Goal: Task Accomplishment & Management: Use online tool/utility

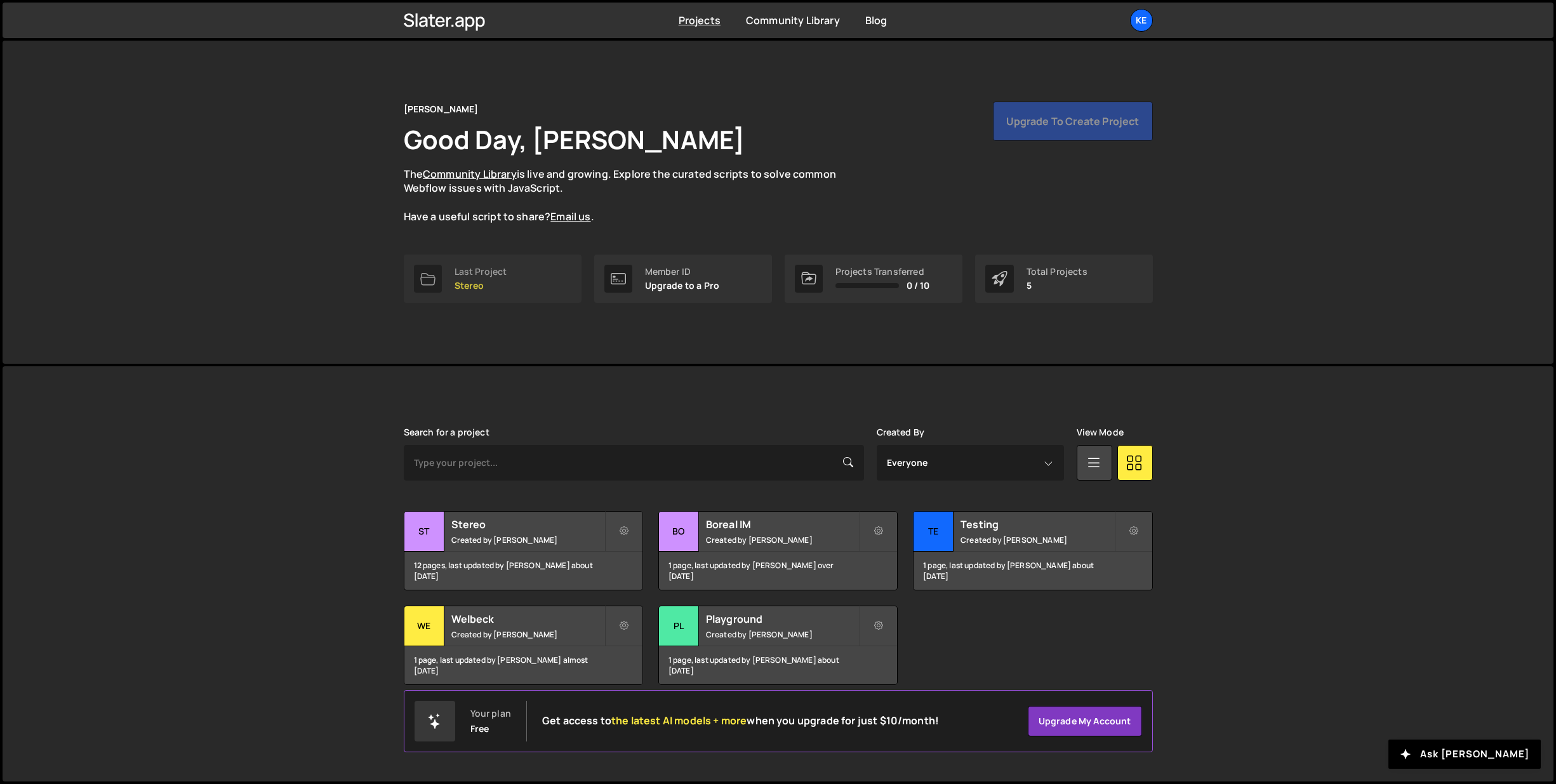
click at [507, 268] on link "Last Project Stereo" at bounding box center [493, 278] width 178 height 48
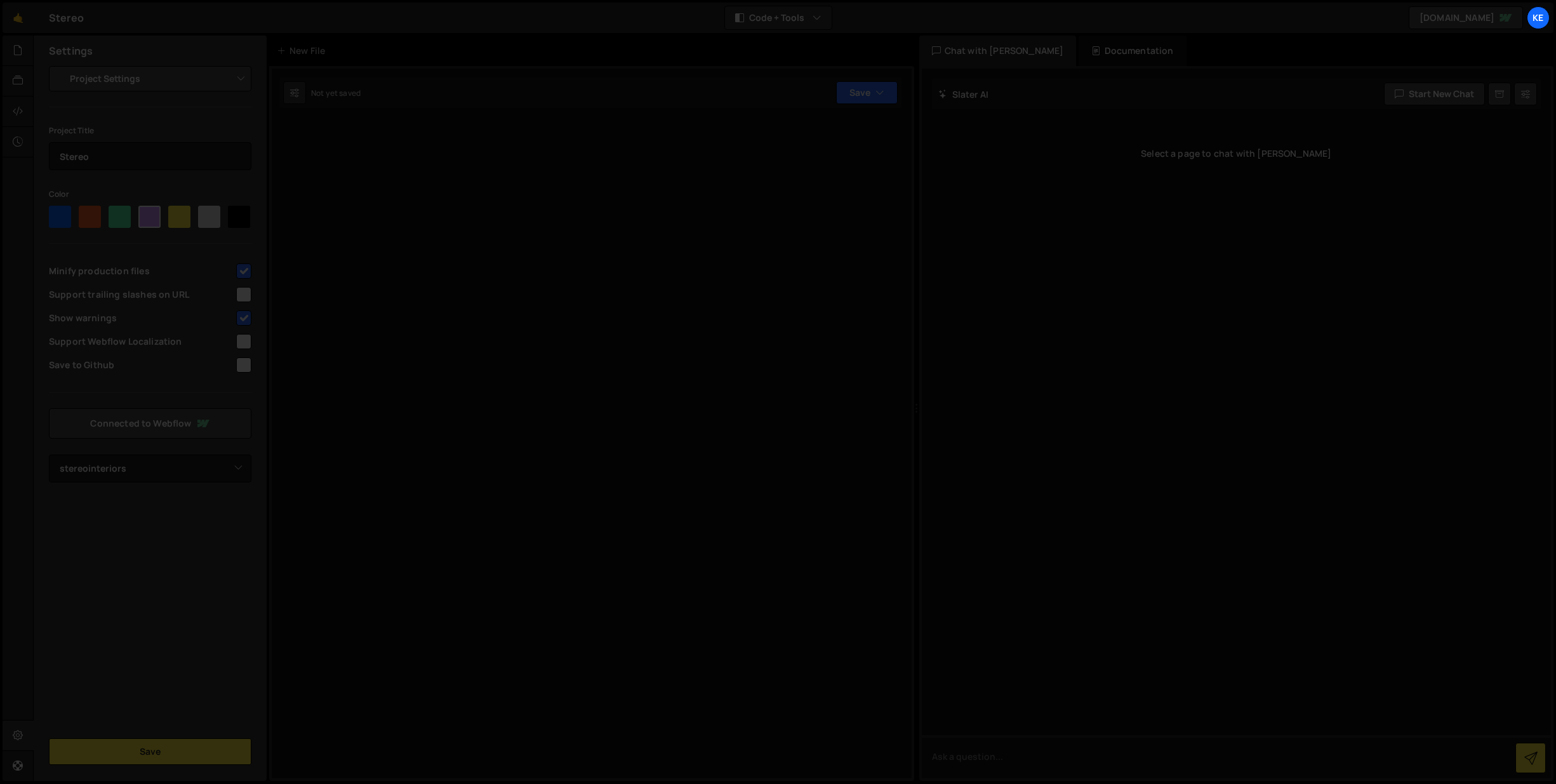
select select "687e06bdbca2ef02d5ca0aef"
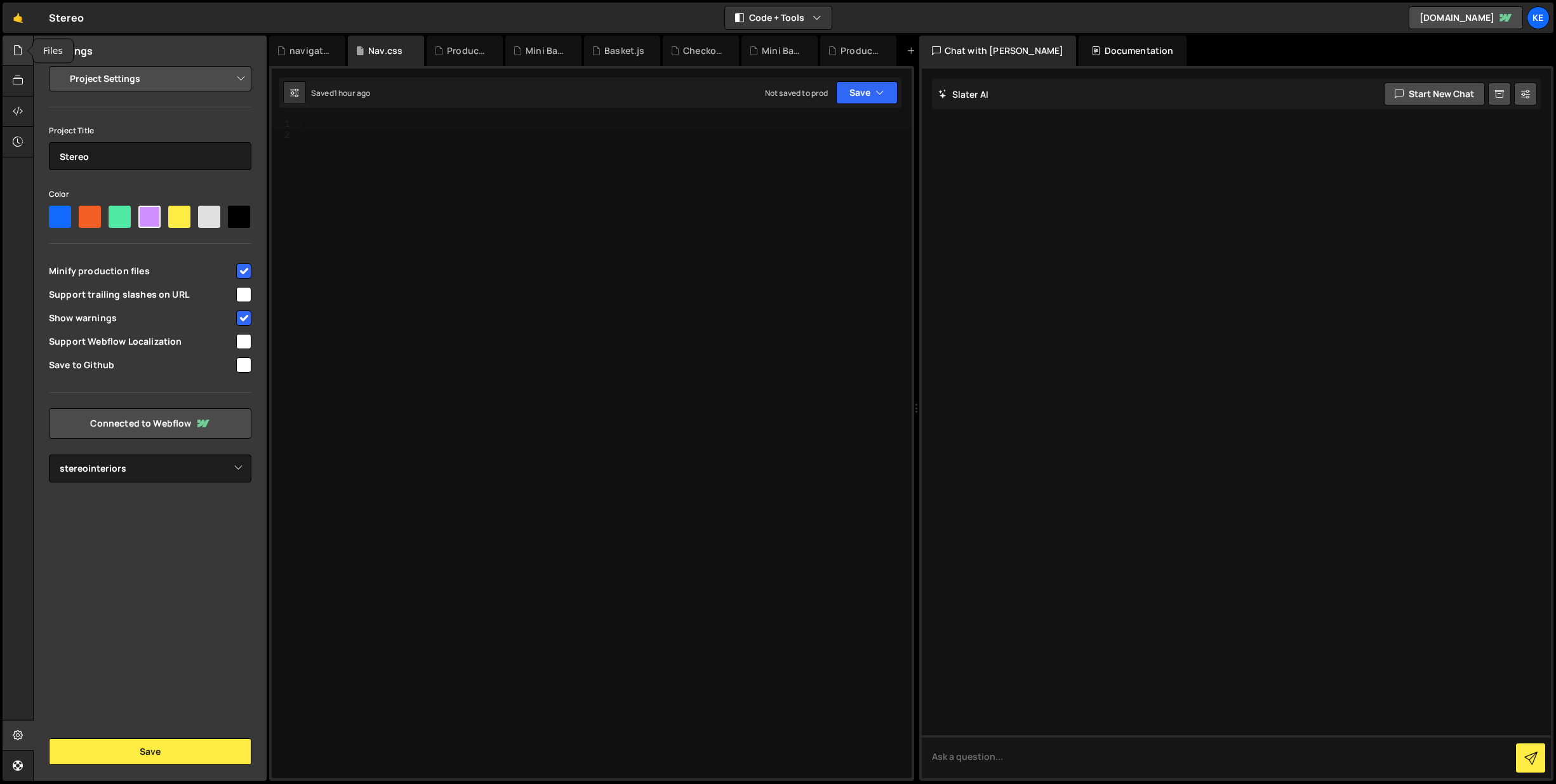
click at [23, 57] on icon at bounding box center [18, 50] width 10 height 14
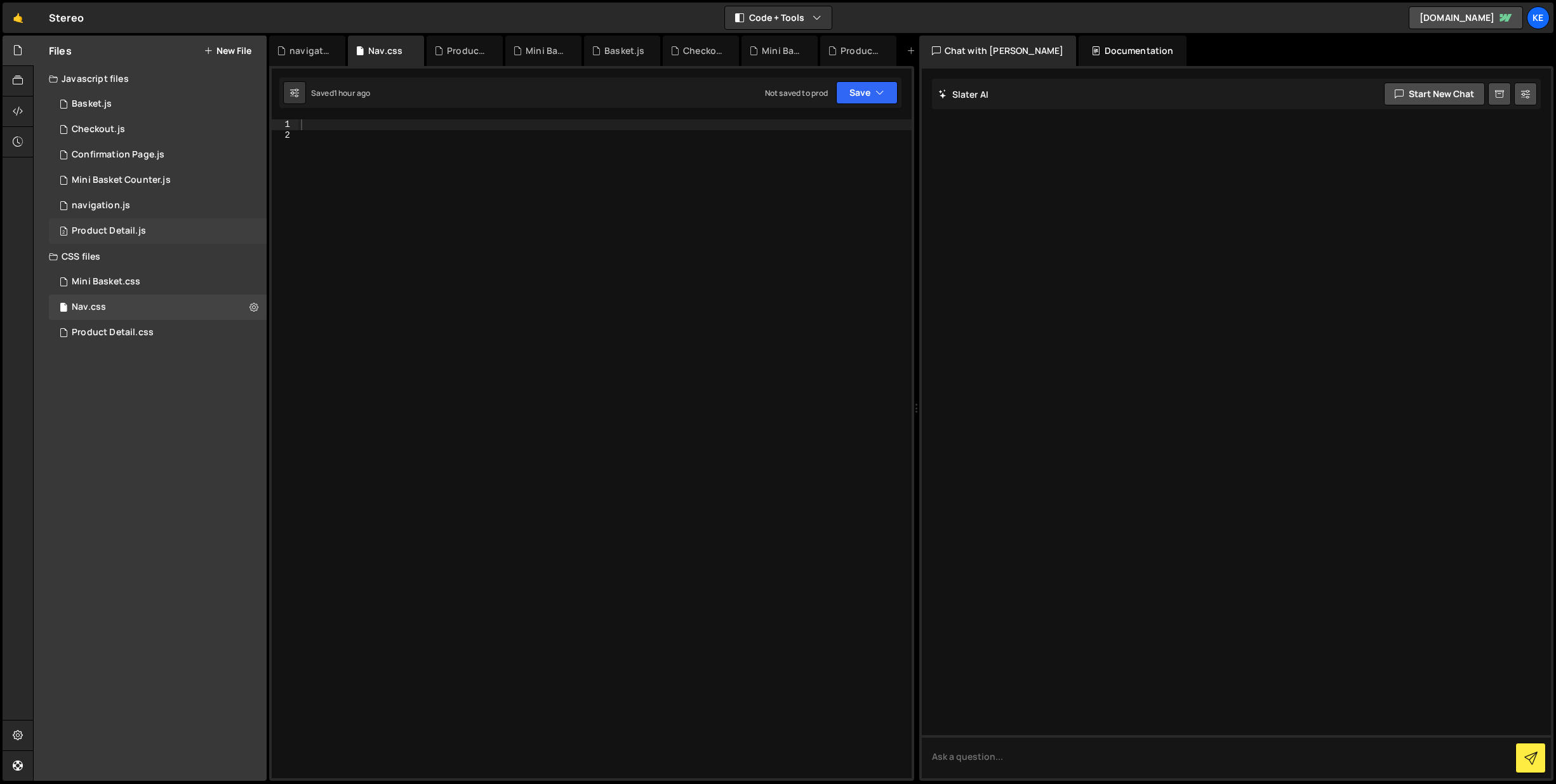
click at [113, 232] on div "Product Detail.js" at bounding box center [109, 231] width 74 height 11
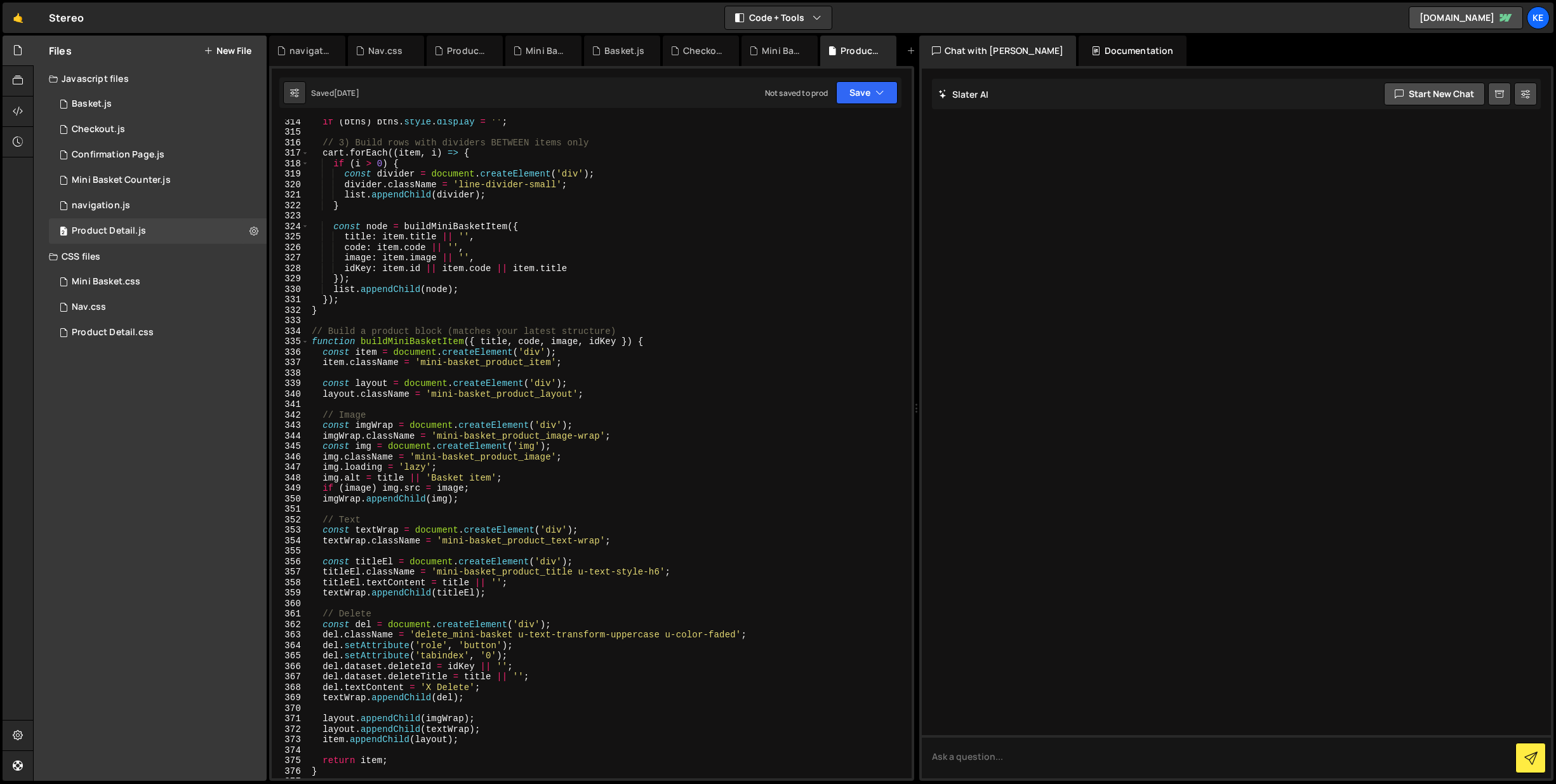
scroll to position [3363, 0]
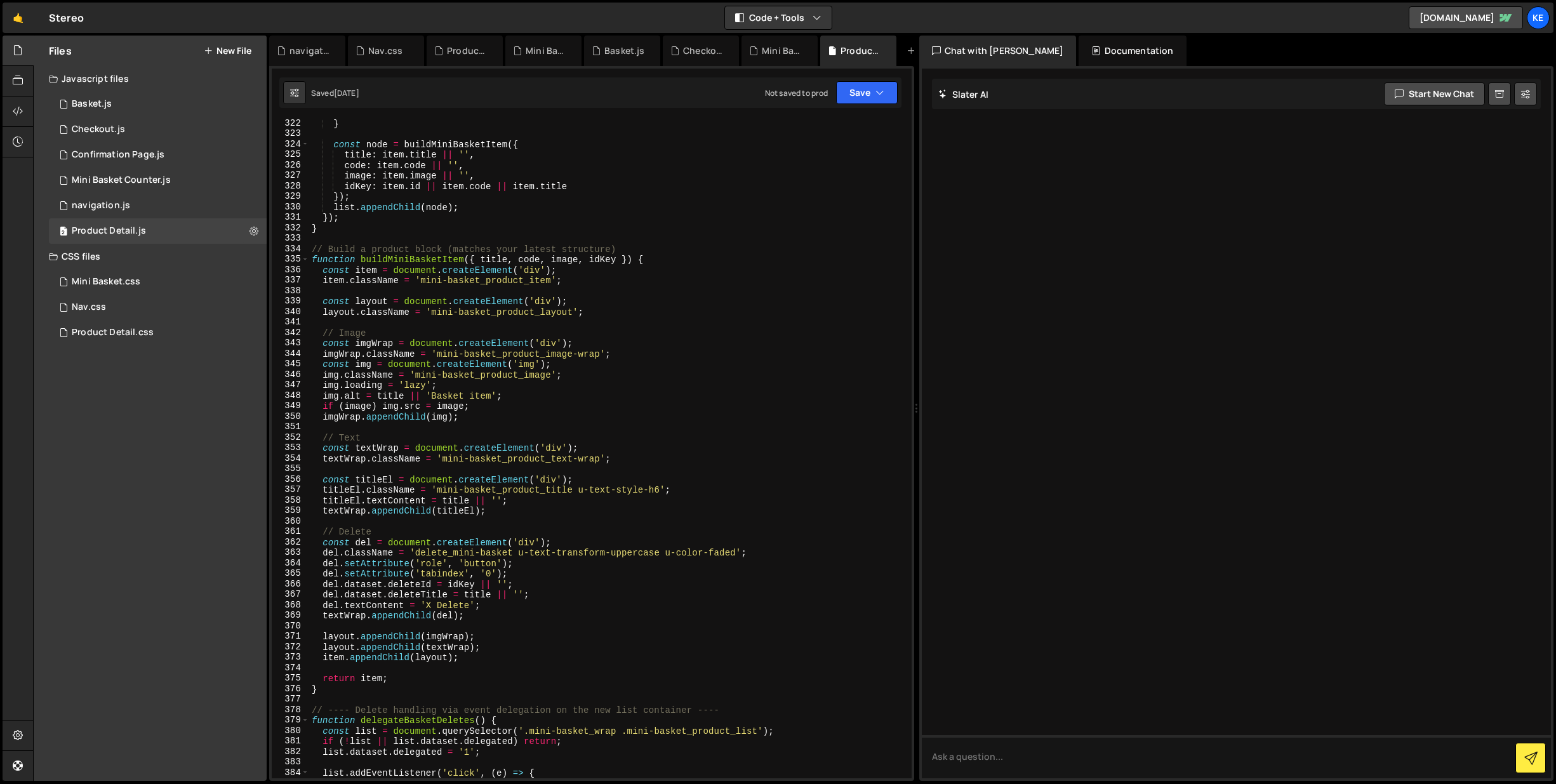
type textarea "del.setAttribute('role', 'button');"
click at [517, 564] on div "} const node = buildMiniBasketItem ({ title : item . title || '' , code : item …" at bounding box center [607, 458] width 597 height 680
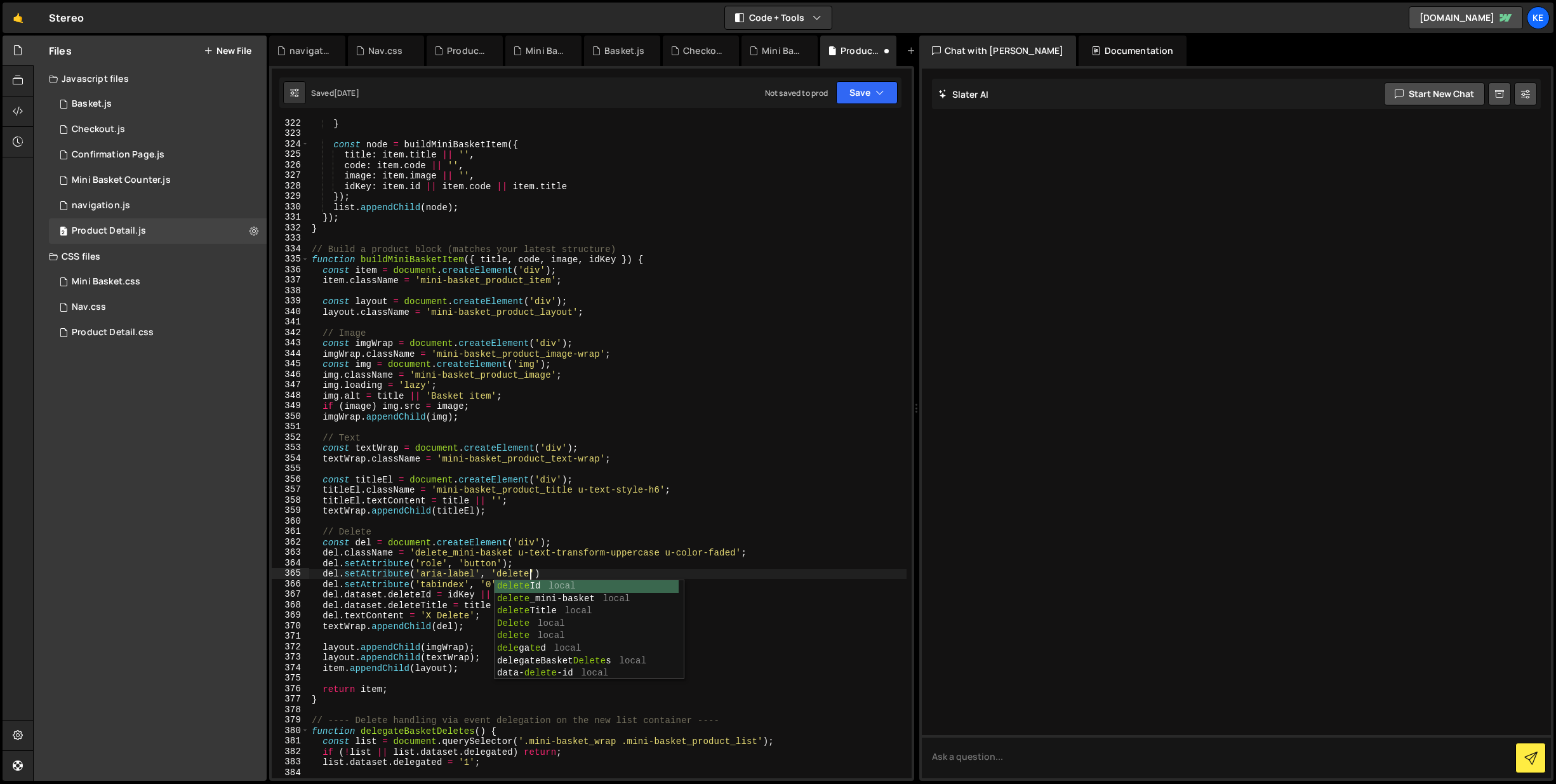
scroll to position [0, 15]
click at [865, 87] on button "Save" at bounding box center [867, 93] width 61 height 23
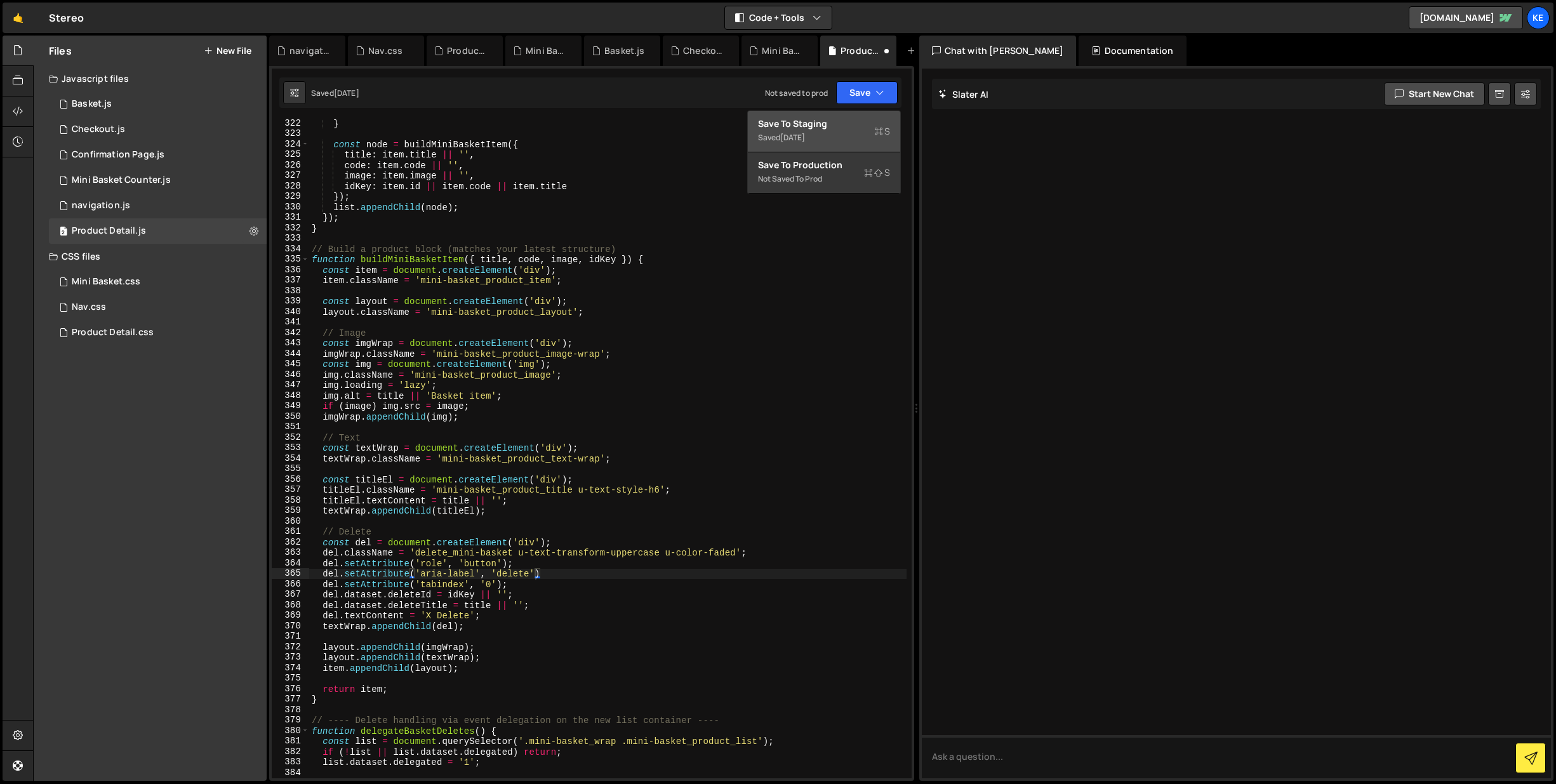
click at [805, 133] on div "1 day ago" at bounding box center [793, 137] width 25 height 11
click at [560, 571] on div "} const node = buildMiniBasketItem ({ title : item . title || '' , code : item …" at bounding box center [607, 458] width 597 height 680
click at [849, 101] on button "Save" at bounding box center [867, 93] width 61 height 23
click at [845, 136] on div "Saved just now" at bounding box center [824, 138] width 132 height 15
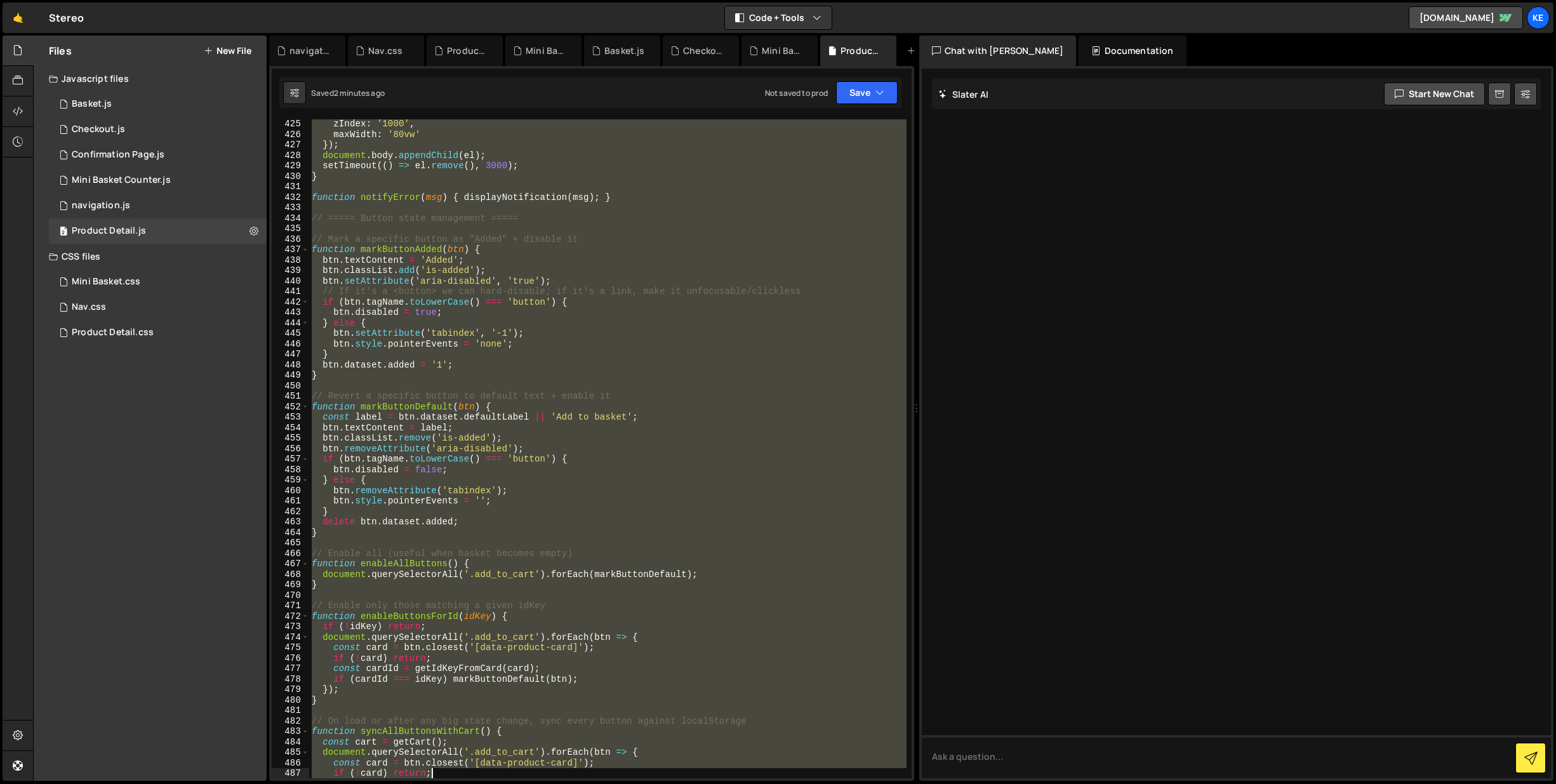
scroll to position [4514, 0]
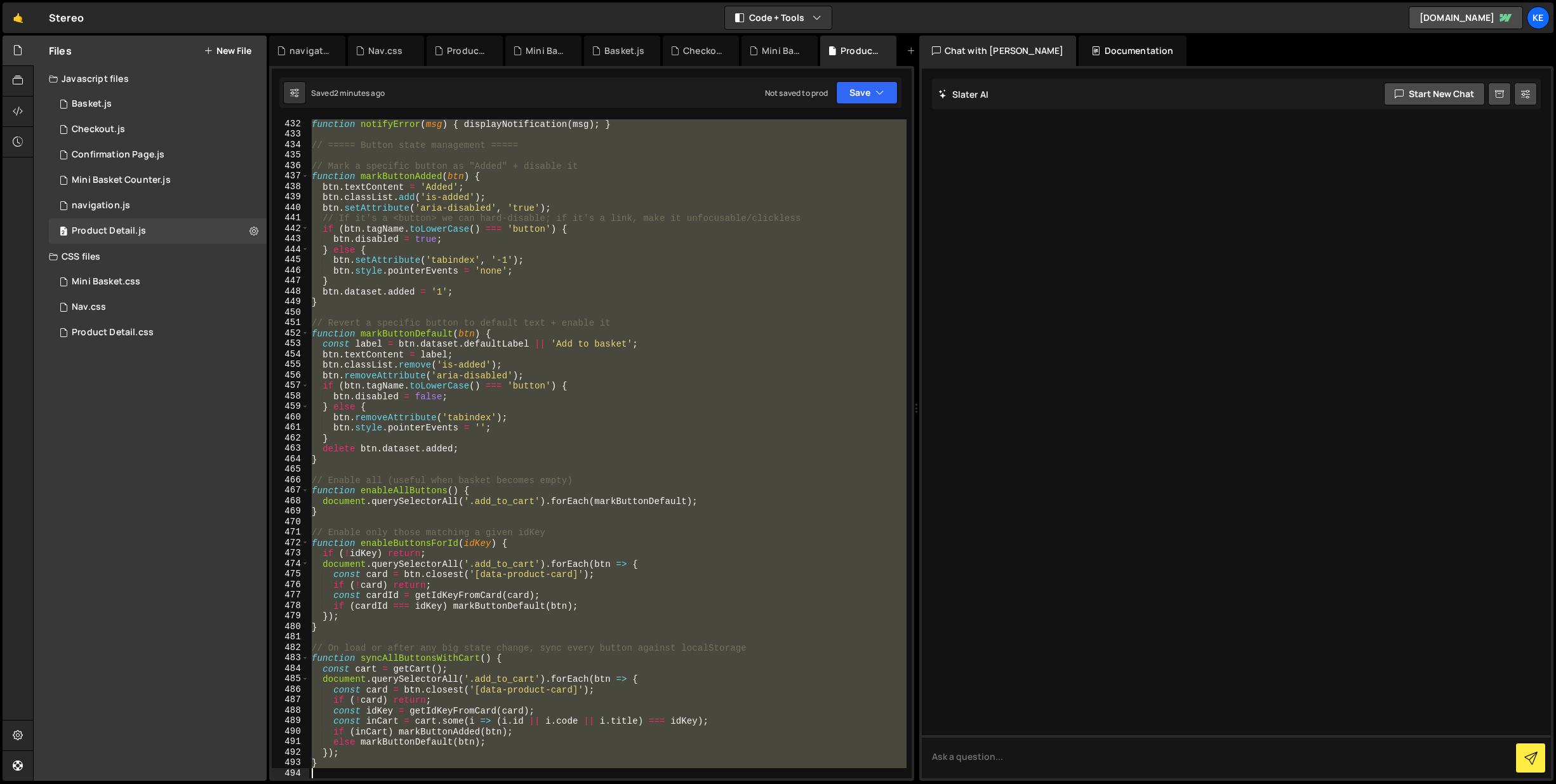
drag, startPoint x: 313, startPoint y: 124, endPoint x: 771, endPoint y: 842, distance: 851.6
click at [771, 783] on html "Projects Community Library Blog Ke Projects Your Teams Account Upgrade Logout" at bounding box center [778, 392] width 1556 height 784
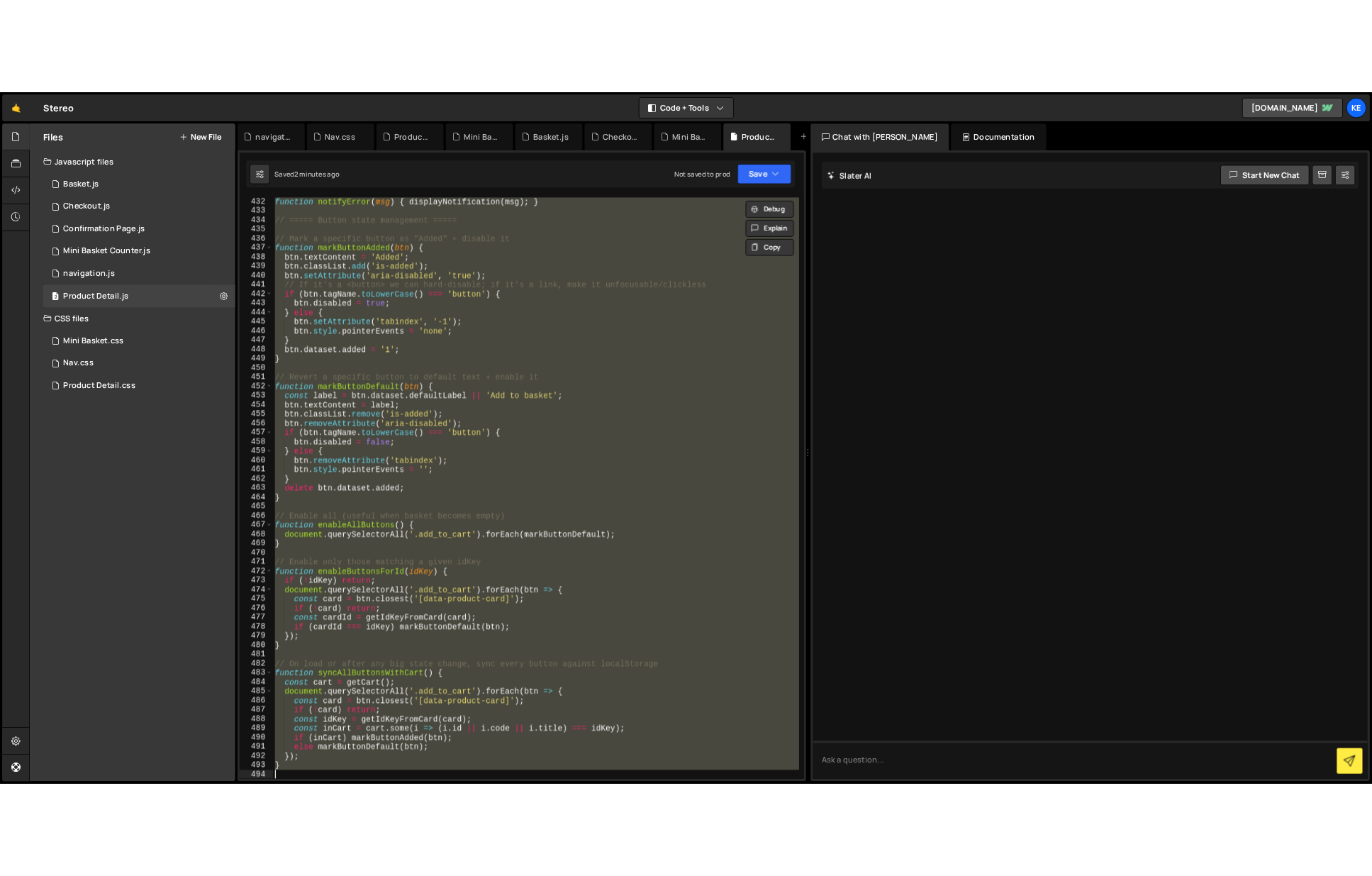
scroll to position [0, 0]
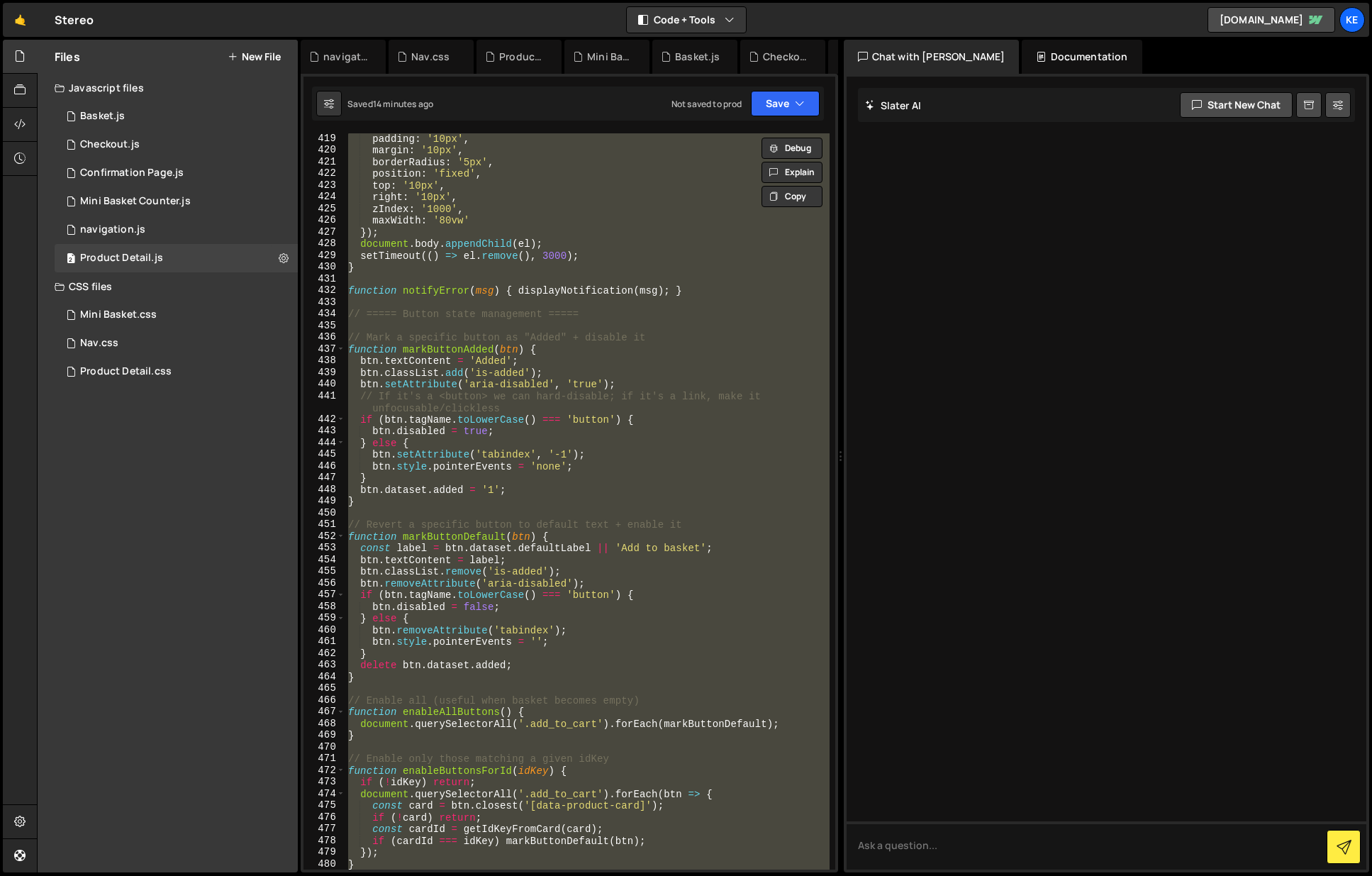
click at [561, 439] on div "padding : '10px' , margin : '10px' , borderRadius : '5px' , position : 'fixed' …" at bounding box center [588, 502] width 485 height 736
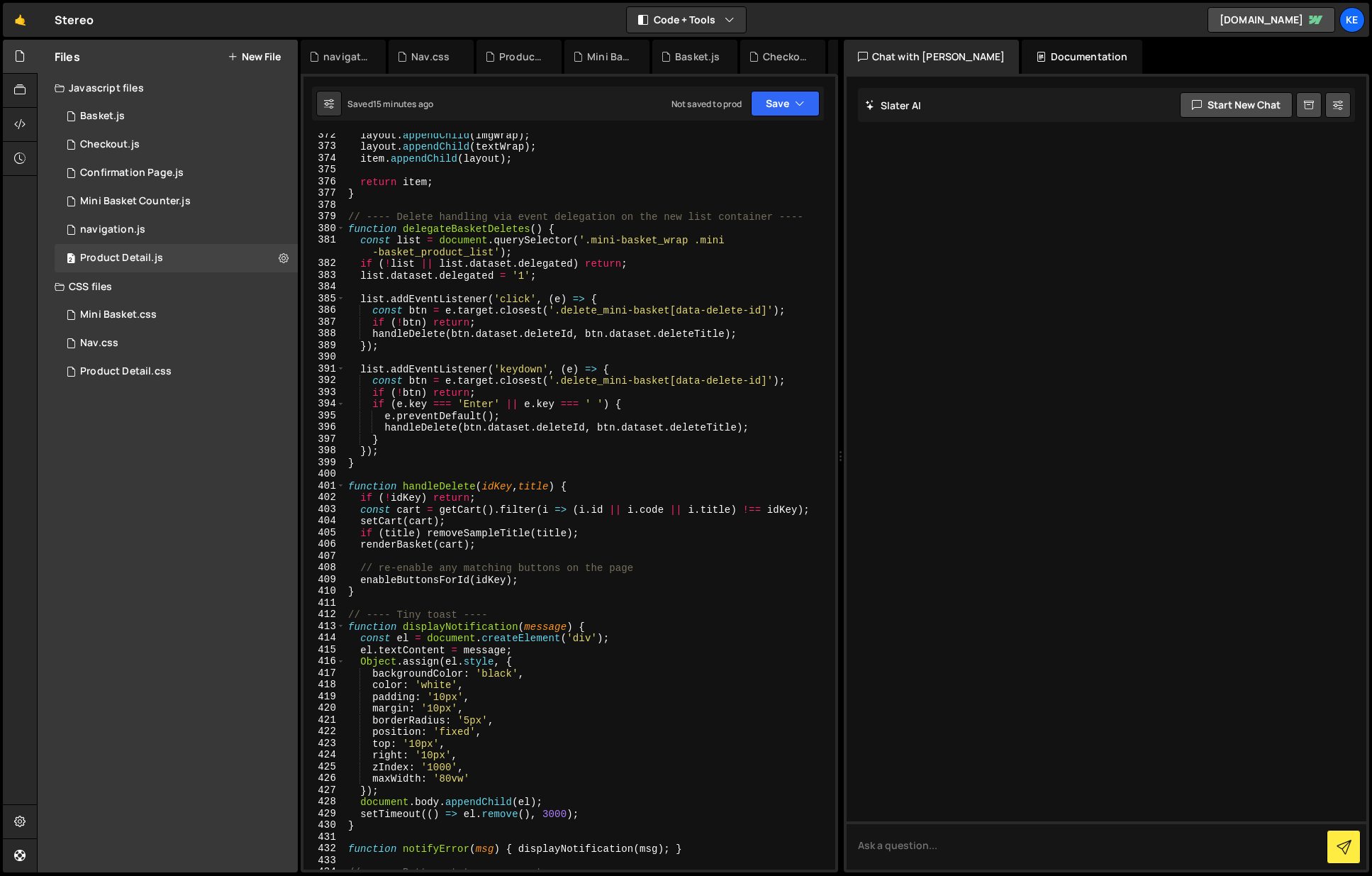
scroll to position [3922, 0]
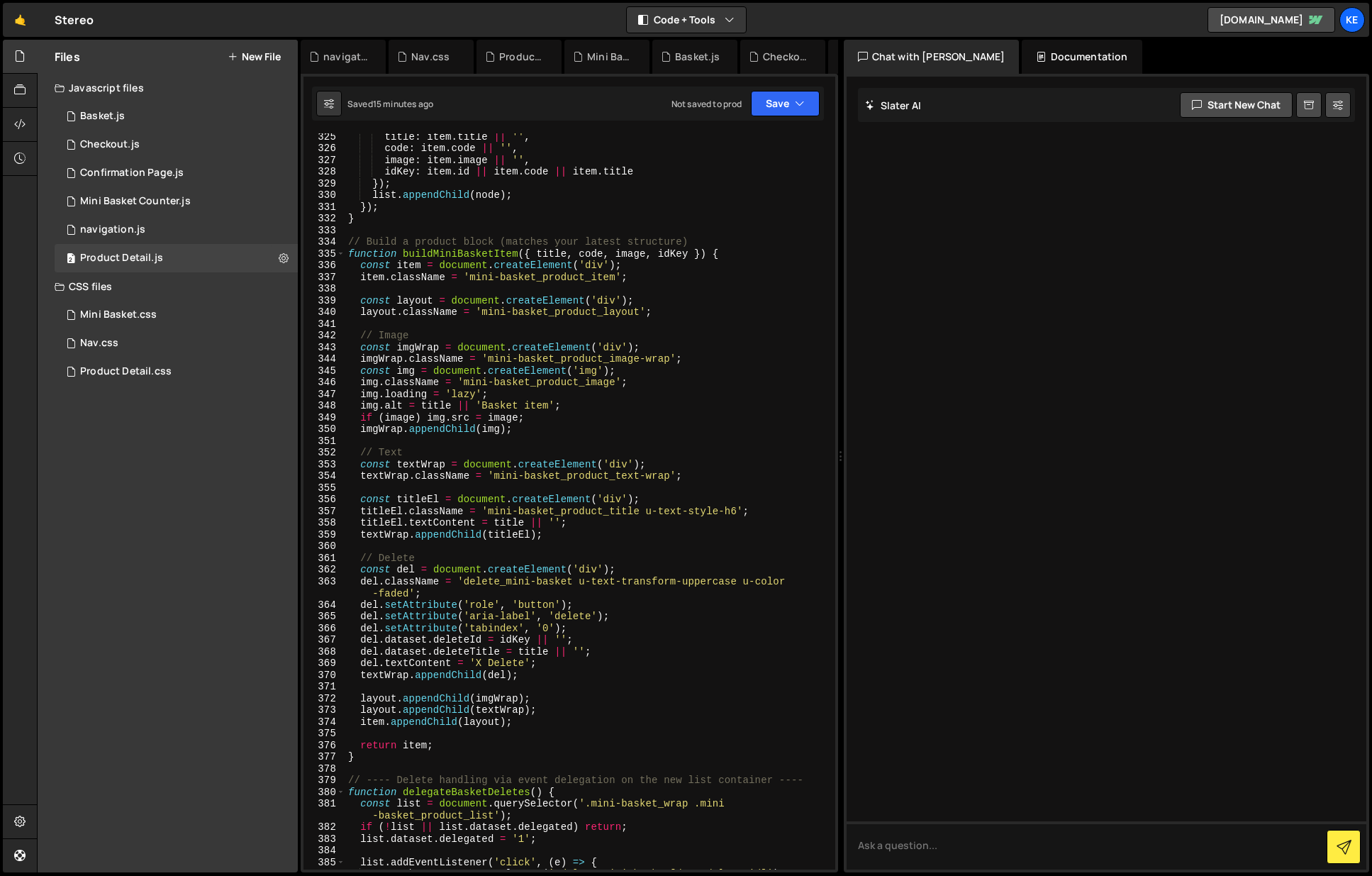
click at [598, 570] on div "title : item . title || '' , code : item . code || '' , image : item . image ||…" at bounding box center [588, 510] width 485 height 760
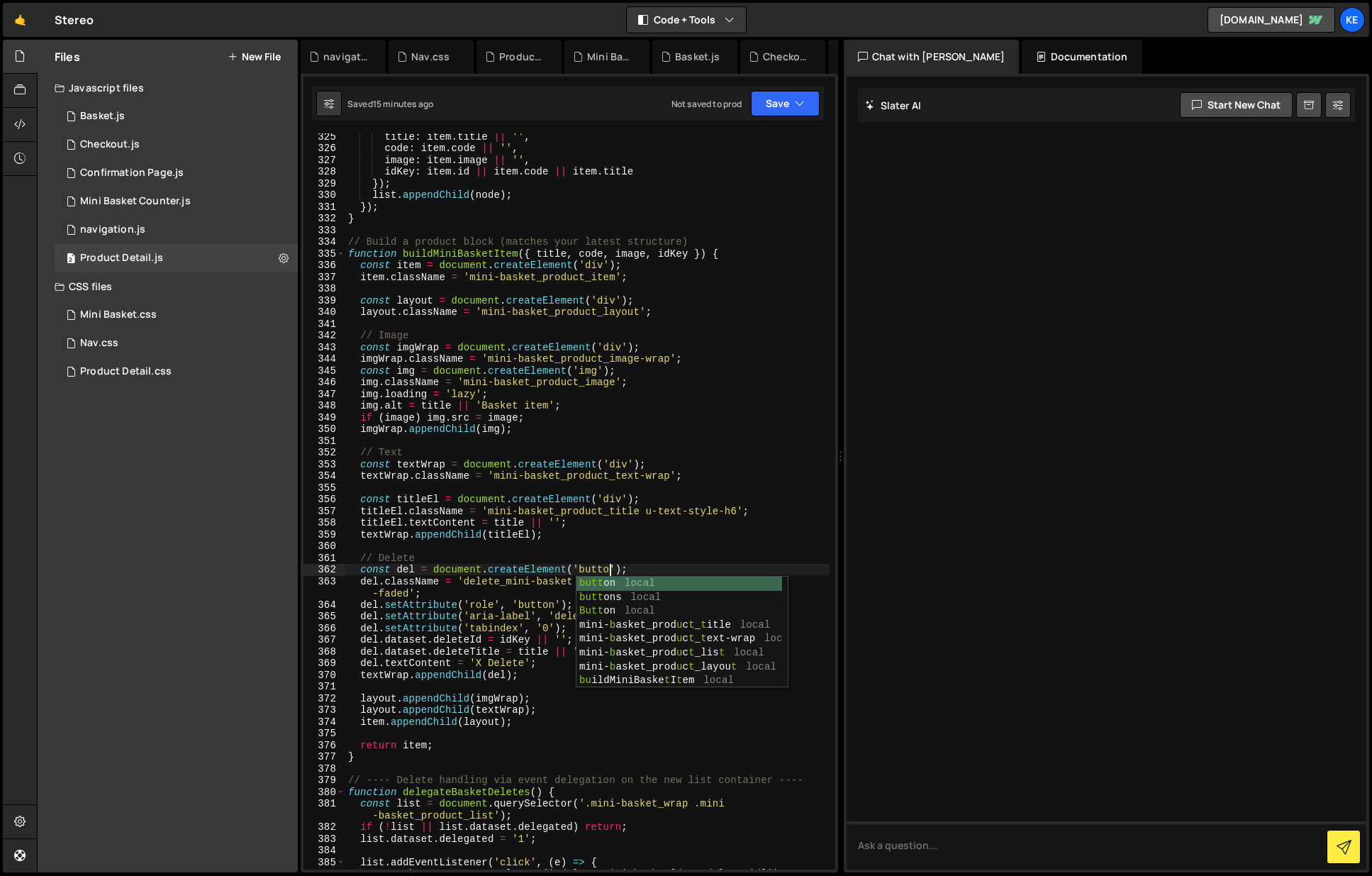
scroll to position [0, 19]
type textarea "const del = document.createElement('button');"
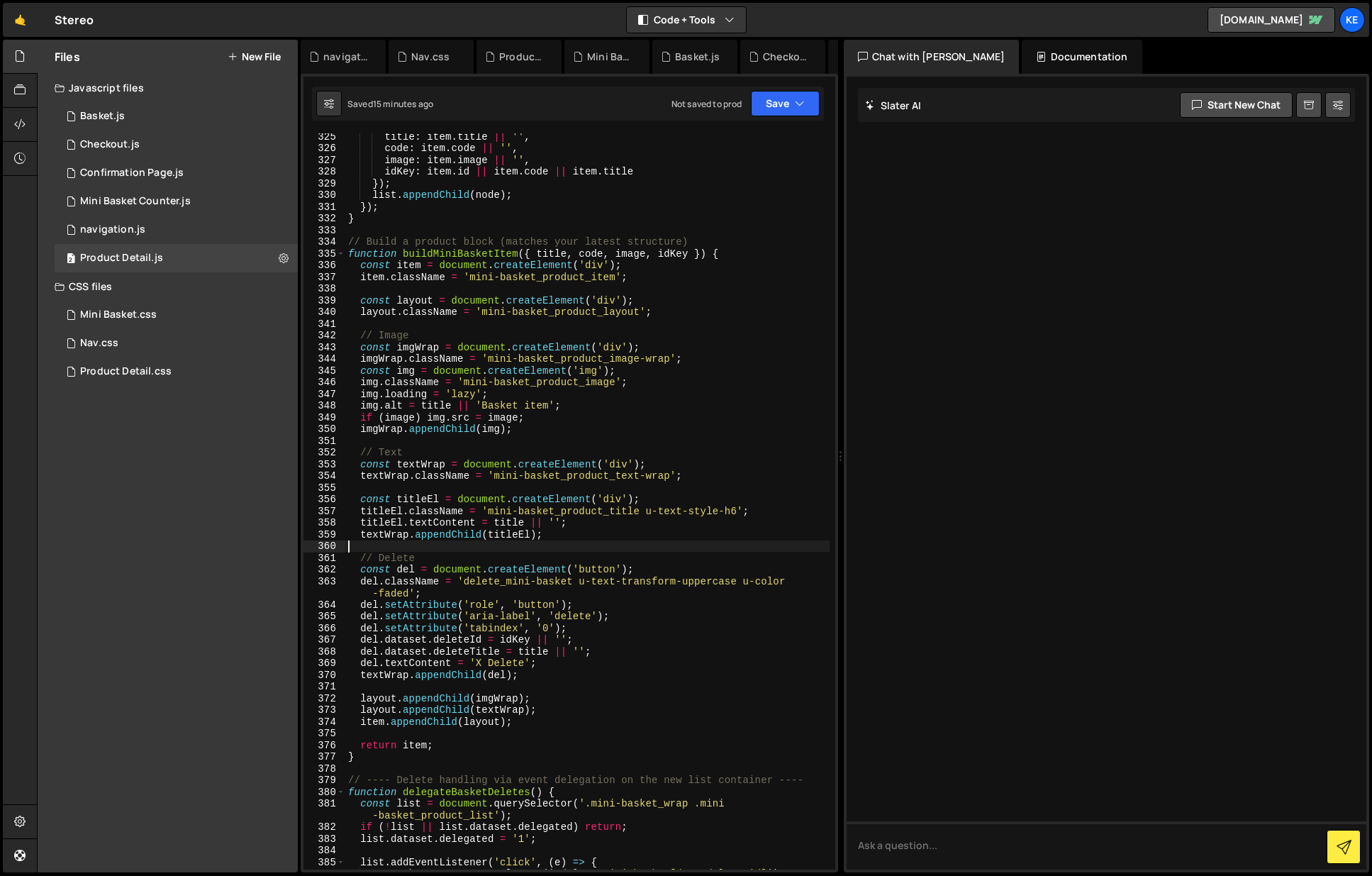
click at [580, 546] on div "title : item . title || '' , code : item . code || '' , image : item . image ||…" at bounding box center [588, 510] width 485 height 760
click at [779, 102] on button "Save" at bounding box center [785, 104] width 69 height 26
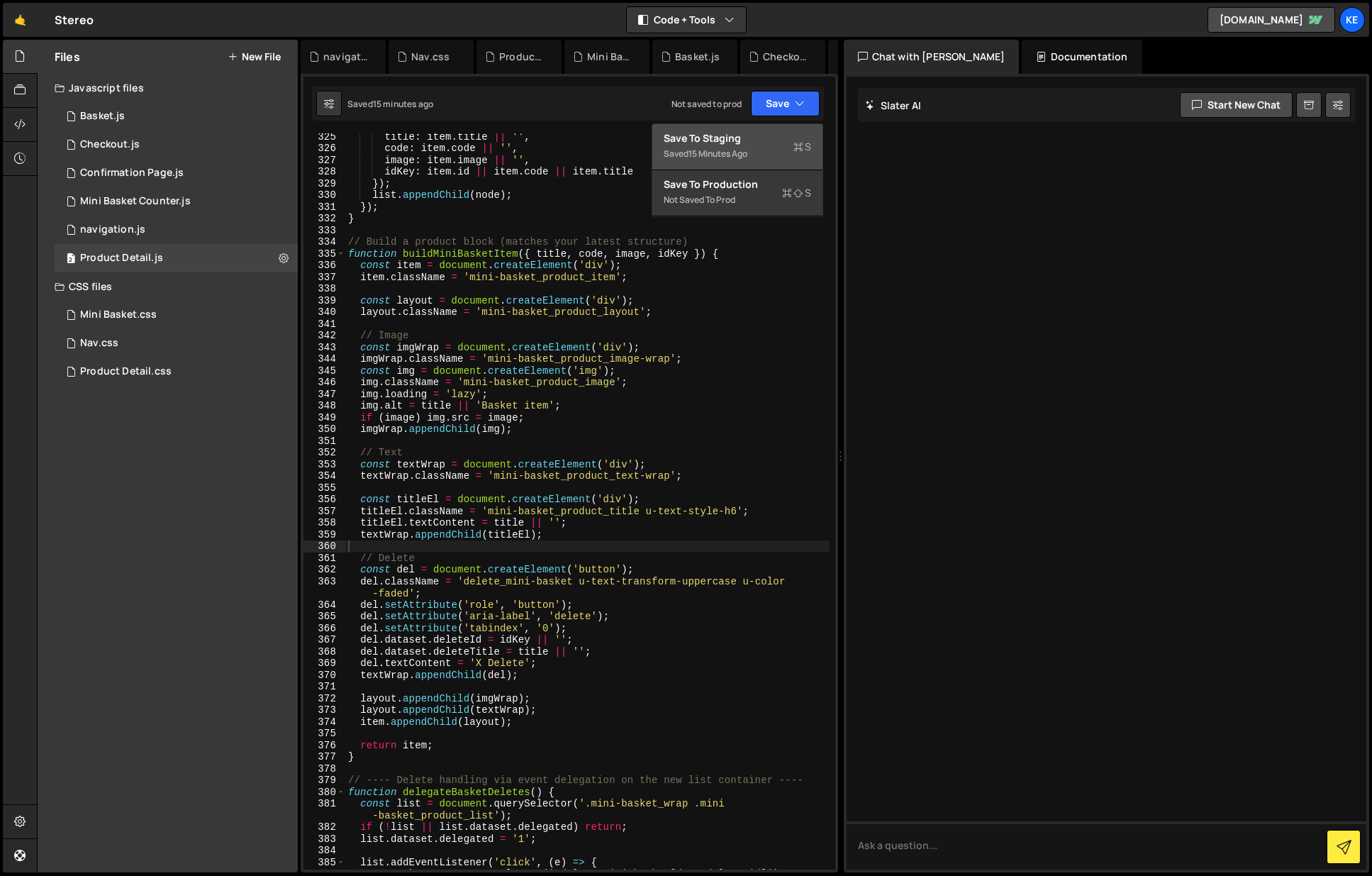
click at [731, 126] on button "Save to Staging S Saved 15 minutes ago" at bounding box center [737, 147] width 170 height 46
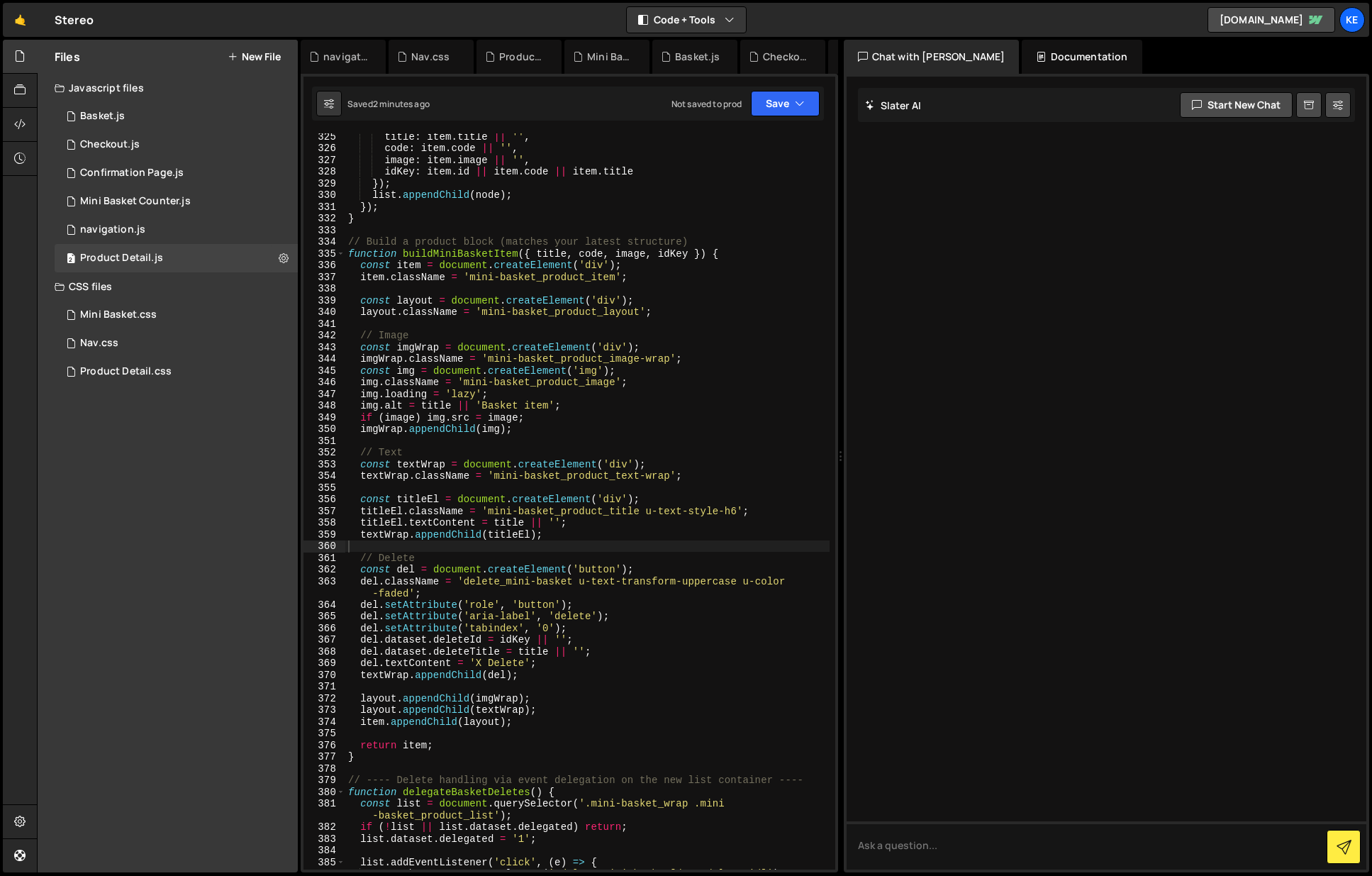
type textarea "del.setAttribute('role', 'button');"
click at [607, 599] on div "title : item . title || '' , code : item . code || '' , image : item . image ||…" at bounding box center [588, 510] width 485 height 760
drag, startPoint x: 583, startPoint y: 605, endPoint x: 361, endPoint y: 608, distance: 222.0
click at [361, 608] on div "title : item . title || '' , code : item . code || '' , image : item . image ||…" at bounding box center [588, 510] width 485 height 760
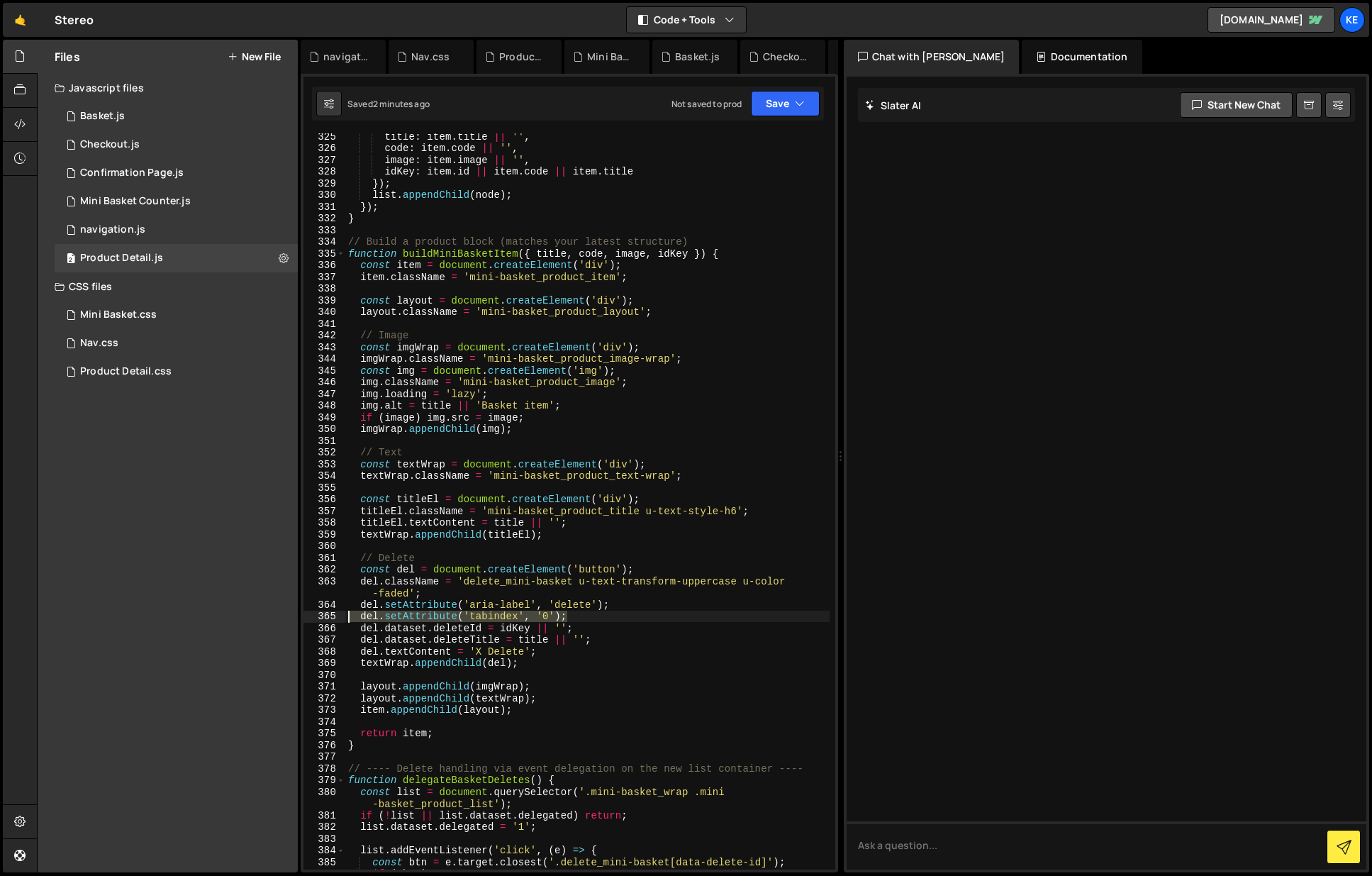
drag, startPoint x: 585, startPoint y: 615, endPoint x: 330, endPoint y: 619, distance: 255.0
click at [330, 619] on div "del.setAttribute('aria-label', 'delete'); 325 326 327 328 329 330 331 332 333 3…" at bounding box center [569, 502] width 532 height 736
type textarea "del.setAttribute('tabindex', '0');"
type textarea "del.dataset.deleteId = idKey || '';"
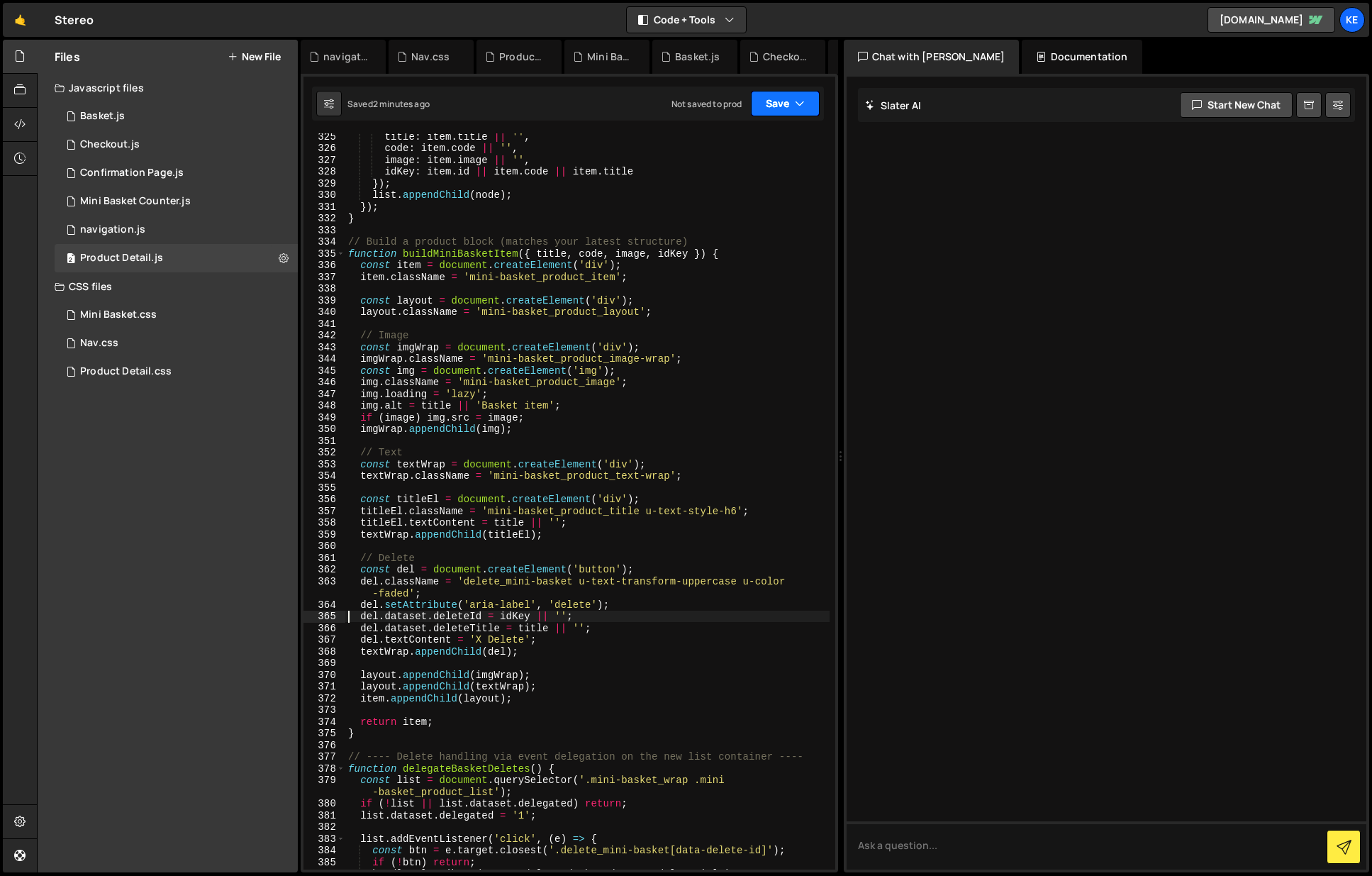
click at [782, 105] on button "Save" at bounding box center [785, 104] width 69 height 26
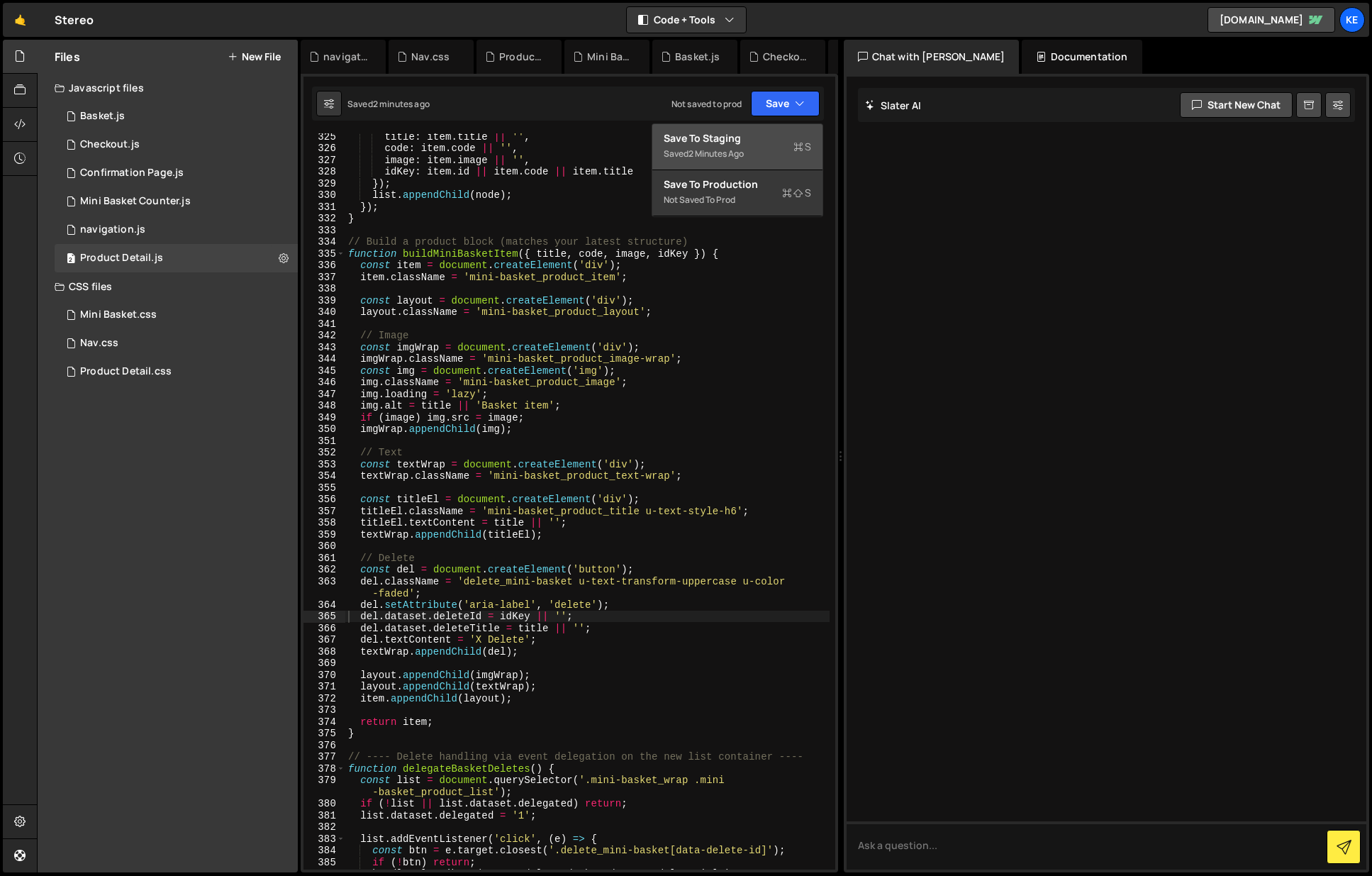
click at [744, 140] on div "Save to Staging S" at bounding box center [737, 138] width 147 height 15
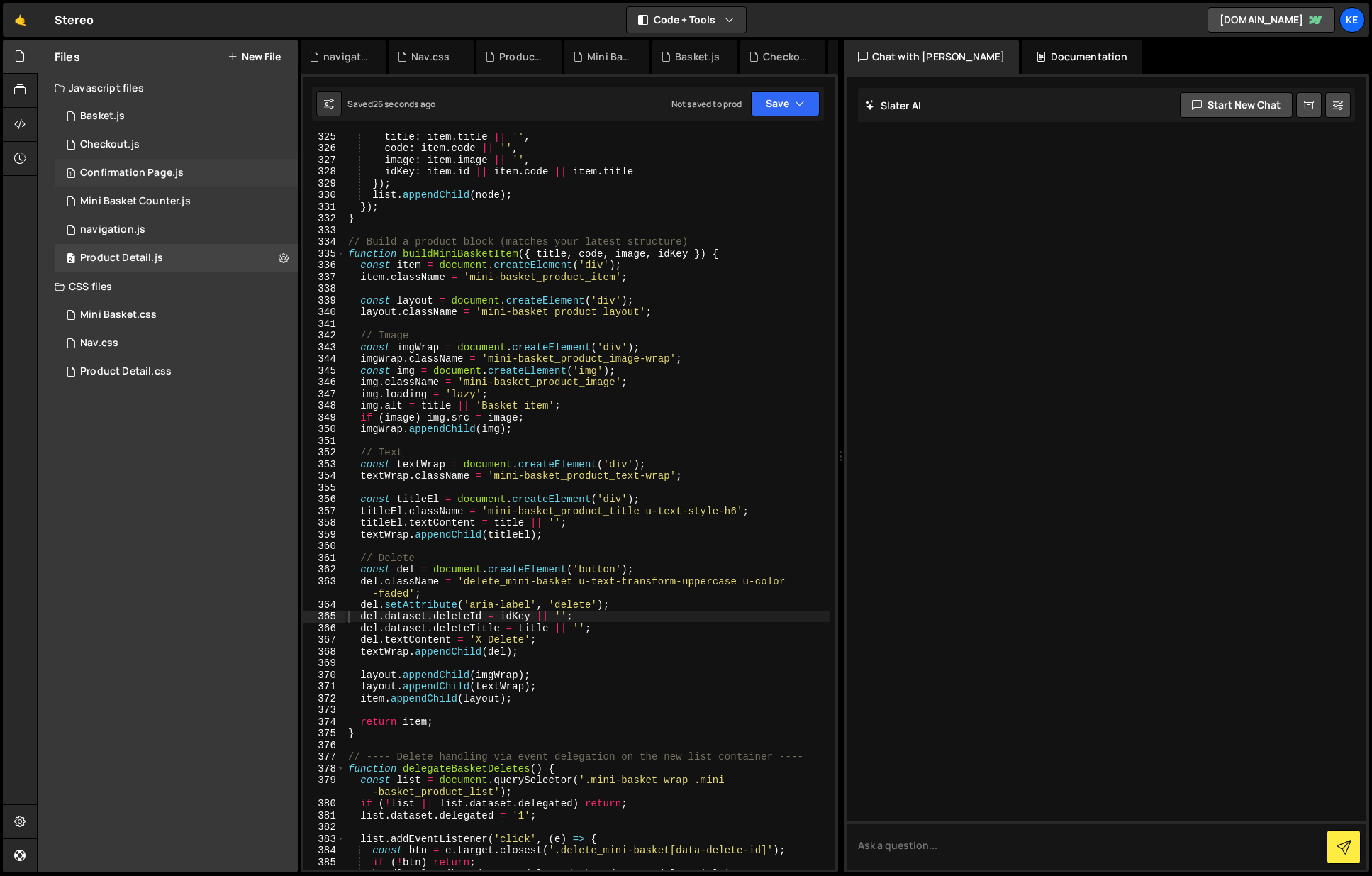
click at [128, 177] on div "Confirmation Page.js" at bounding box center [132, 173] width 104 height 13
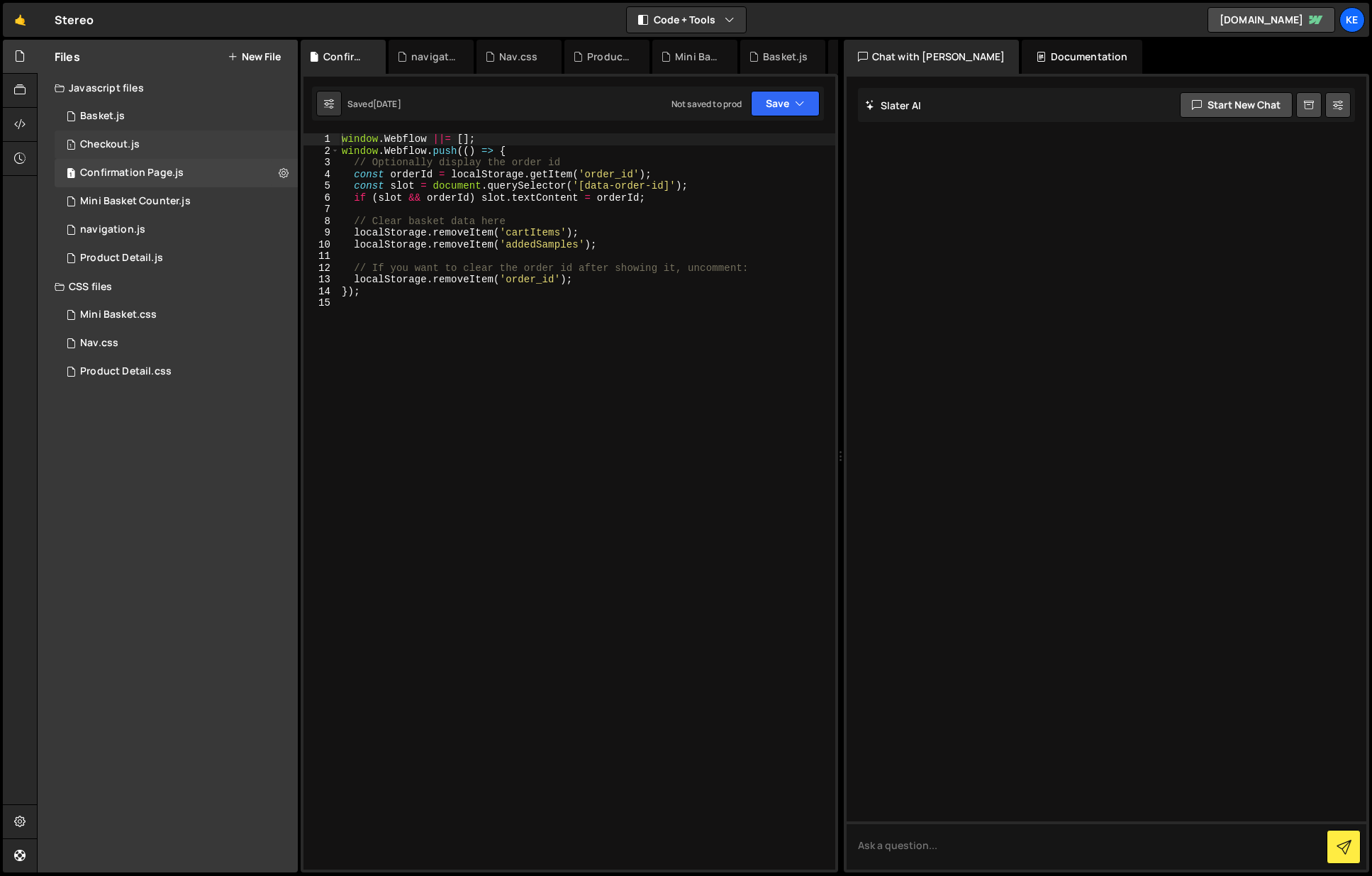
click at [127, 147] on div "Checkout.js" at bounding box center [110, 144] width 60 height 13
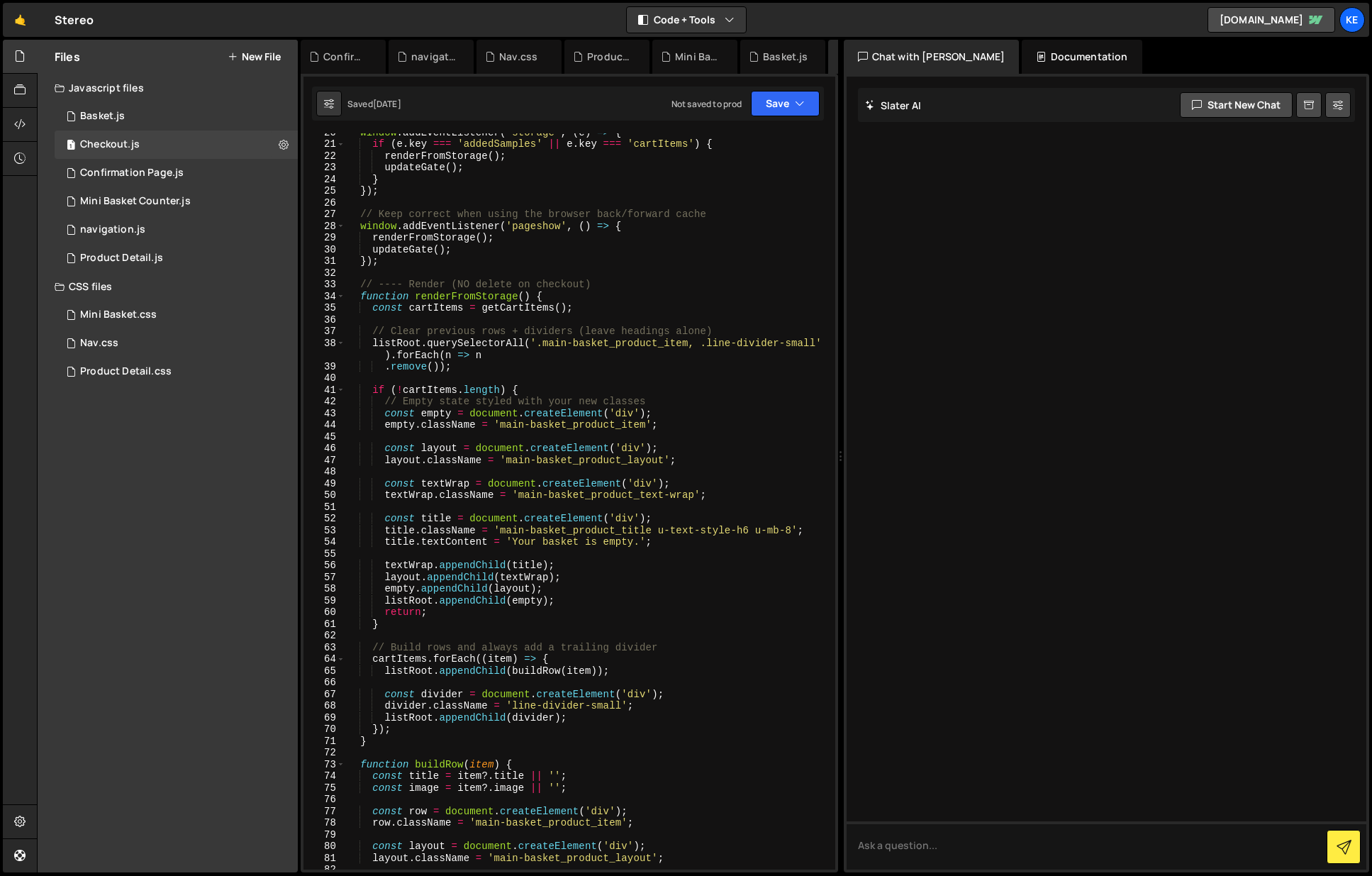
scroll to position [319, 0]
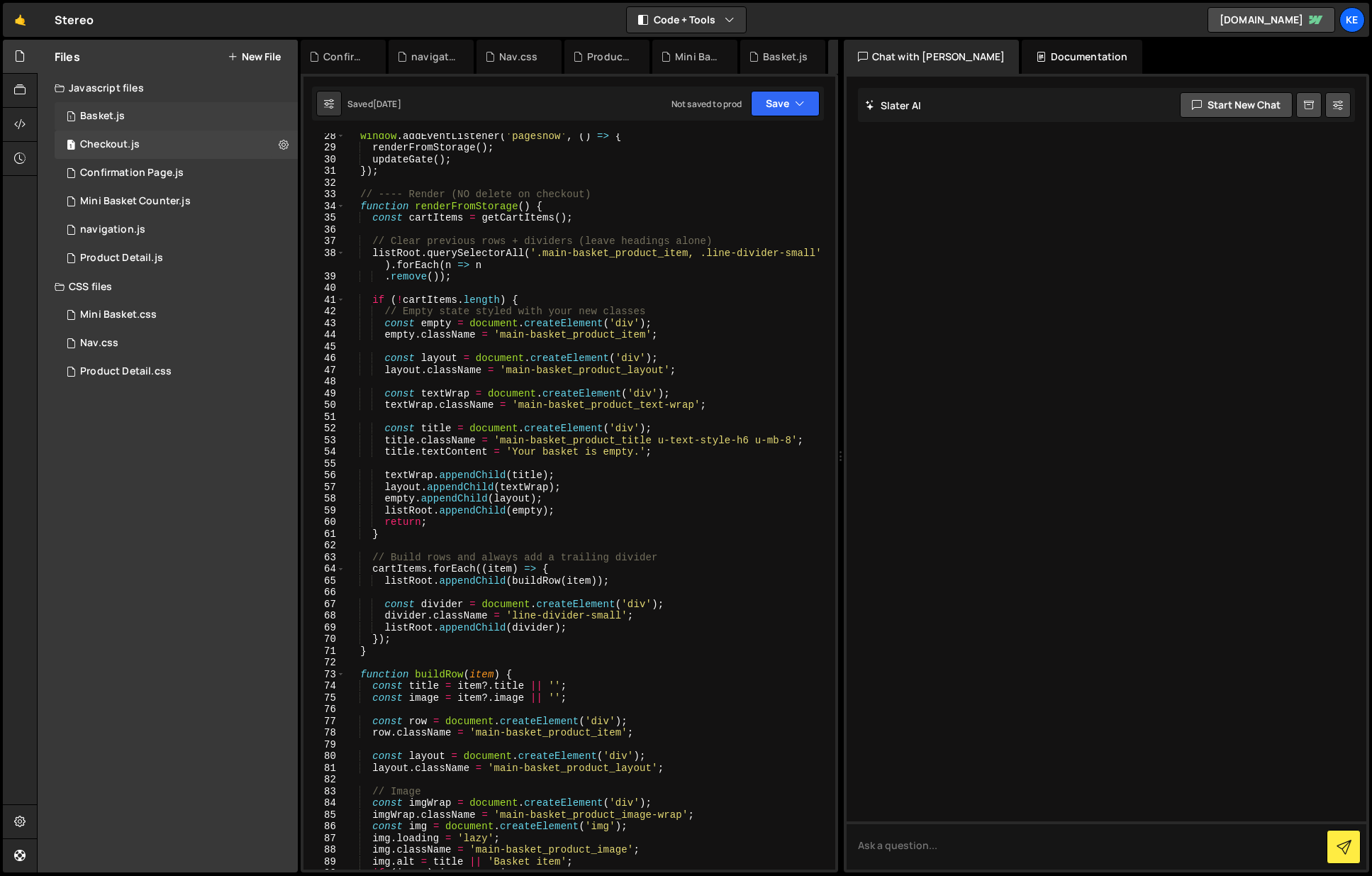
click at [111, 114] on div "Basket.js" at bounding box center [103, 116] width 45 height 13
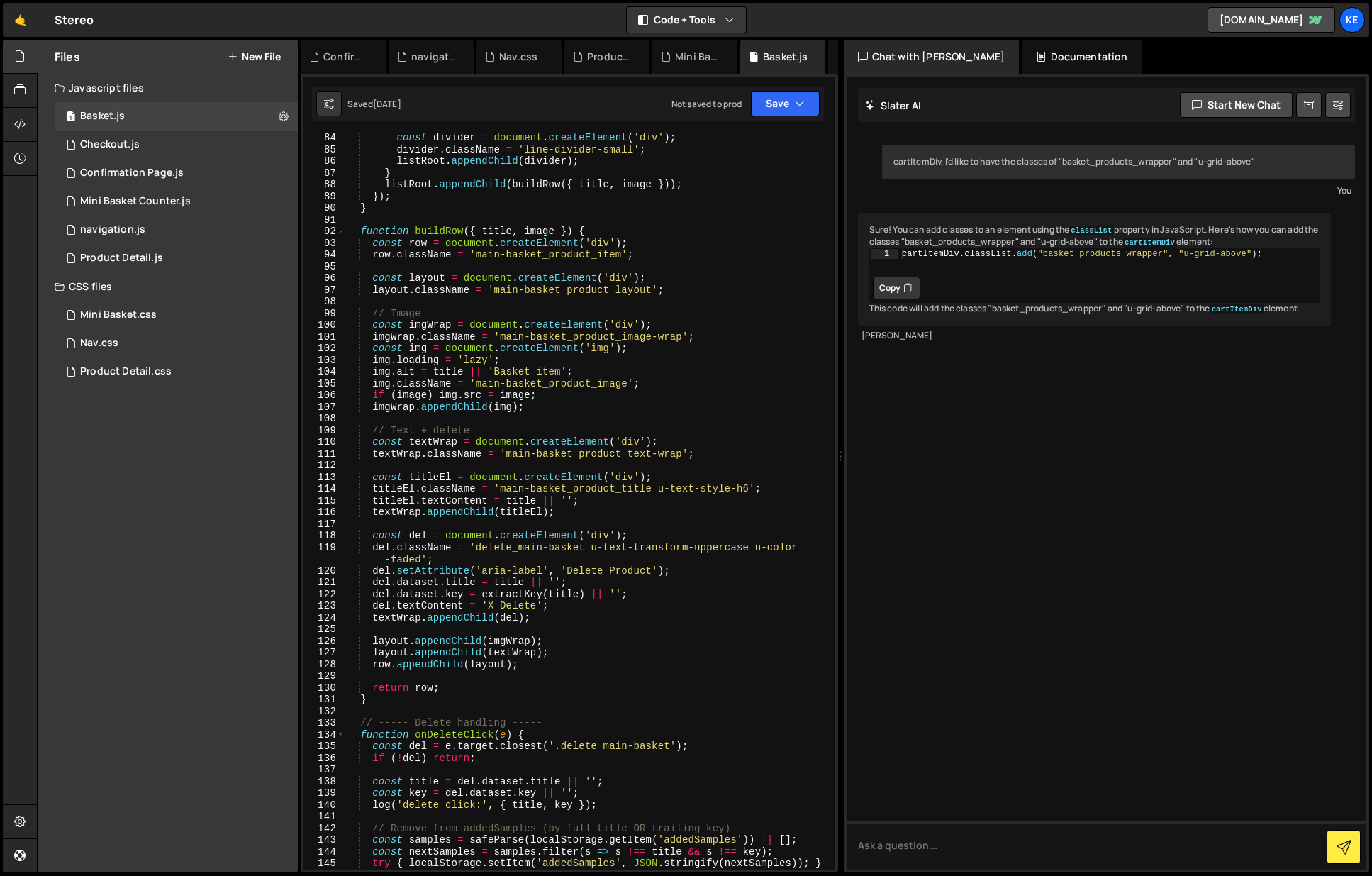
scroll to position [1134, 0]
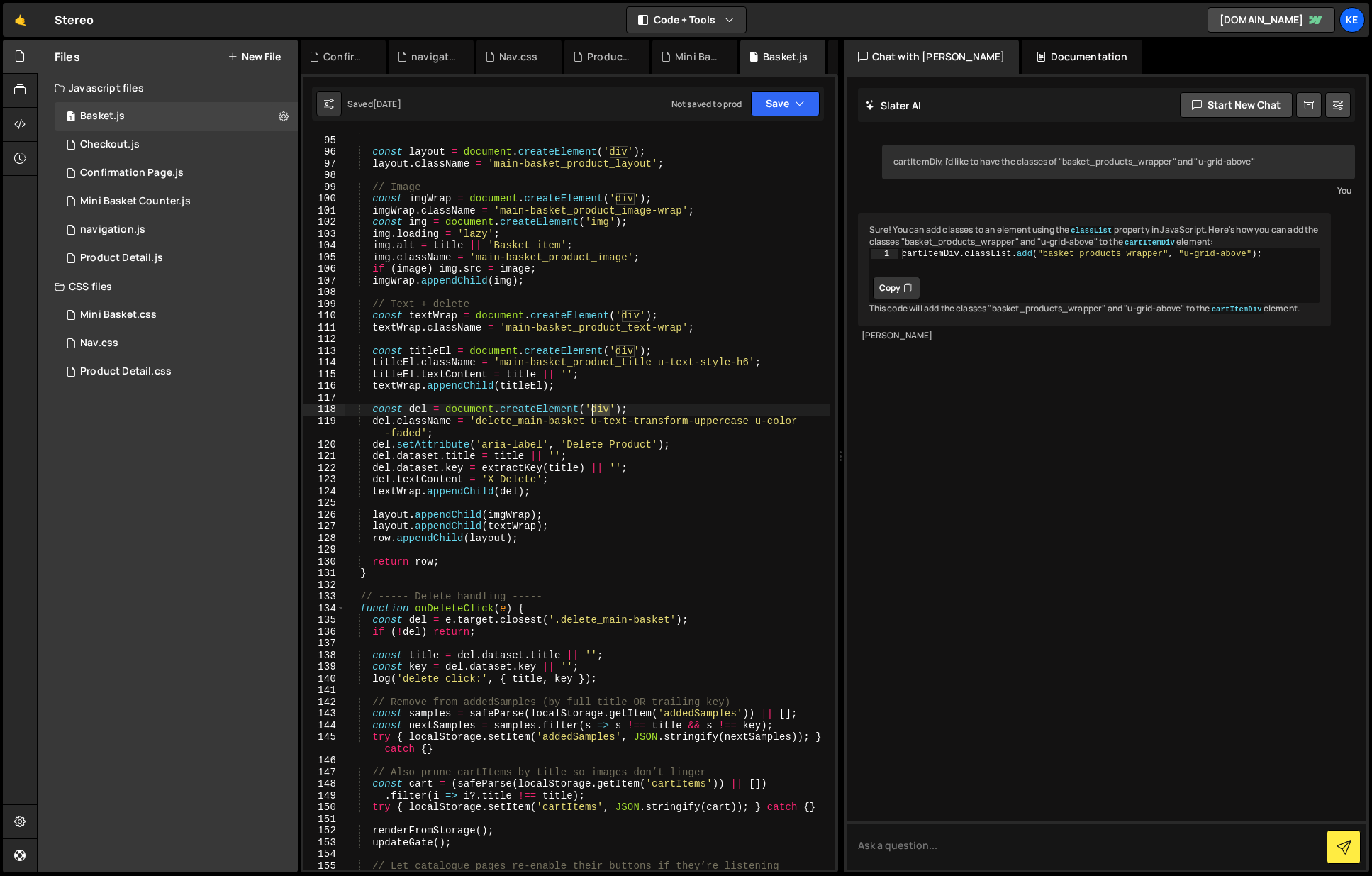
drag, startPoint x: 611, startPoint y: 411, endPoint x: 592, endPoint y: 413, distance: 19.1
click at [592, 413] on div "row . className = 'main-basket_product_item' ; const layout = document . create…" at bounding box center [588, 502] width 485 height 760
click at [659, 369] on div "row . className = 'main-basket_product_item' ; const layout = document . create…" at bounding box center [588, 502] width 485 height 760
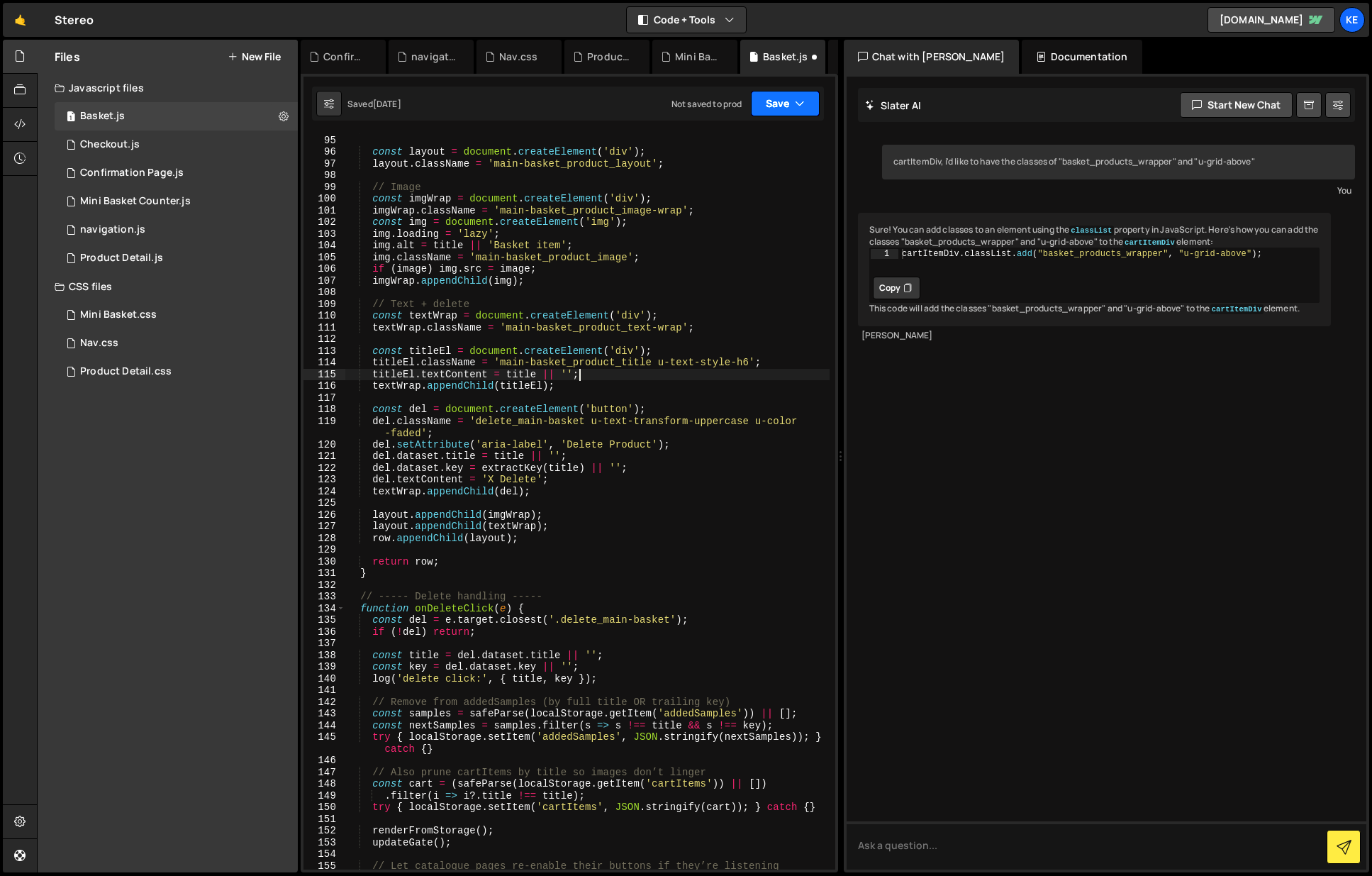
type textarea "titleEl.textContent = title || '';"
click at [778, 103] on button "Save" at bounding box center [785, 104] width 69 height 26
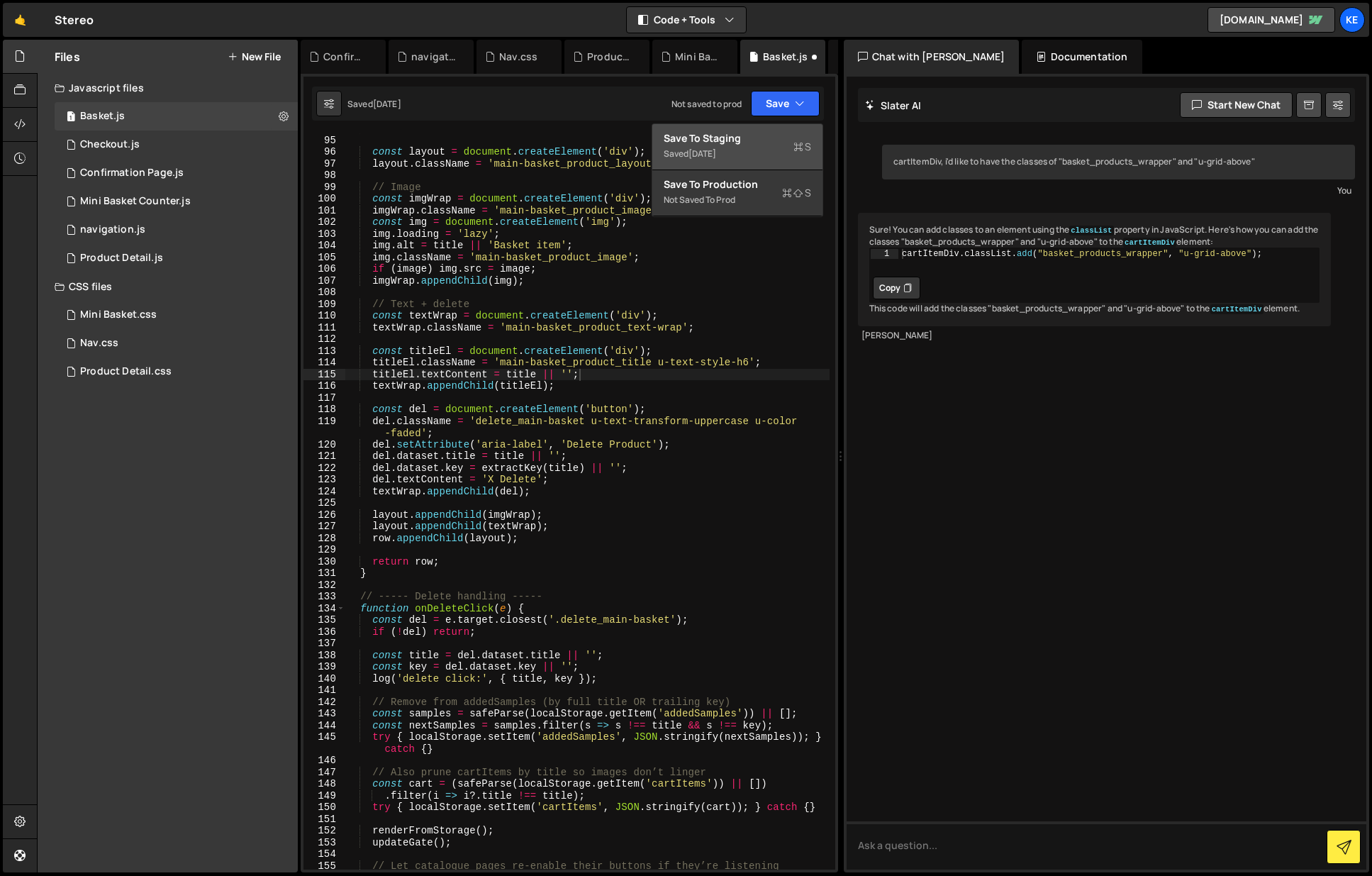
click at [770, 127] on button "Save to Staging S Saved 1 day ago" at bounding box center [737, 147] width 170 height 46
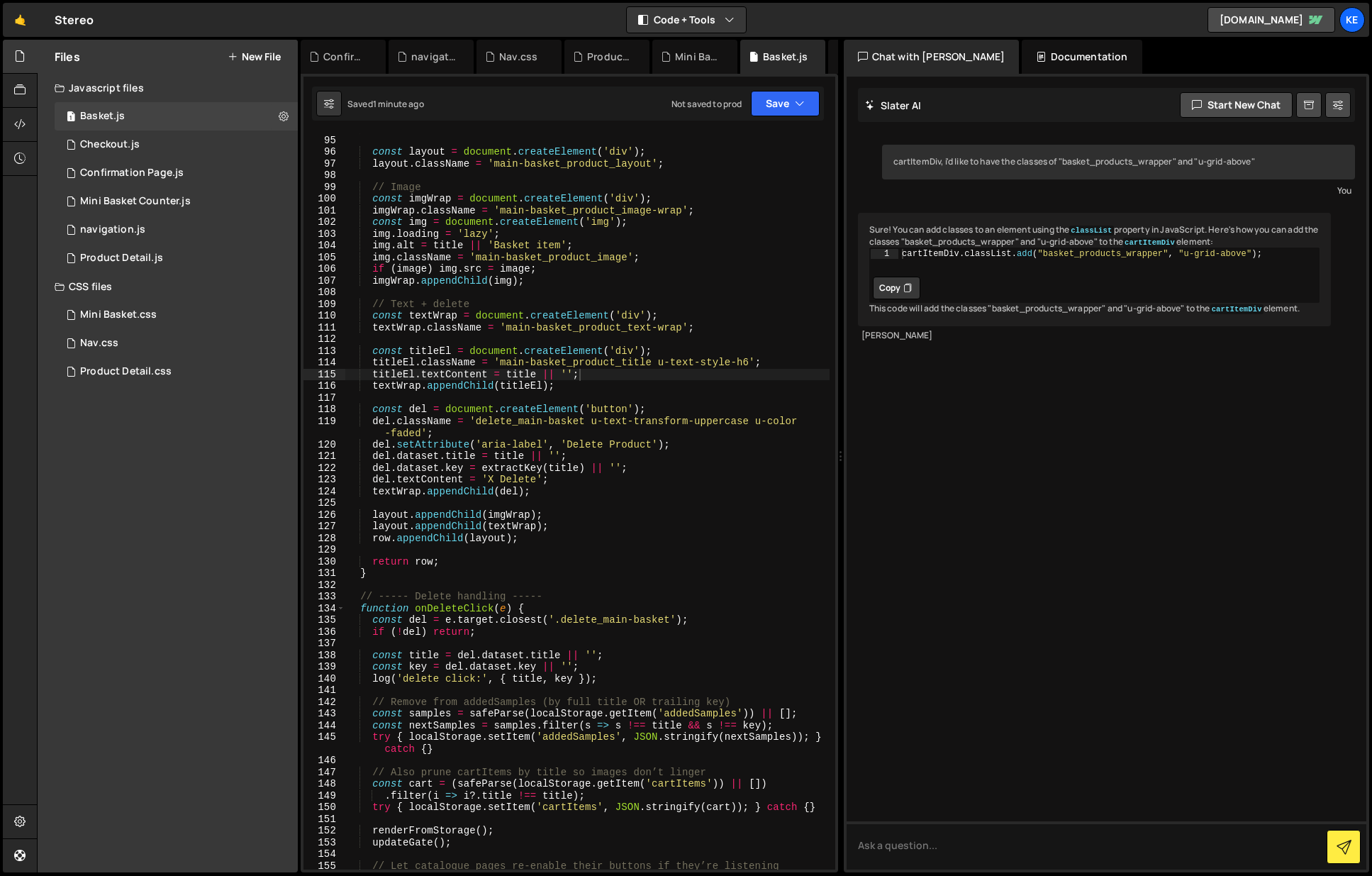
click at [268, 56] on button "New File" at bounding box center [254, 57] width 53 height 11
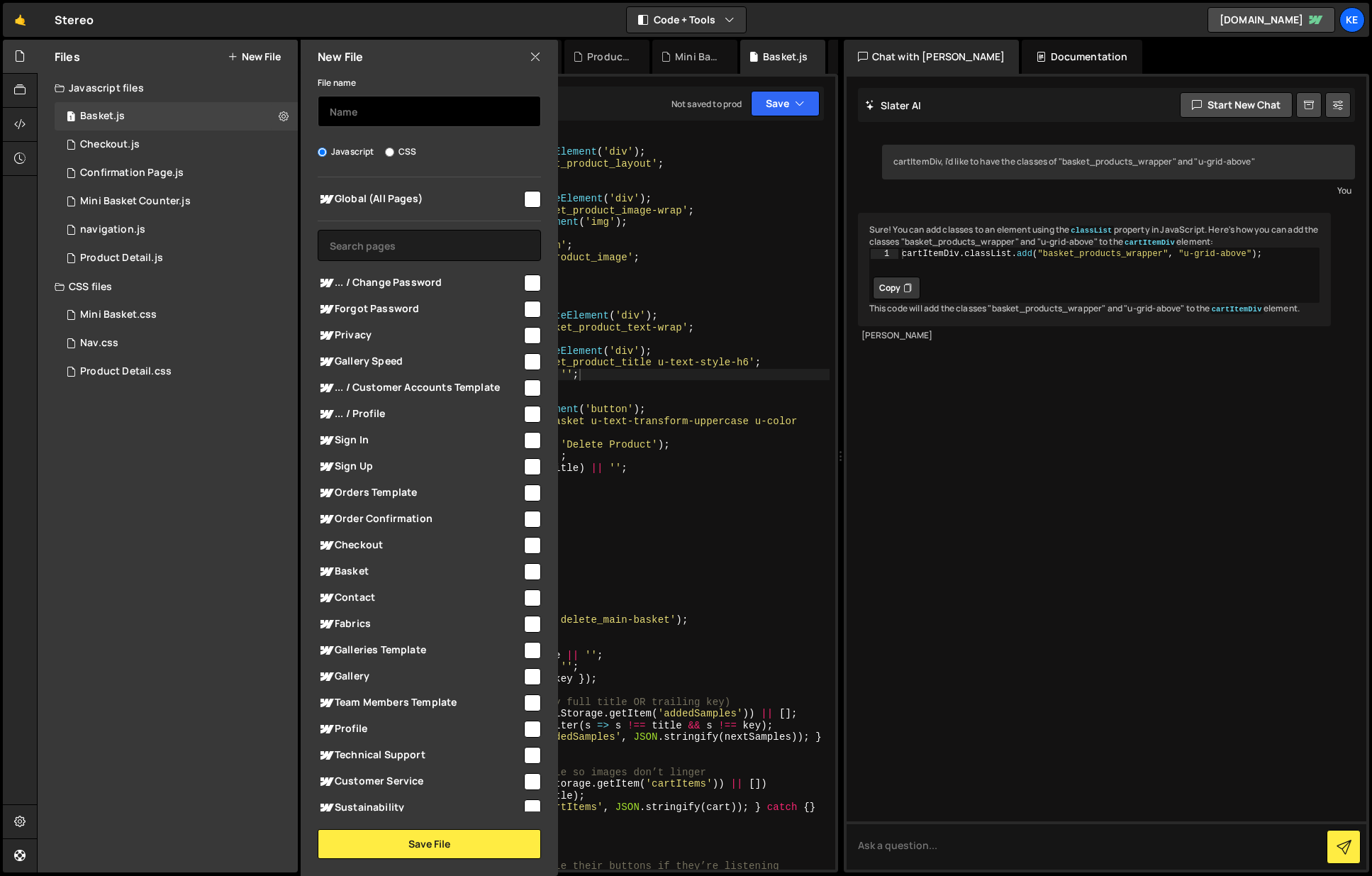
click at [390, 112] on input "text" at bounding box center [429, 111] width 224 height 31
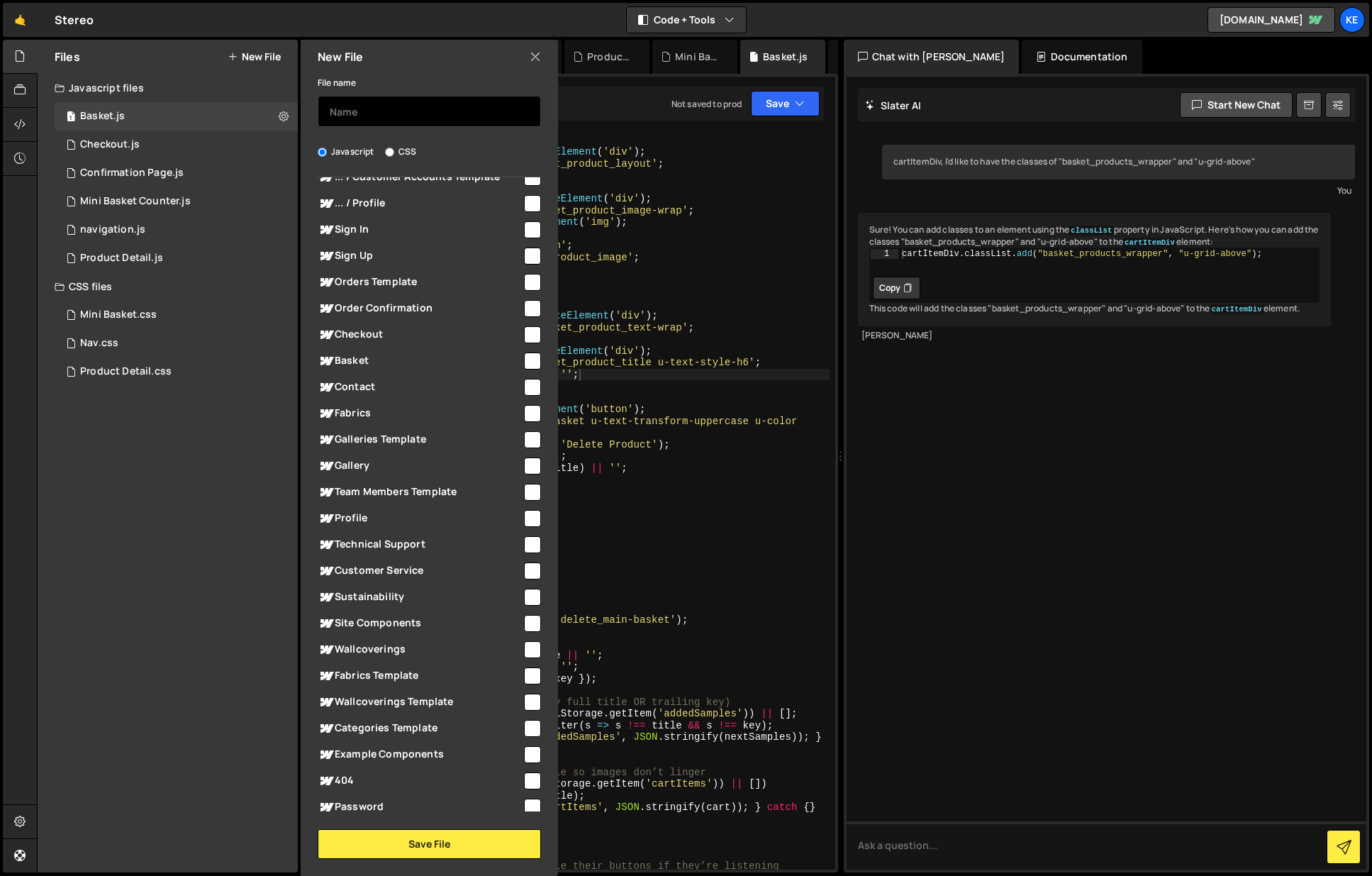
scroll to position [292, 0]
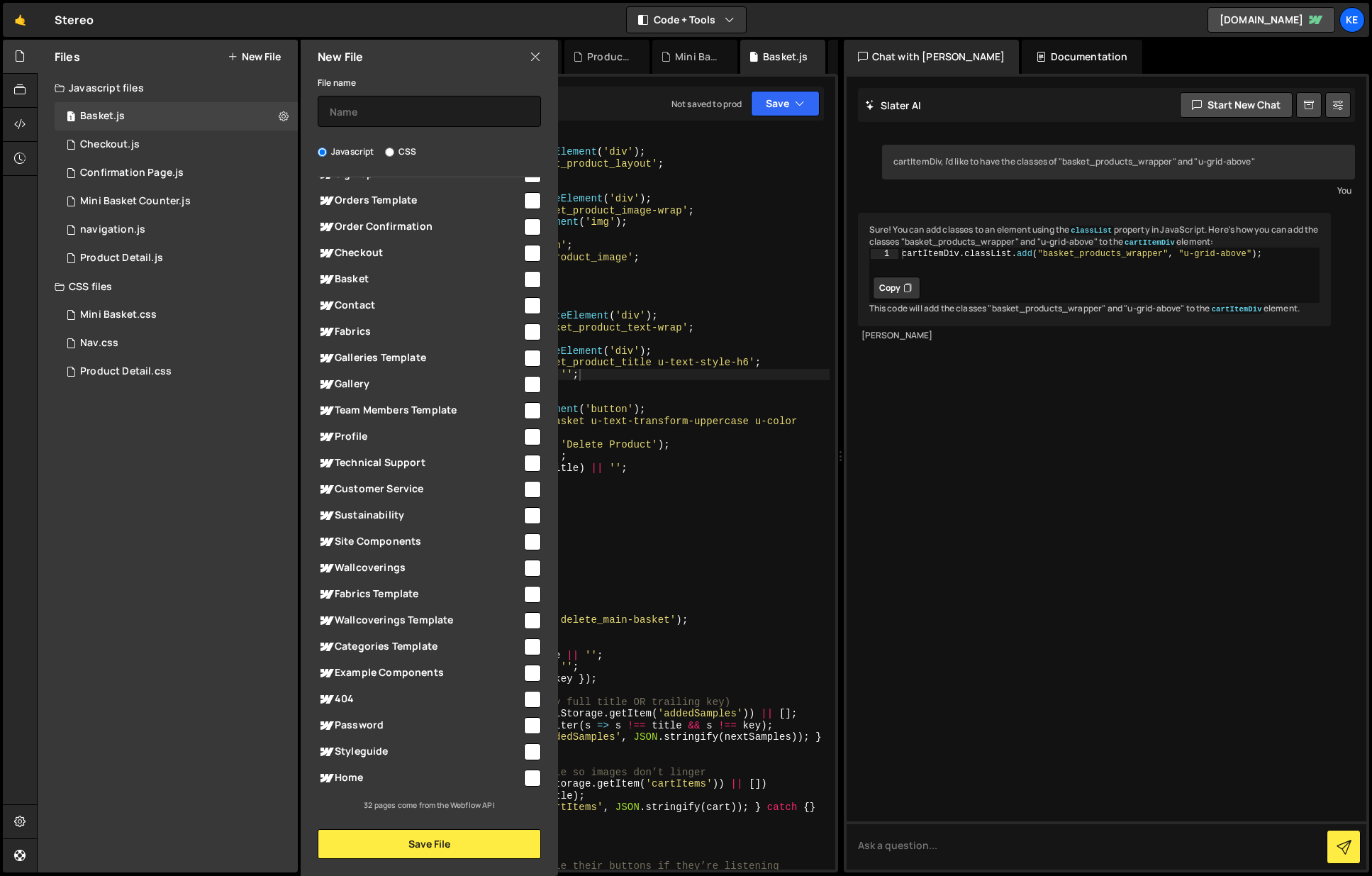
click at [524, 592] on input "checkbox" at bounding box center [533, 594] width 17 height 17
checkbox input "true"
click at [528, 619] on input "checkbox" at bounding box center [533, 621] width 17 height 17
checkbox input "true"
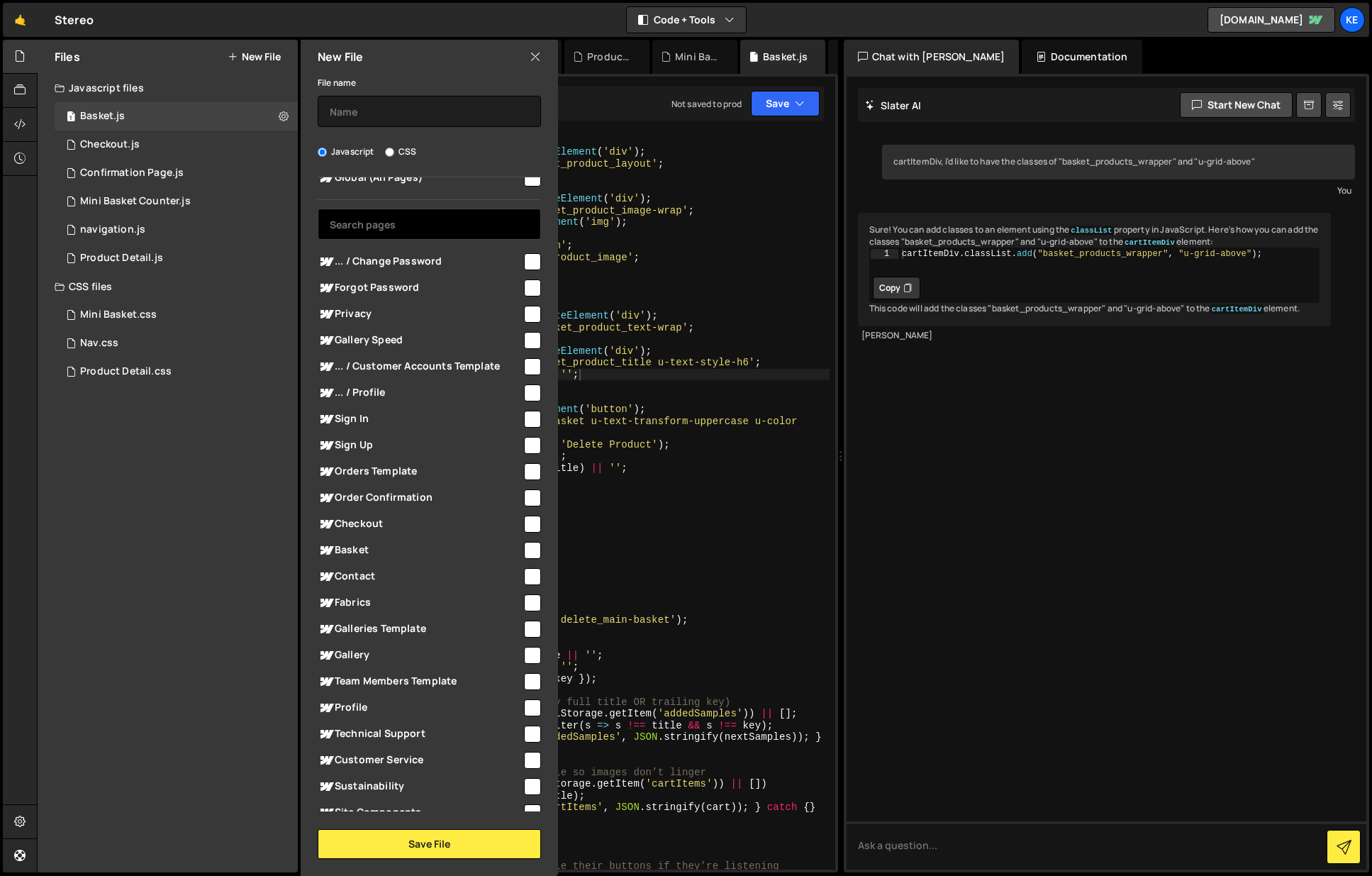
scroll to position [0, 0]
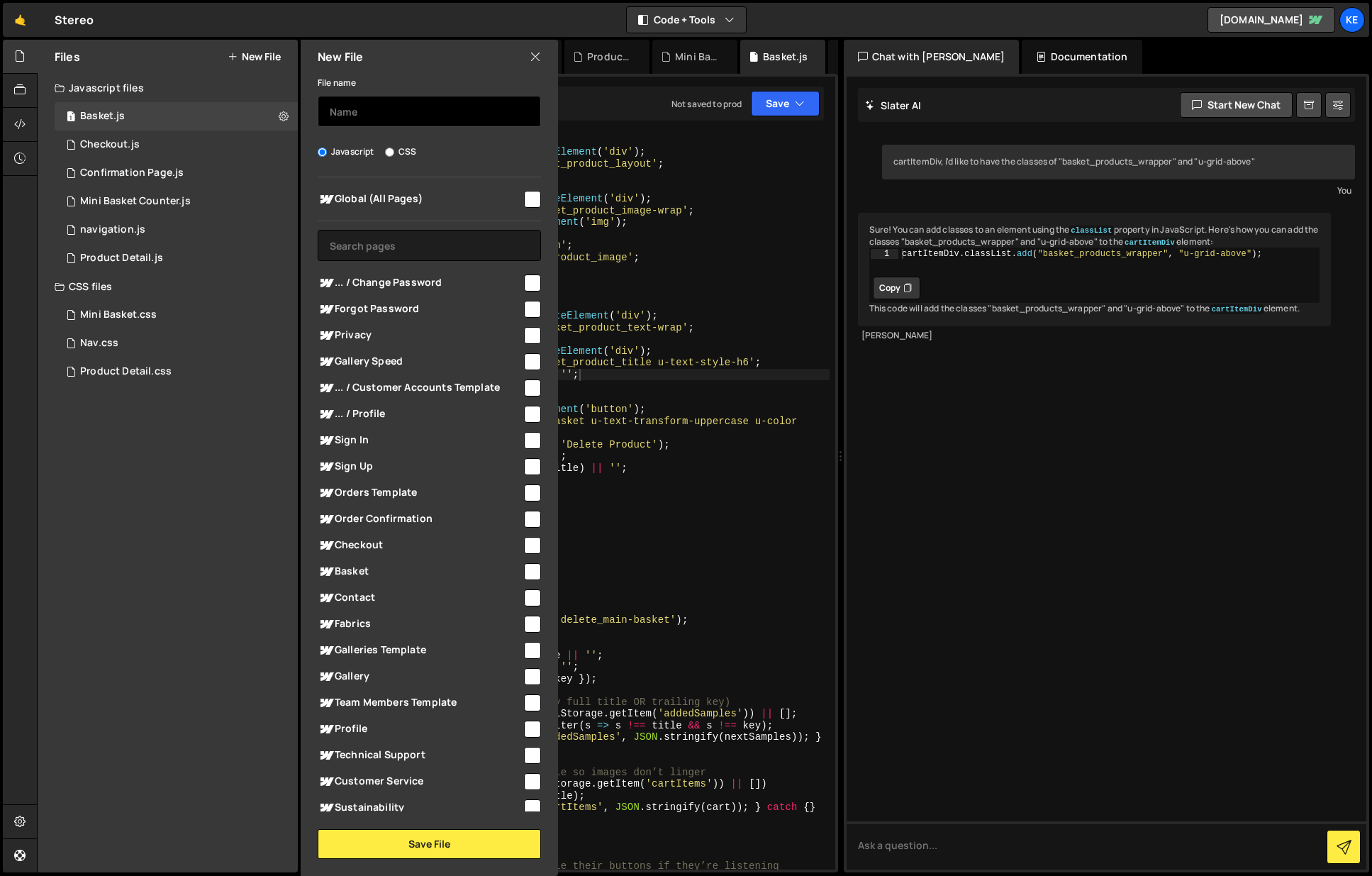
click at [369, 110] on input "text" at bounding box center [429, 111] width 224 height 31
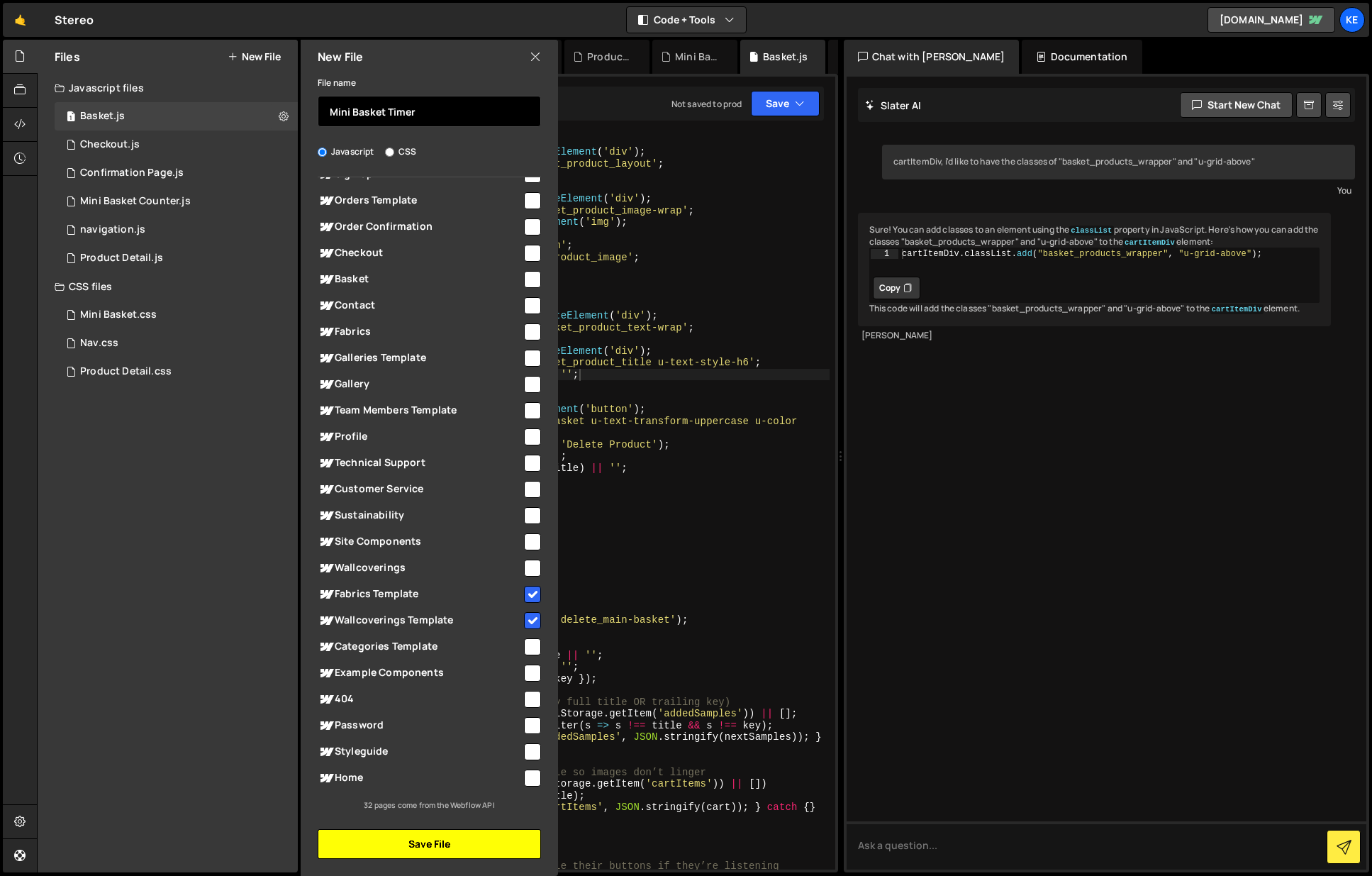
type input "Mini Basket Timer"
click at [462, 843] on button "Save File" at bounding box center [429, 843] width 224 height 30
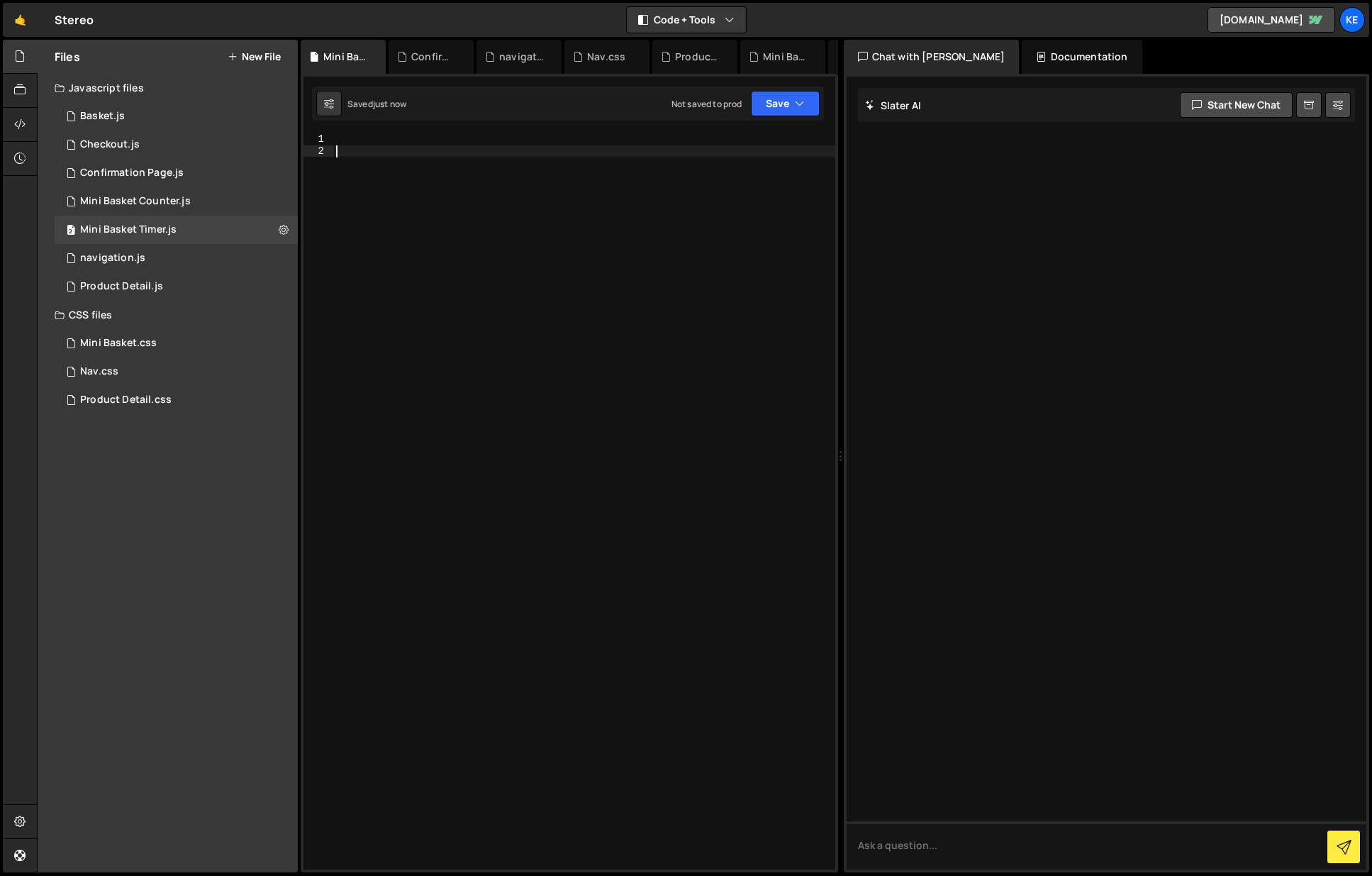
click at [555, 275] on div at bounding box center [584, 513] width 502 height 760
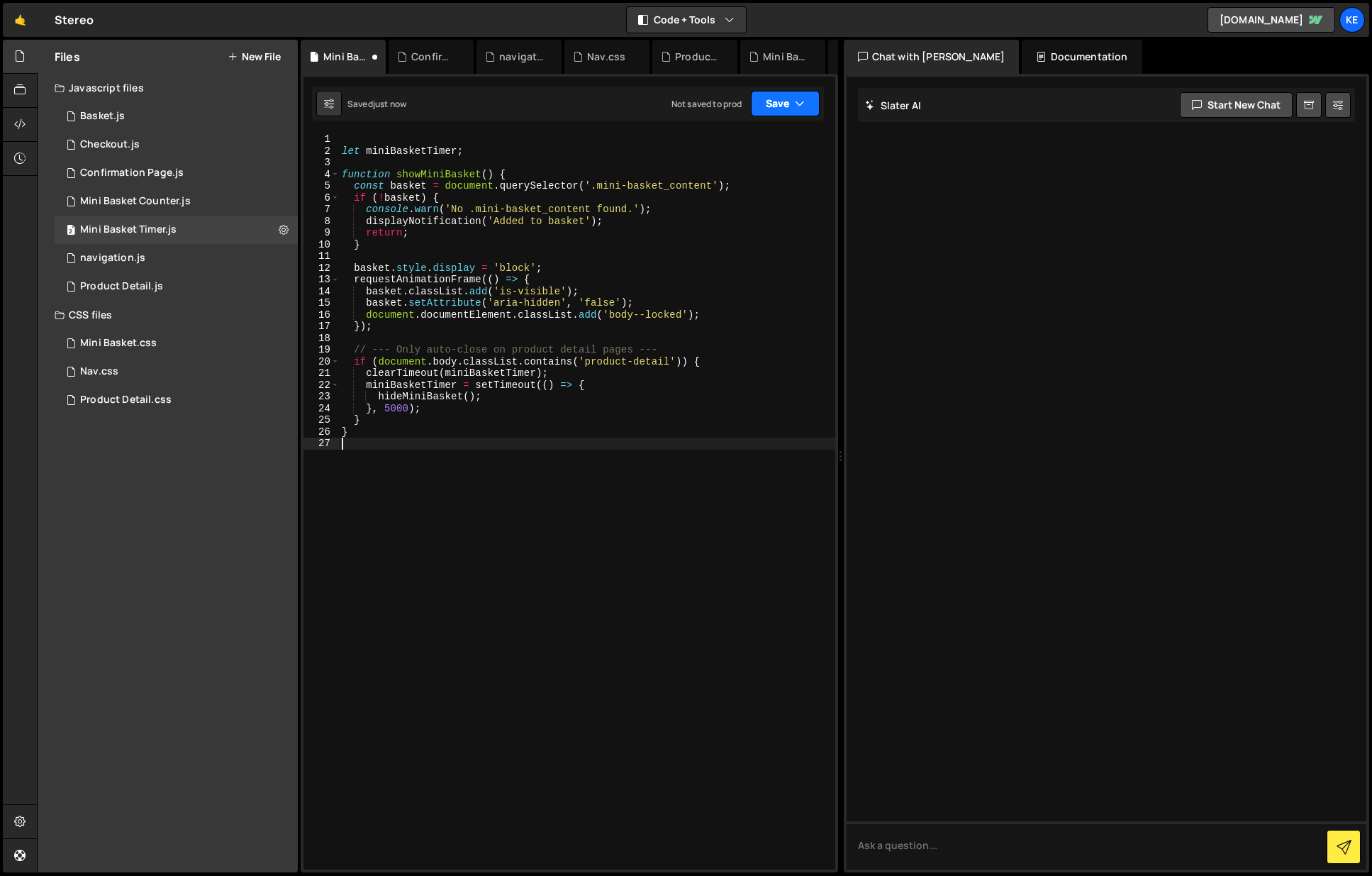
click at [766, 97] on button "Save" at bounding box center [785, 104] width 69 height 26
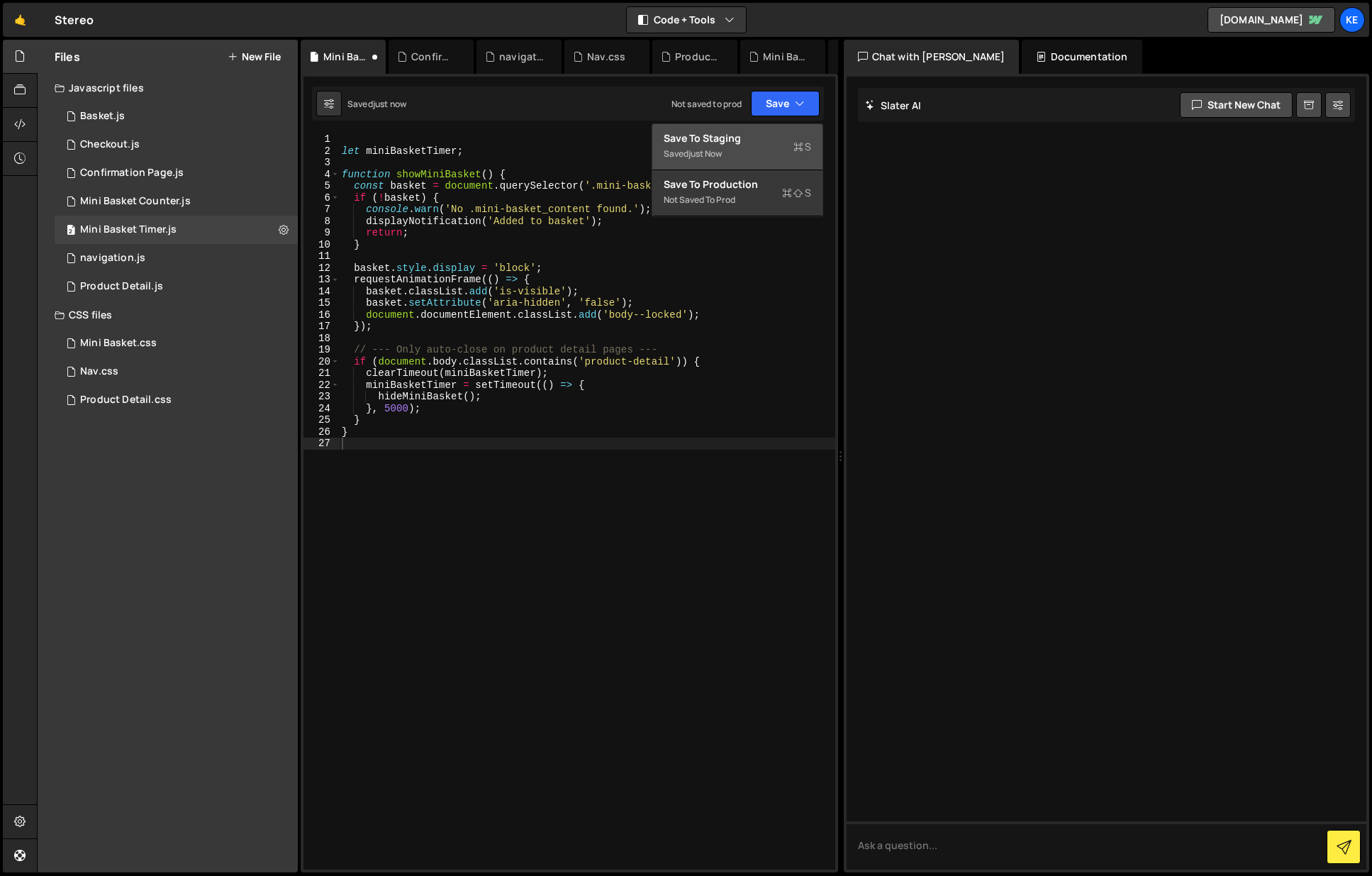
click at [767, 147] on div "Saved just now" at bounding box center [737, 154] width 147 height 17
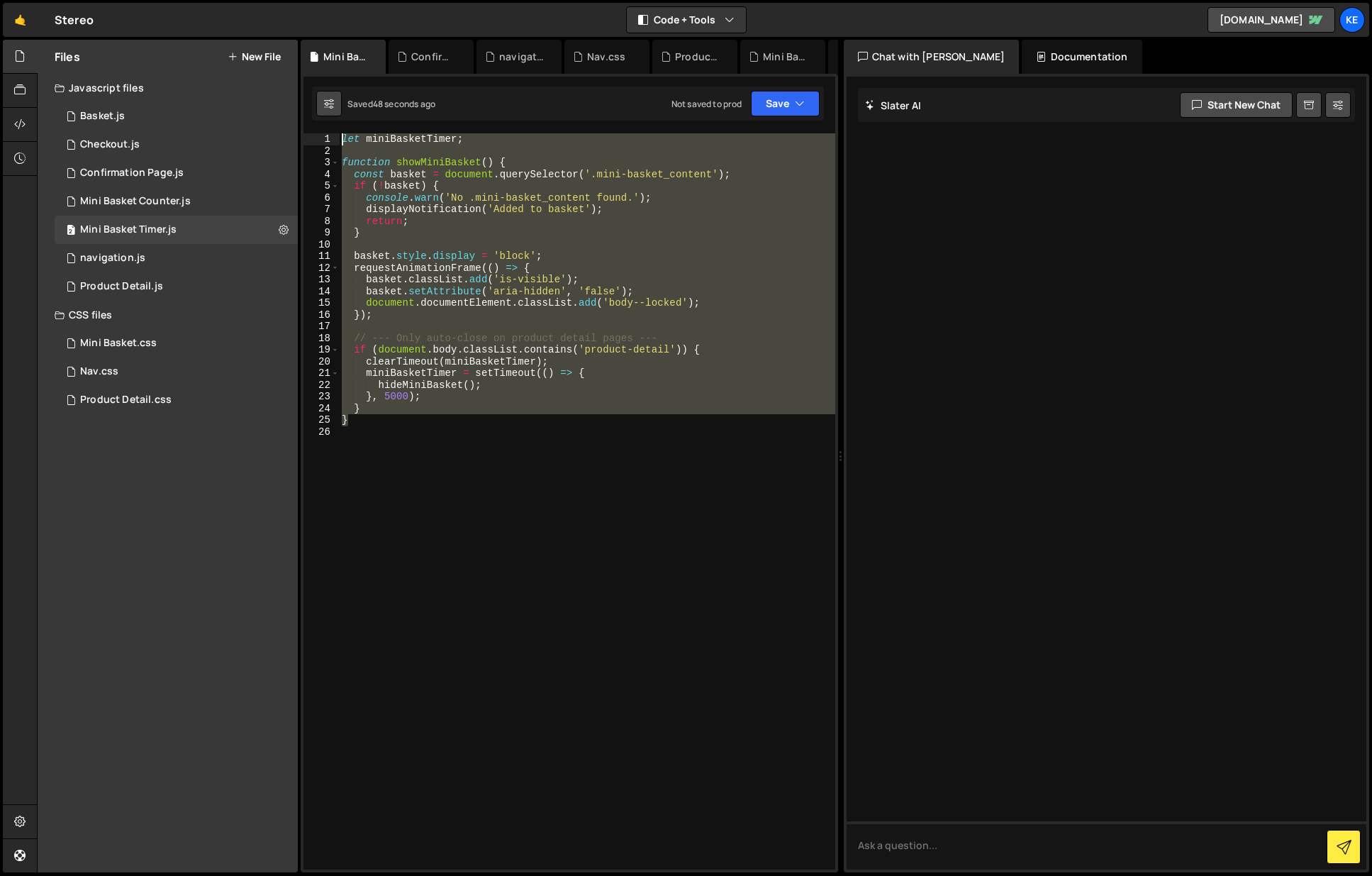
drag, startPoint x: 453, startPoint y: 420, endPoint x: 319, endPoint y: 105, distance: 342.3
click at [319, 105] on div "Debug Explain Copy Mini Basket Timer.js Confirmation Page.js navigation.js Nav.…" at bounding box center [570, 456] width 538 height 833
type textarea "let miniBasketTimer;"
click at [107, 111] on div "Basket.js" at bounding box center [103, 116] width 45 height 13
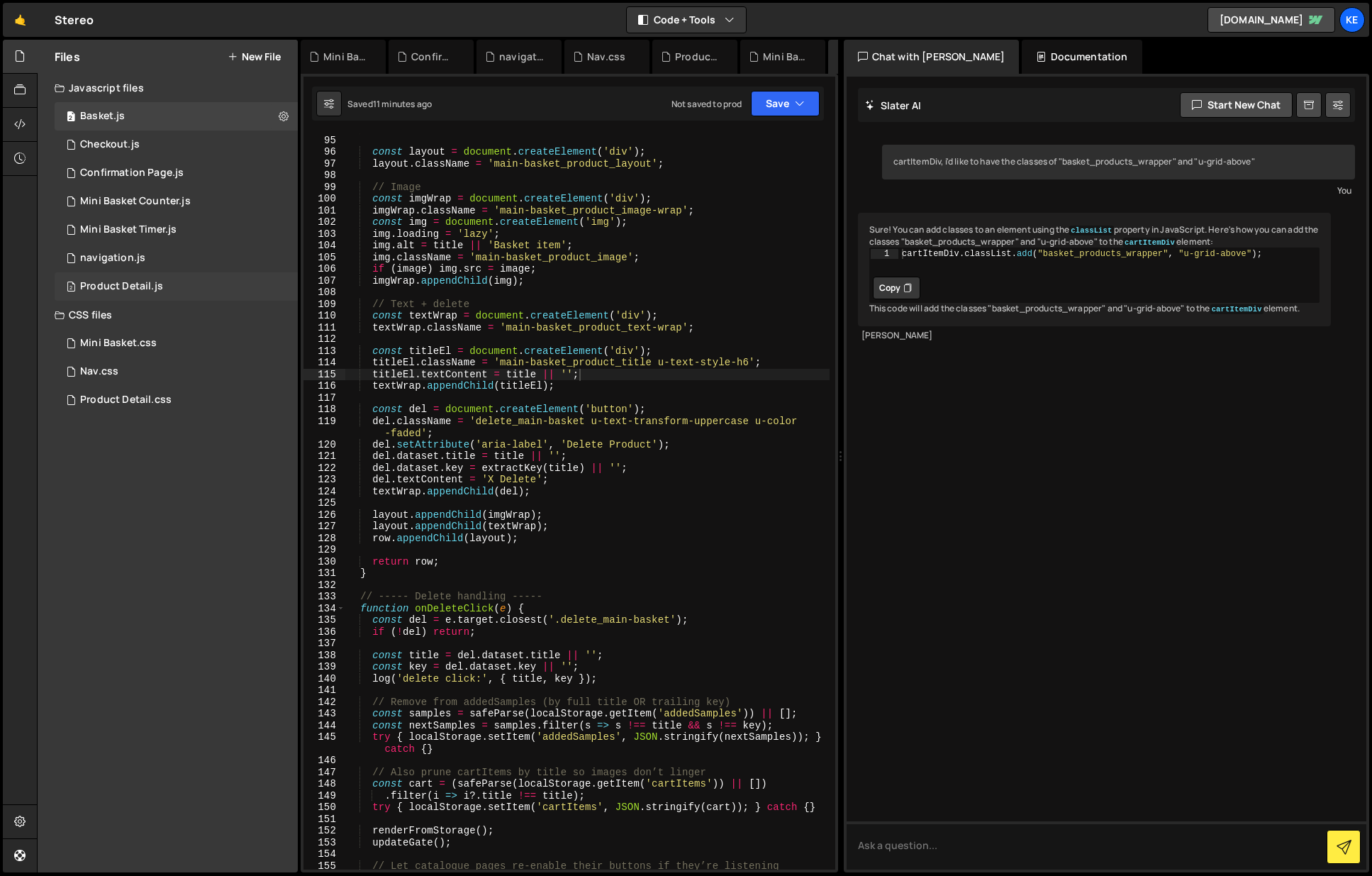
click at [120, 285] on div "Product Detail.js" at bounding box center [122, 286] width 83 height 13
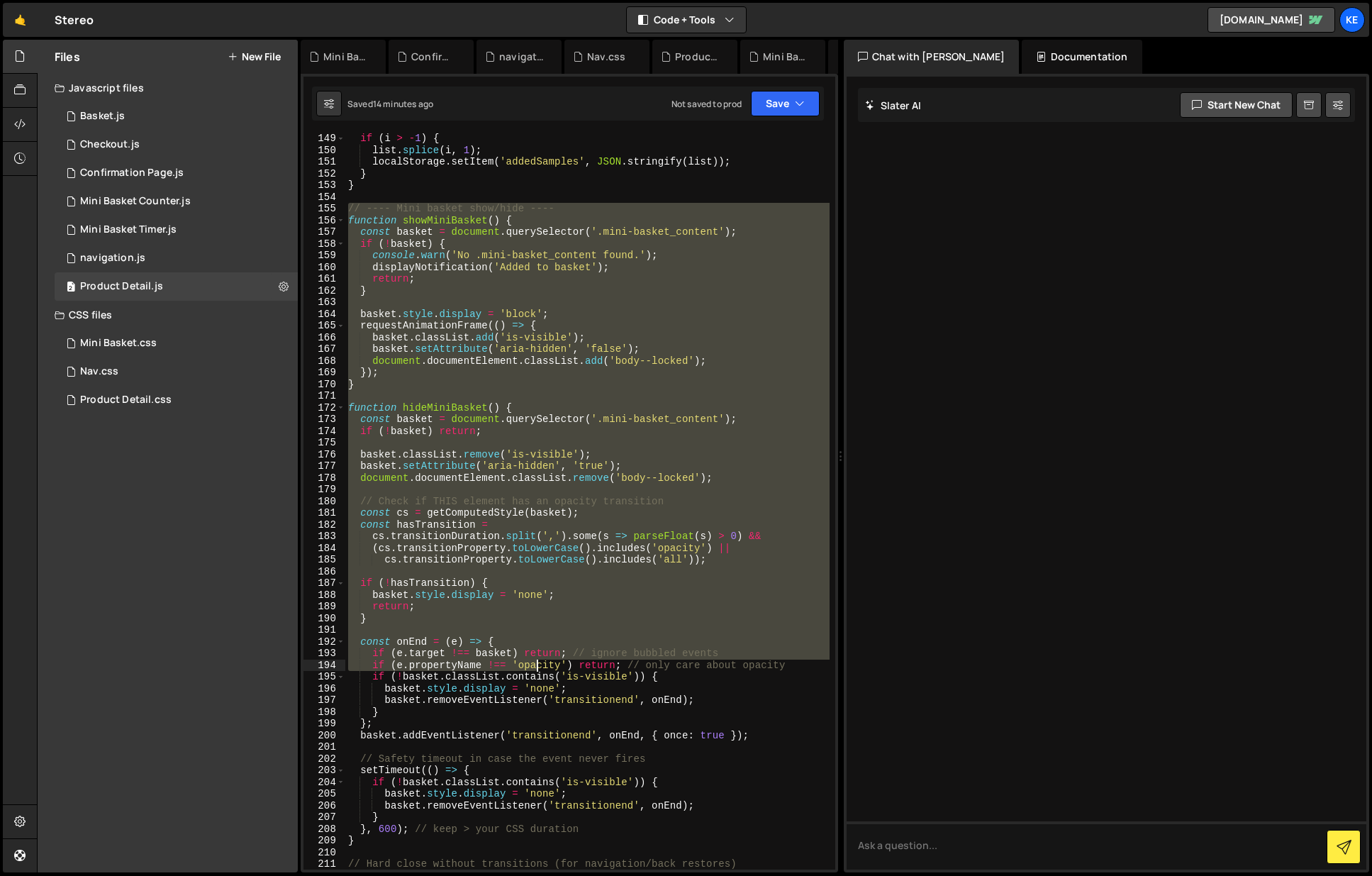
scroll to position [1803, 0]
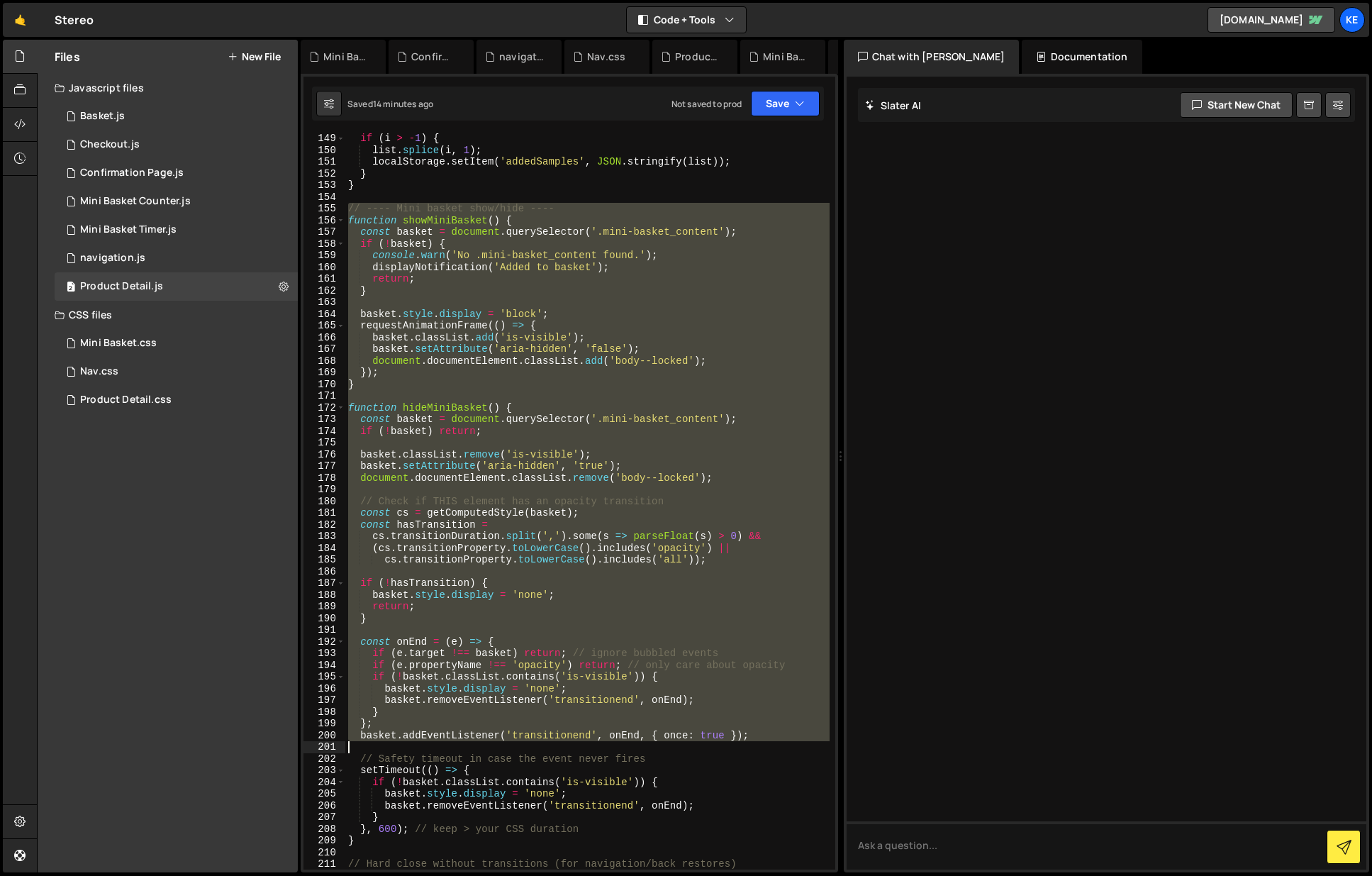
drag, startPoint x: 351, startPoint y: 515, endPoint x: 764, endPoint y: 743, distance: 471.8
click at [764, 743] on div "if ( i > - 1 ) { list . splice ( i , 1 ) ; localStorage . setItem ( 'addedSampl…" at bounding box center [588, 512] width 485 height 760
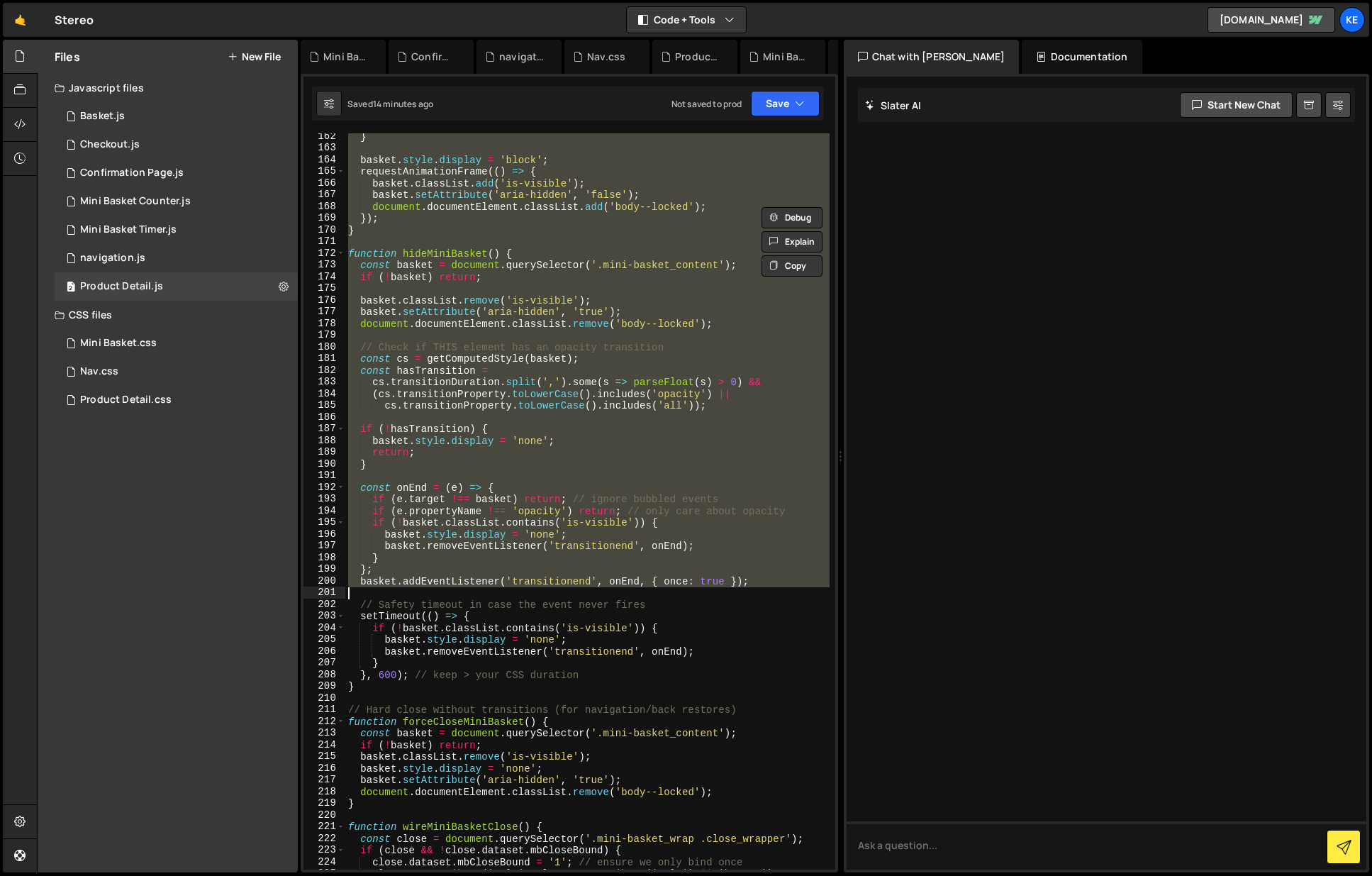
scroll to position [1957, 0]
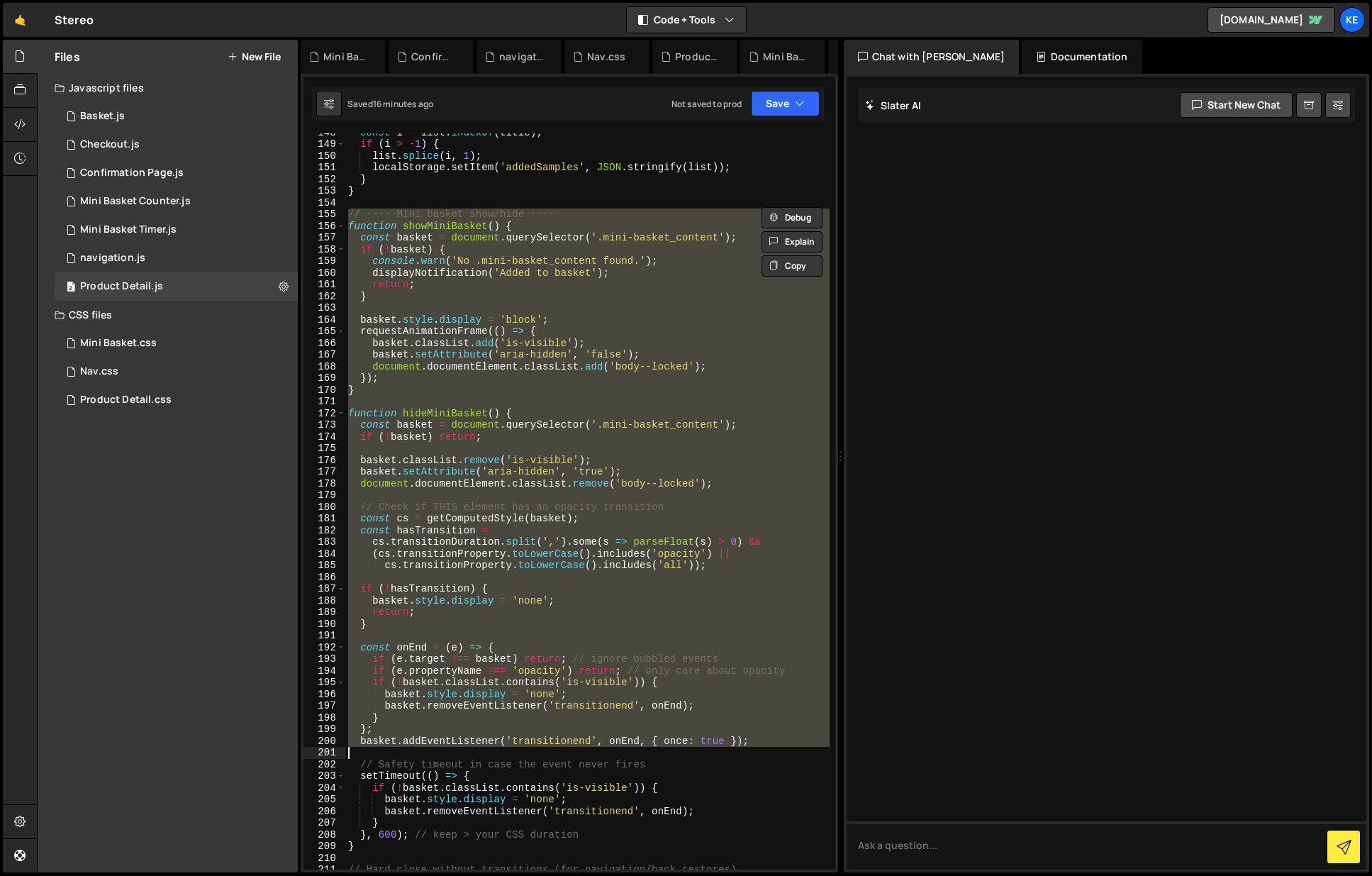
paste textarea "}"
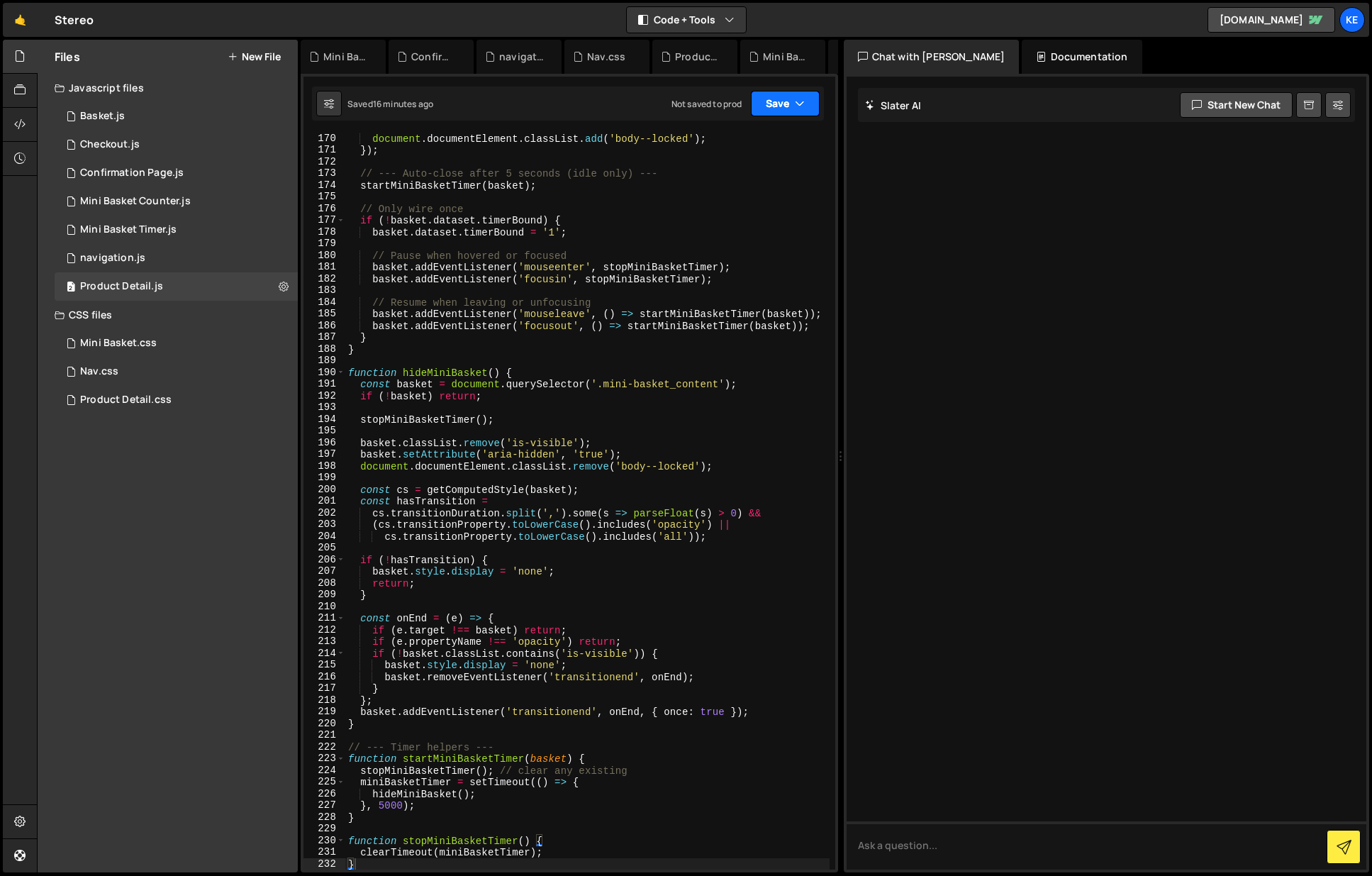
click at [778, 92] on button "Save" at bounding box center [785, 104] width 69 height 26
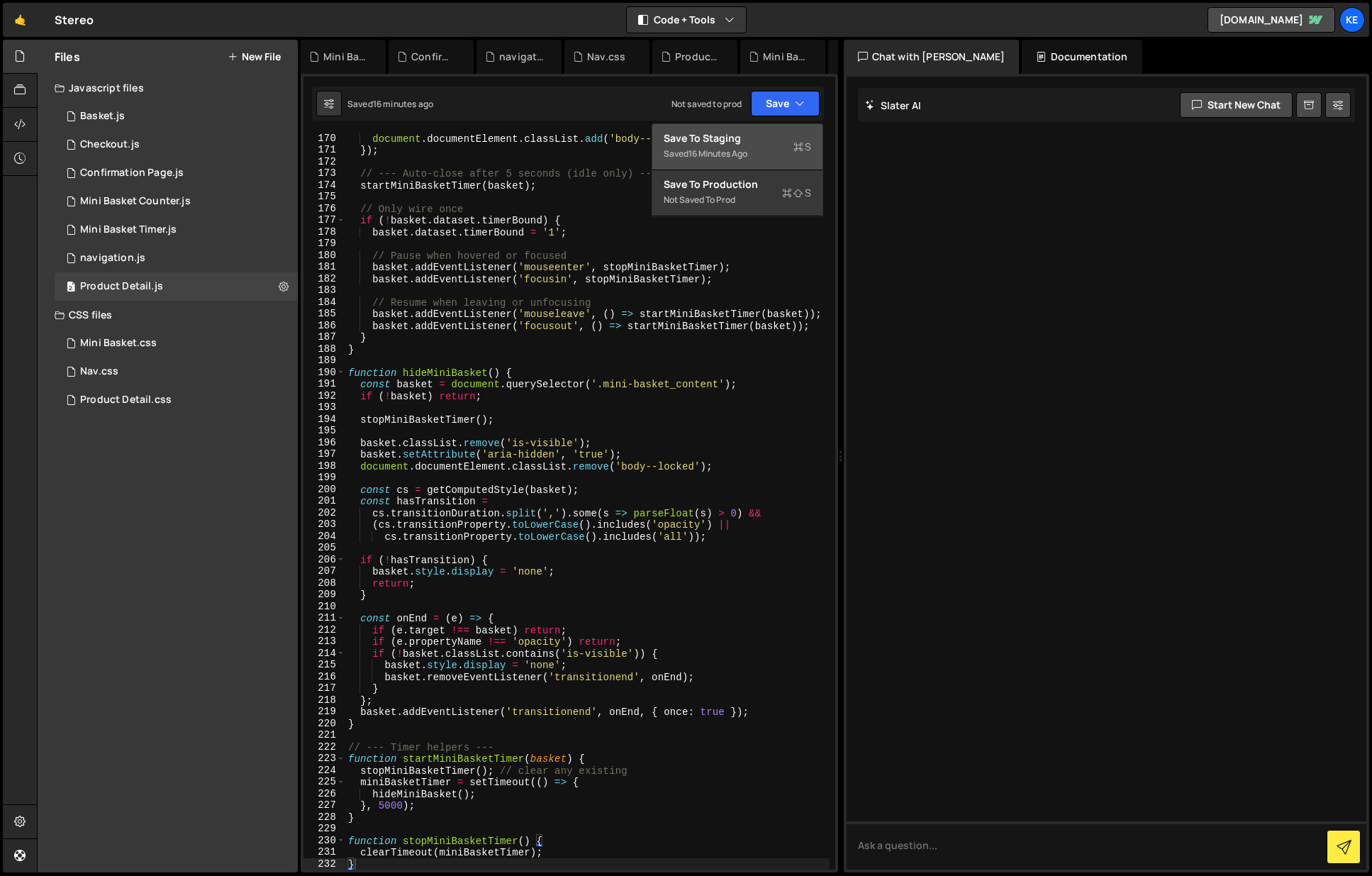
click at [776, 150] on div "Saved 16 minutes ago" at bounding box center [737, 154] width 147 height 17
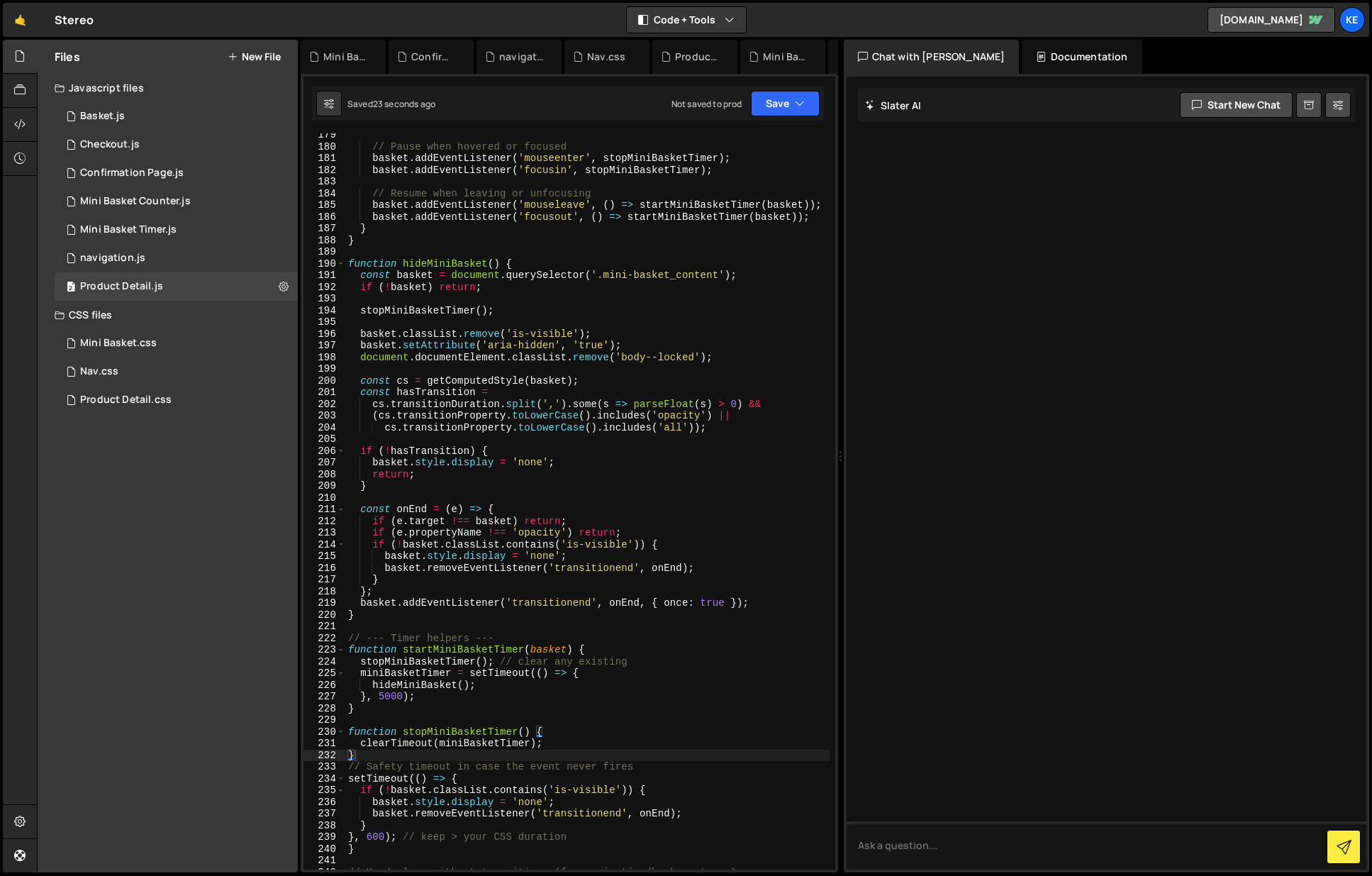
scroll to position [2279, 0]
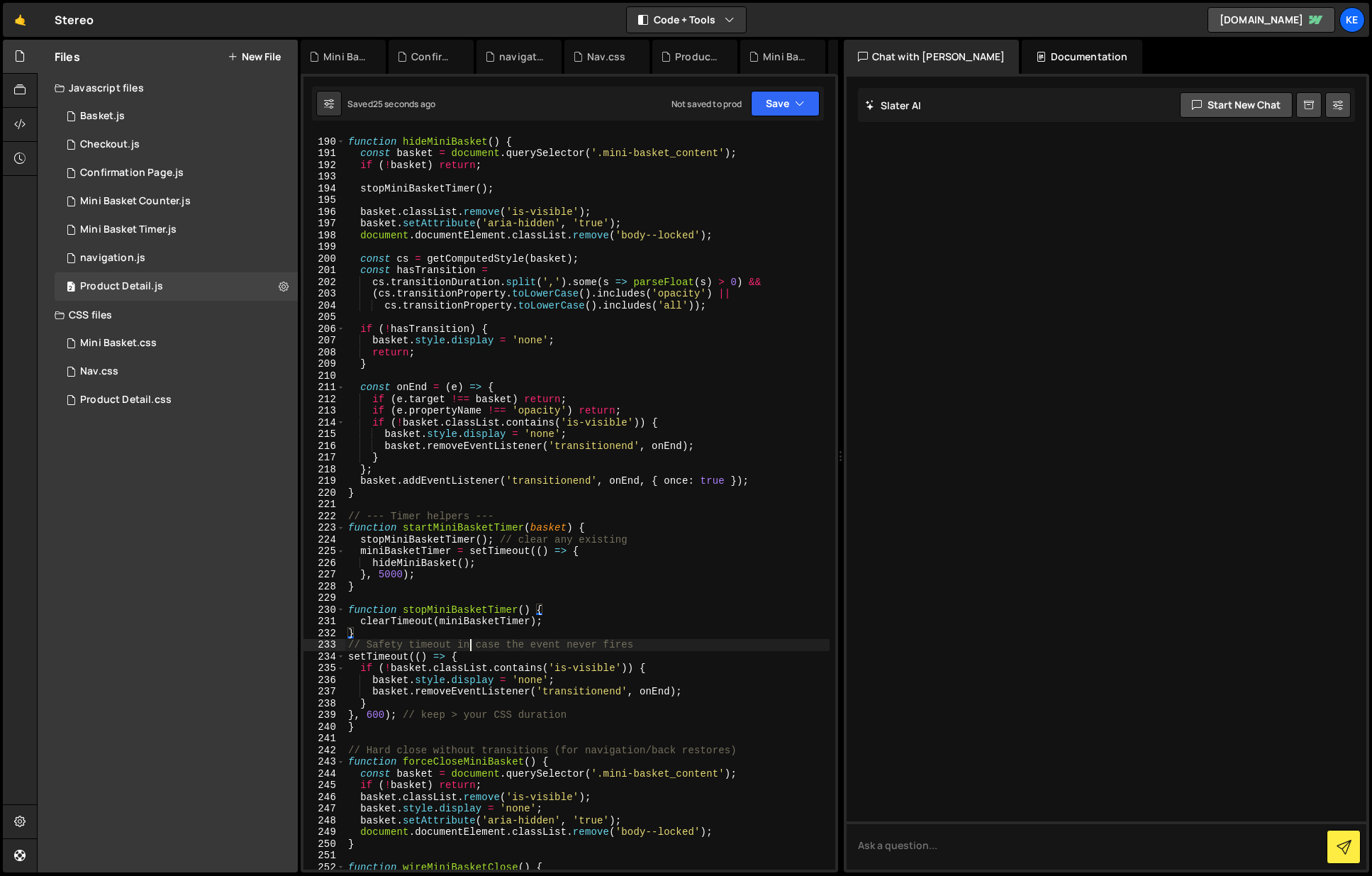
click at [472, 641] on div "function hideMiniBasket ( ) { const basket = document . querySelector ( '.mini-…" at bounding box center [588, 504] width 485 height 760
click at [458, 631] on div "function hideMiniBasket ( ) { const basket = document . querySelector ( '.mini-…" at bounding box center [588, 504] width 485 height 760
type textarea "}"
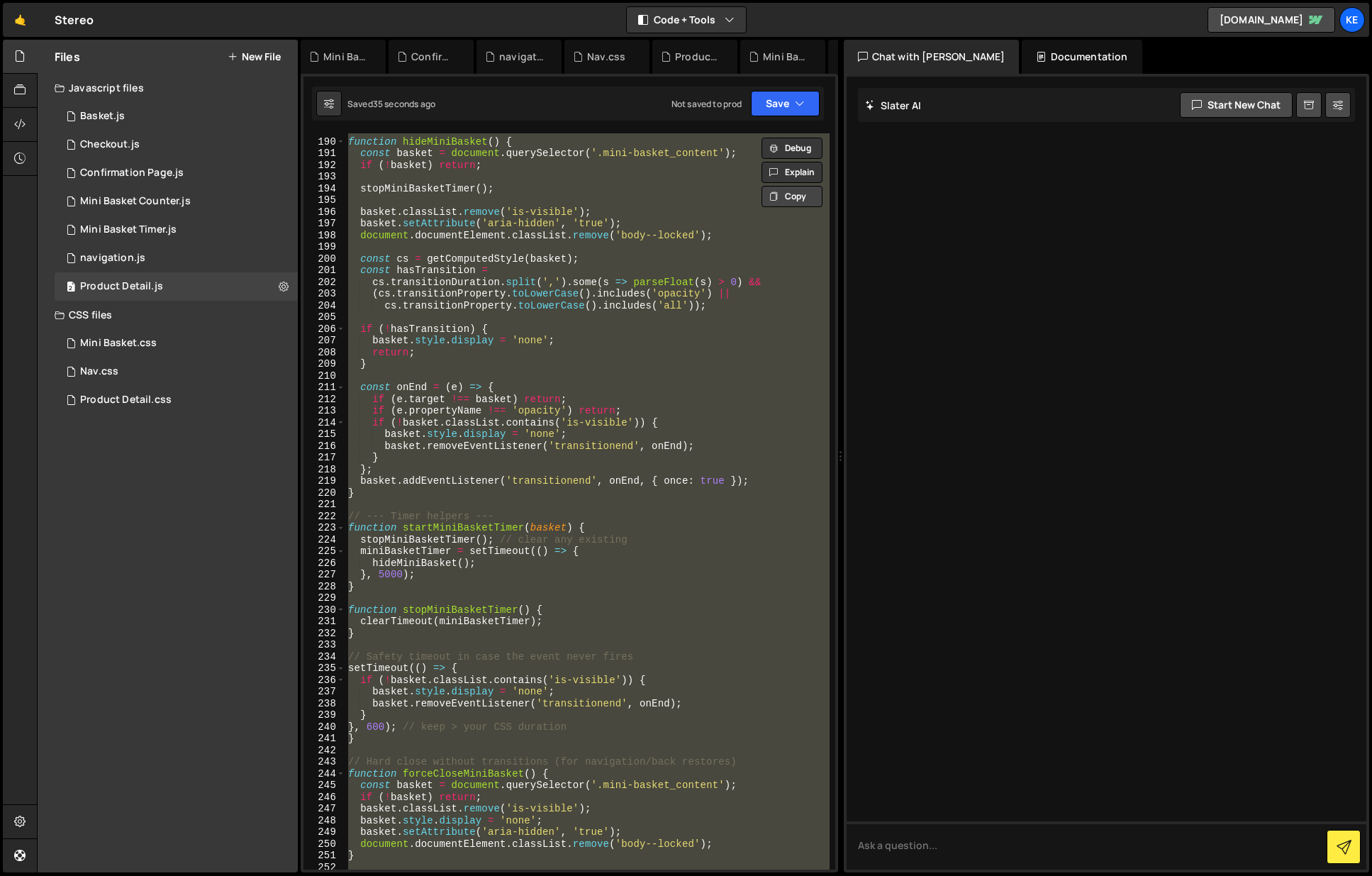
click at [802, 199] on button "Copy" at bounding box center [791, 196] width 61 height 21
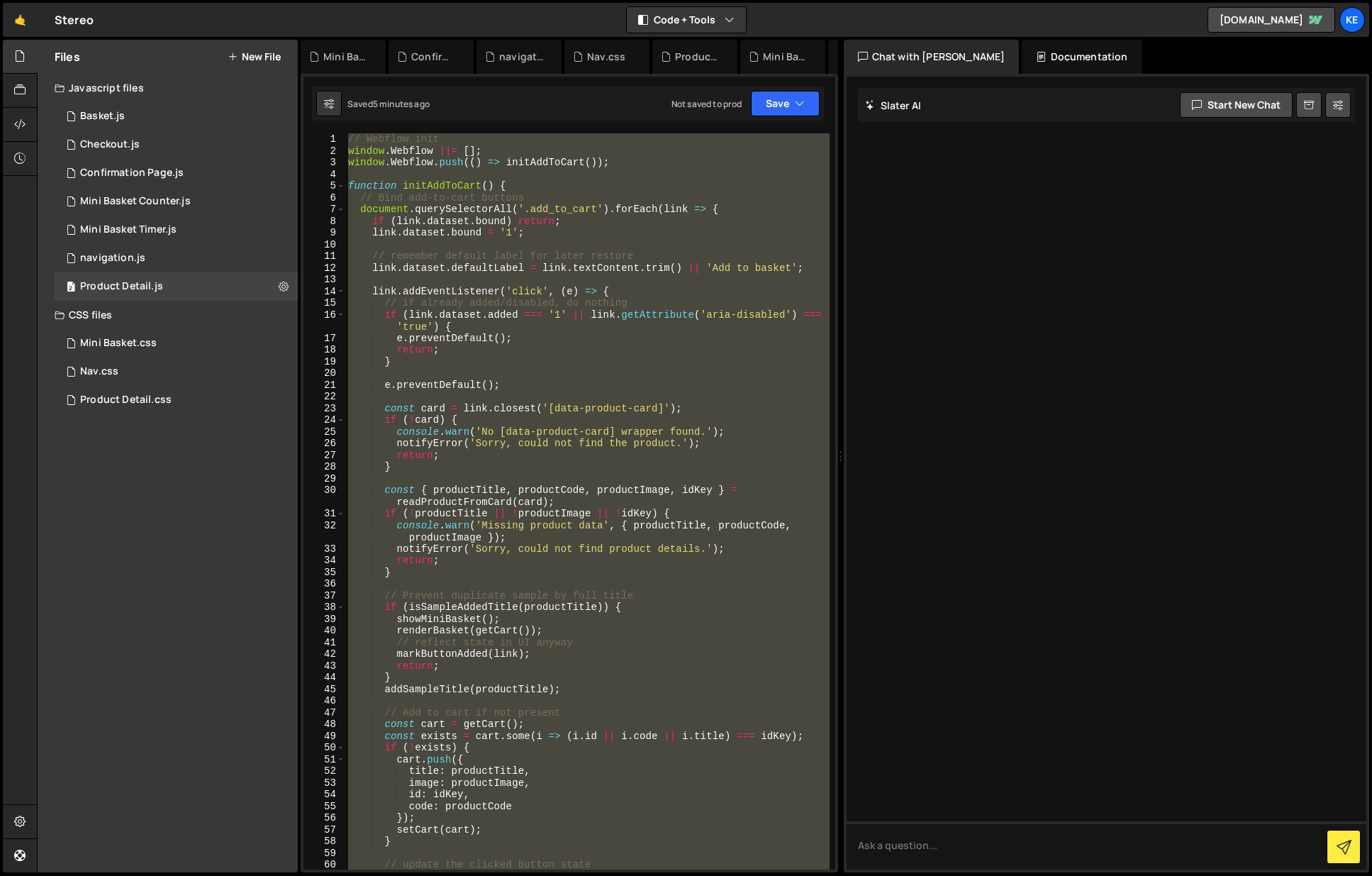
scroll to position [0, 0]
click at [698, 224] on div "// Webflow init window . Webflow ||= [ ] ; window . Webflow . push (( ) => init…" at bounding box center [588, 502] width 485 height 736
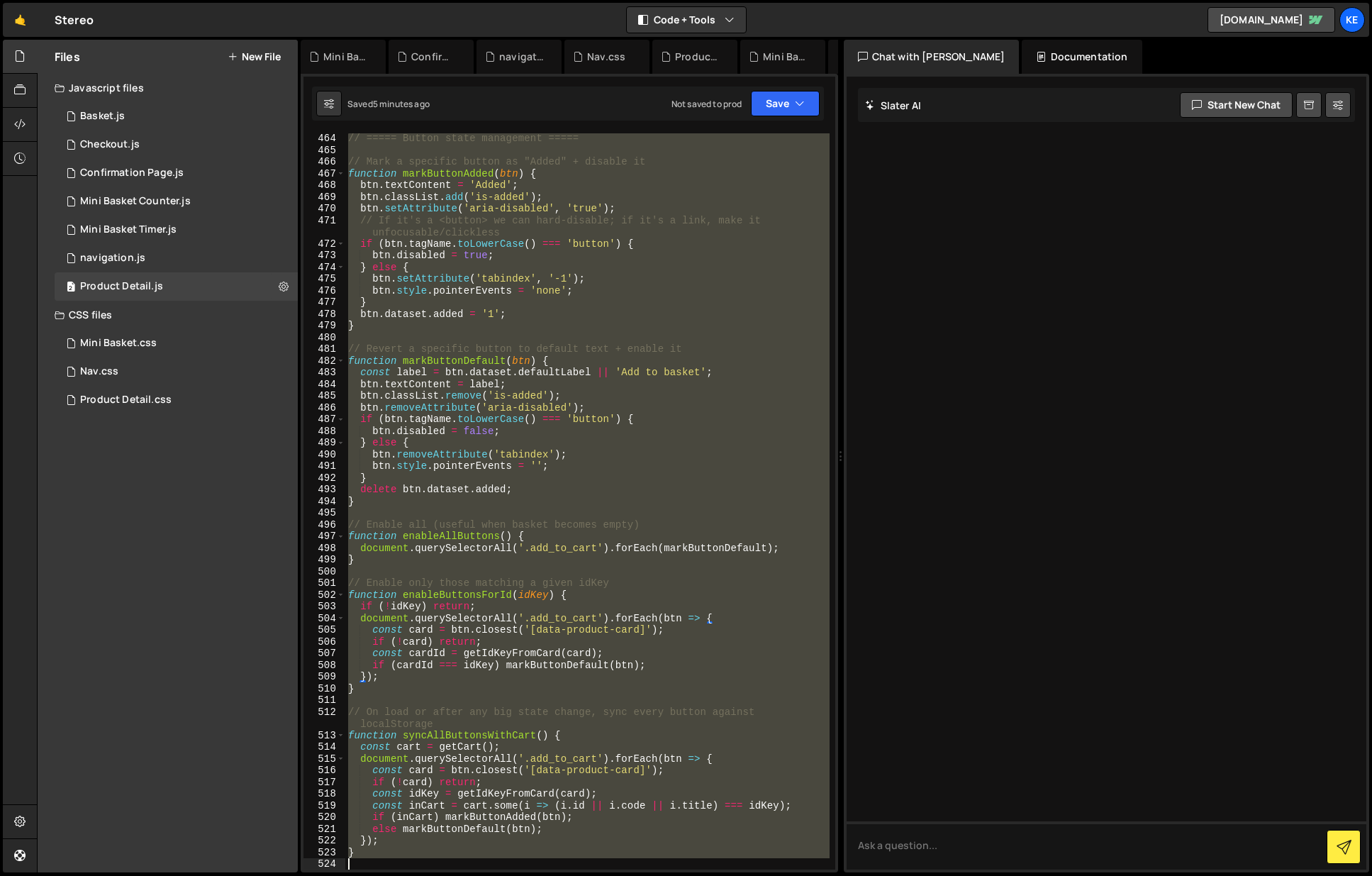
scroll to position [5569, 0]
drag, startPoint x: 346, startPoint y: 139, endPoint x: 779, endPoint y: 941, distance: 911.4
click at [779, 875] on html "Projects Community Library Blog Ke Projects Your Teams Account Upgrade Logout" at bounding box center [686, 438] width 1372 height 876
type textarea "}"
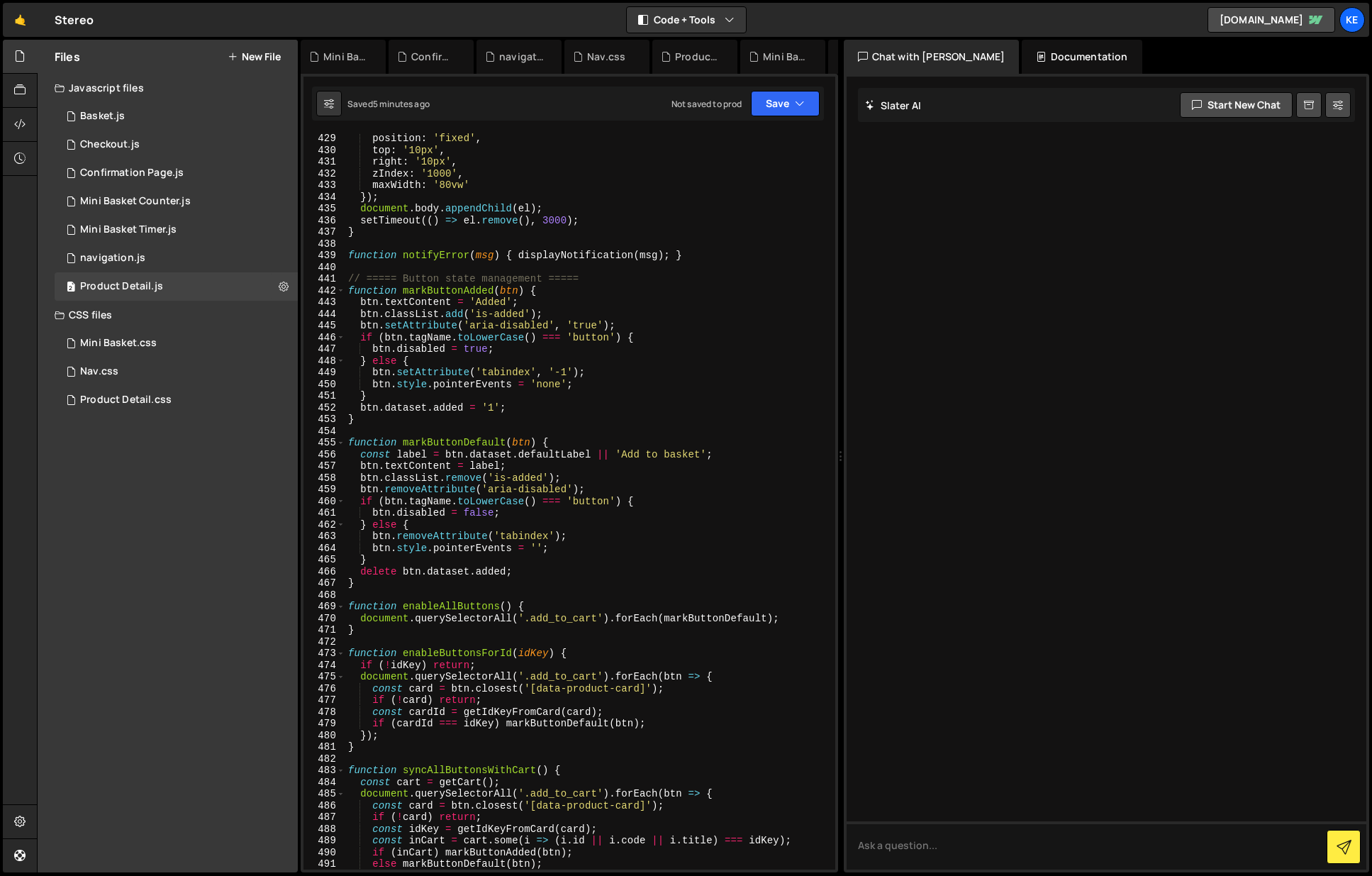
scroll to position [5523, 0]
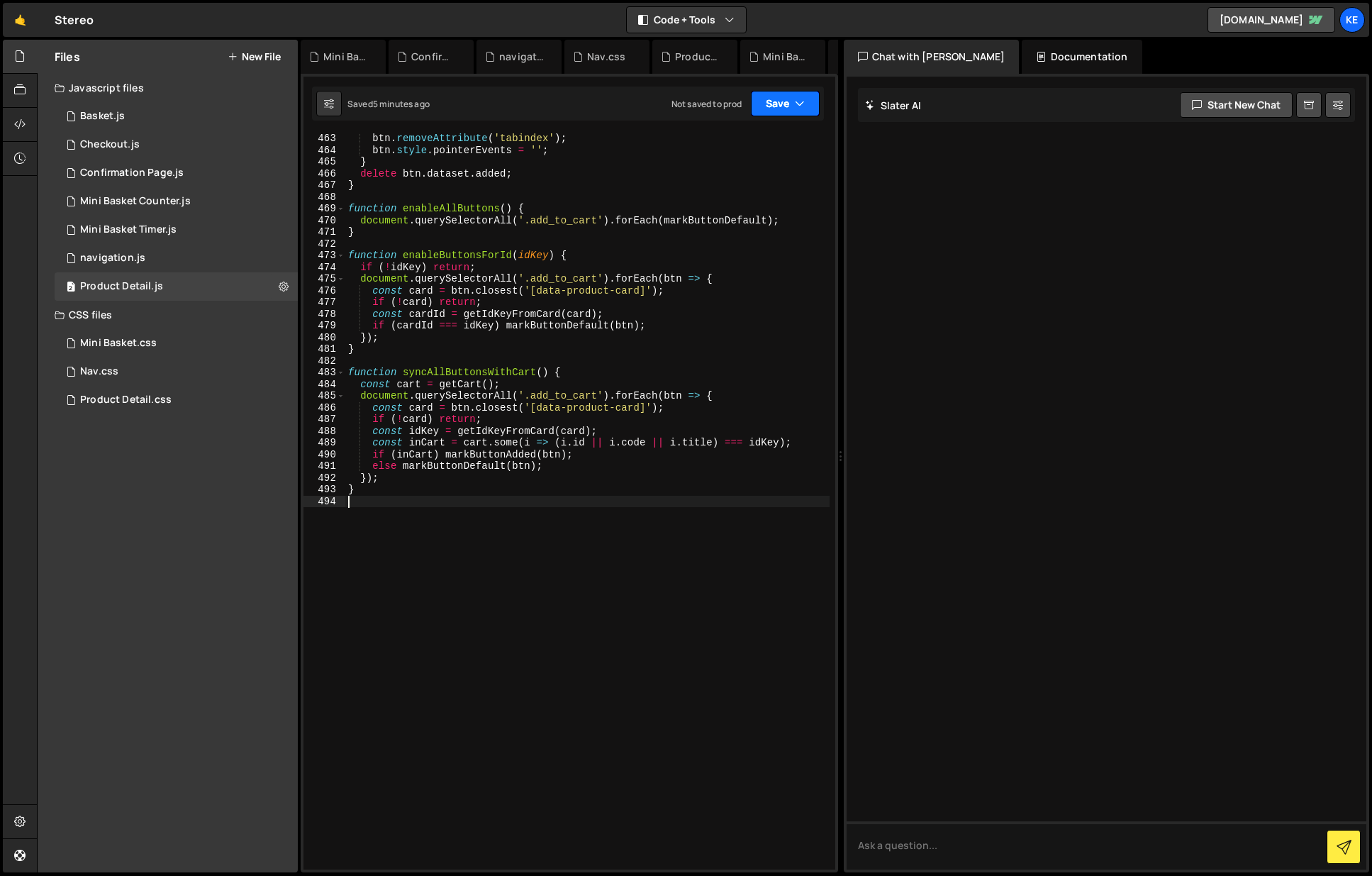
click at [769, 107] on button "Save" at bounding box center [785, 104] width 69 height 26
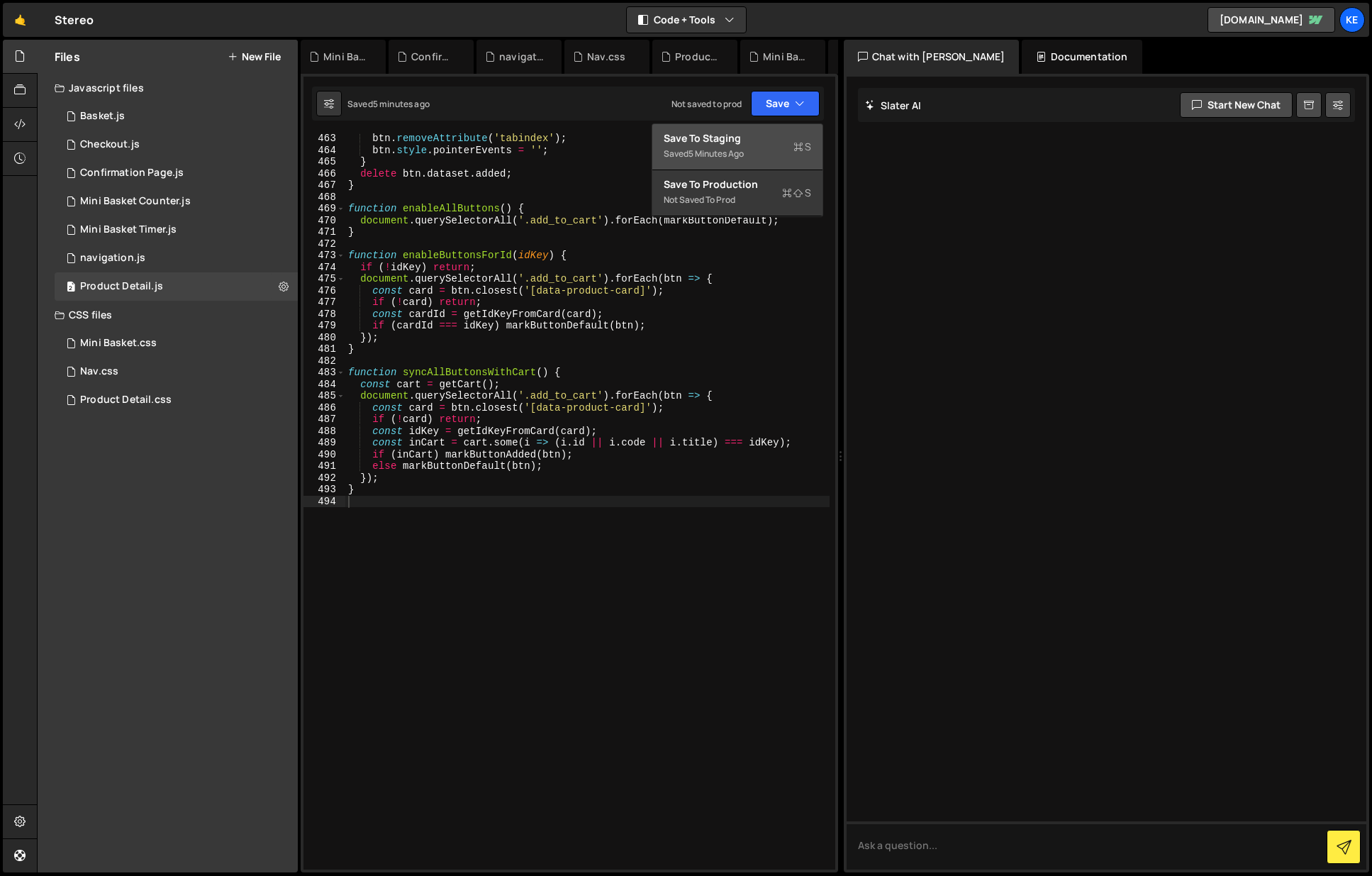
click at [695, 150] on div "5 minutes ago" at bounding box center [716, 153] width 56 height 12
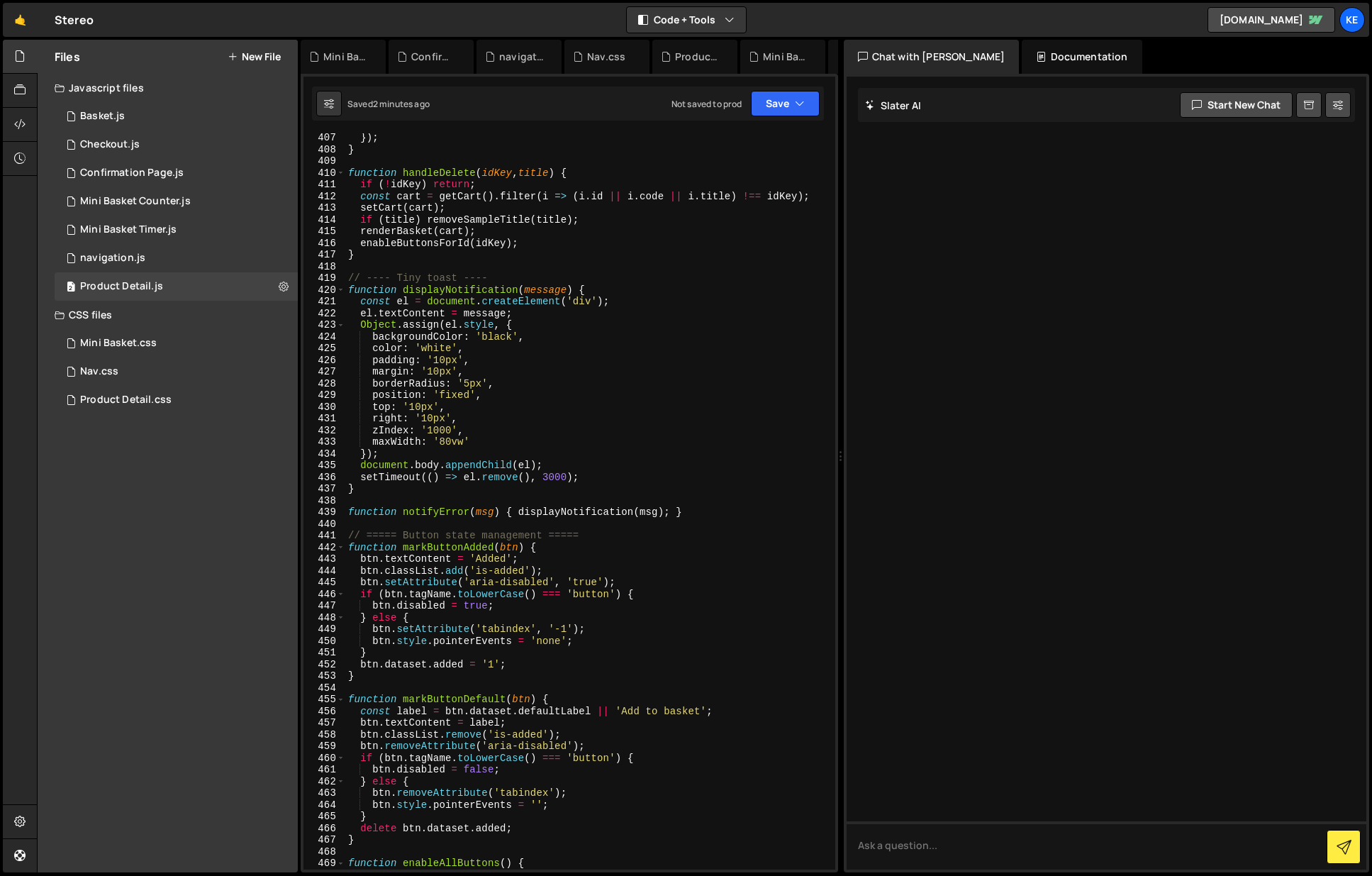
scroll to position [5254, 0]
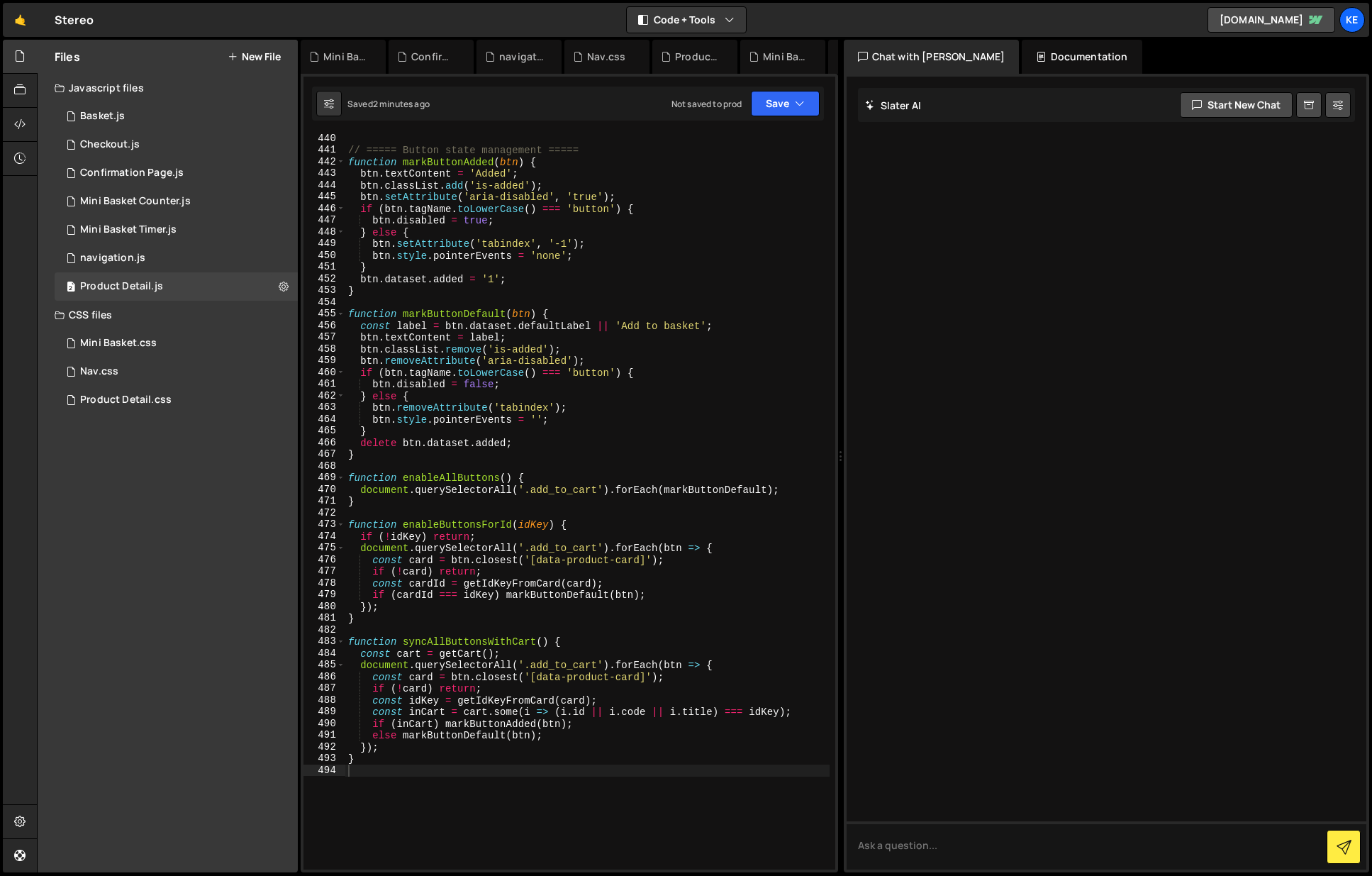
type textarea "}"
click at [536, 762] on div "// ===== Button state management ===== function markButtonAdded ( btn ) { btn .…" at bounding box center [588, 512] width 485 height 760
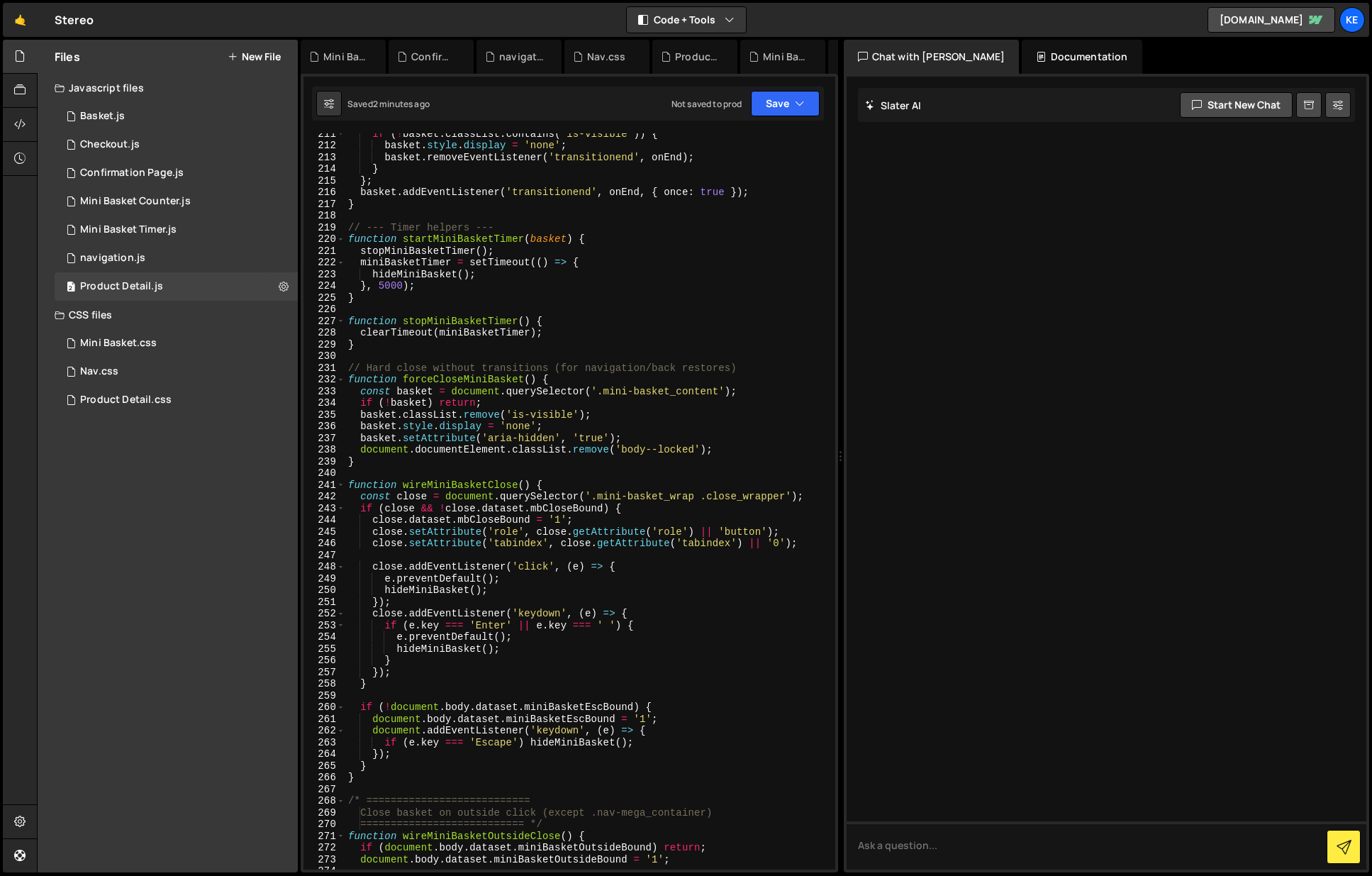
scroll to position [2440, 0]
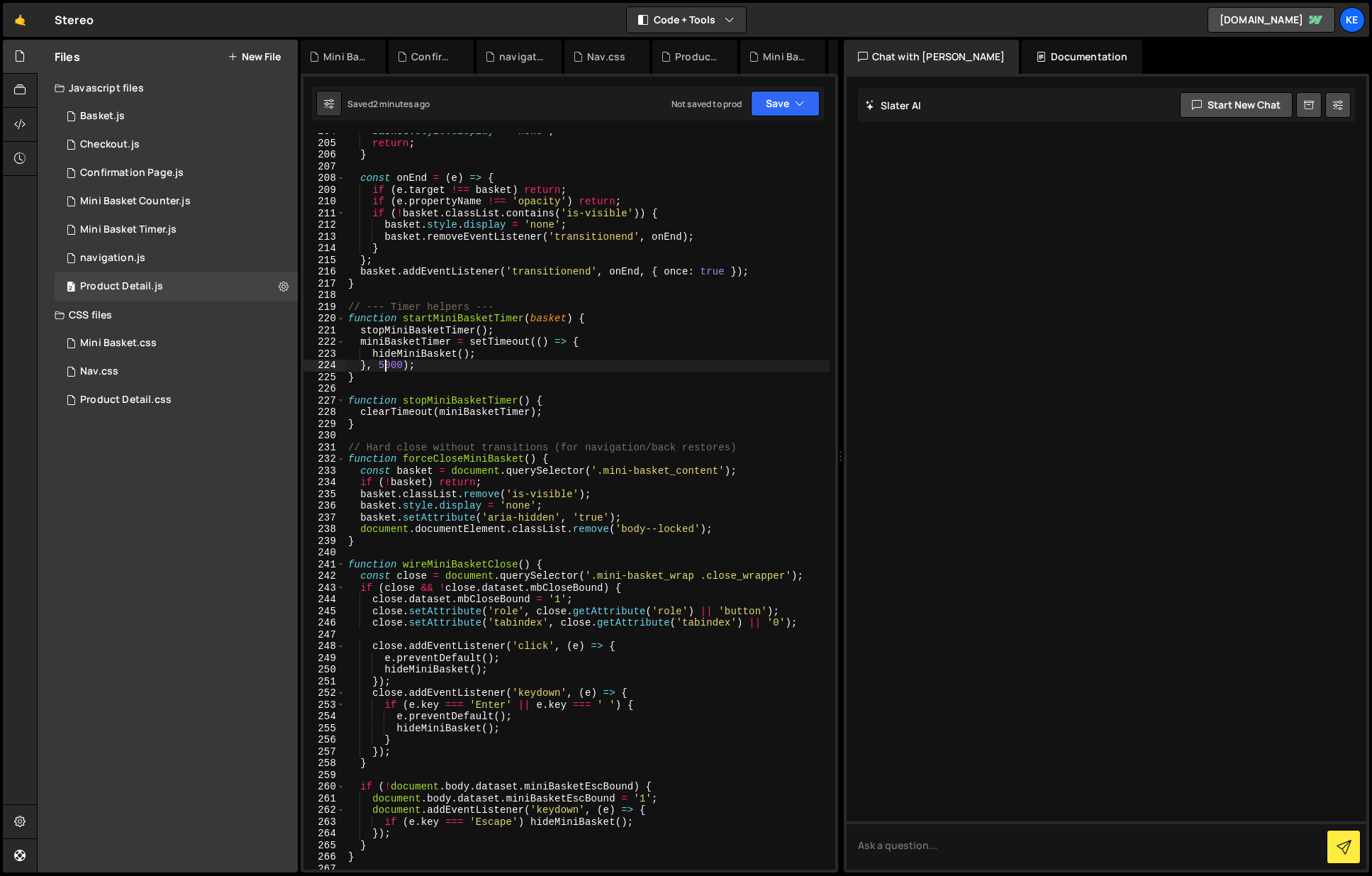
click at [382, 363] on div "basket . style . display = 'none' ; return ; } const onEnd = ( e ) => { if ( e …" at bounding box center [588, 505] width 485 height 760
click at [653, 381] on div "basket . style . display = 'none' ; return ; } const onEnd = ( e ) => { if ( e …" at bounding box center [588, 505] width 485 height 760
click at [773, 104] on button "Save" at bounding box center [785, 104] width 69 height 26
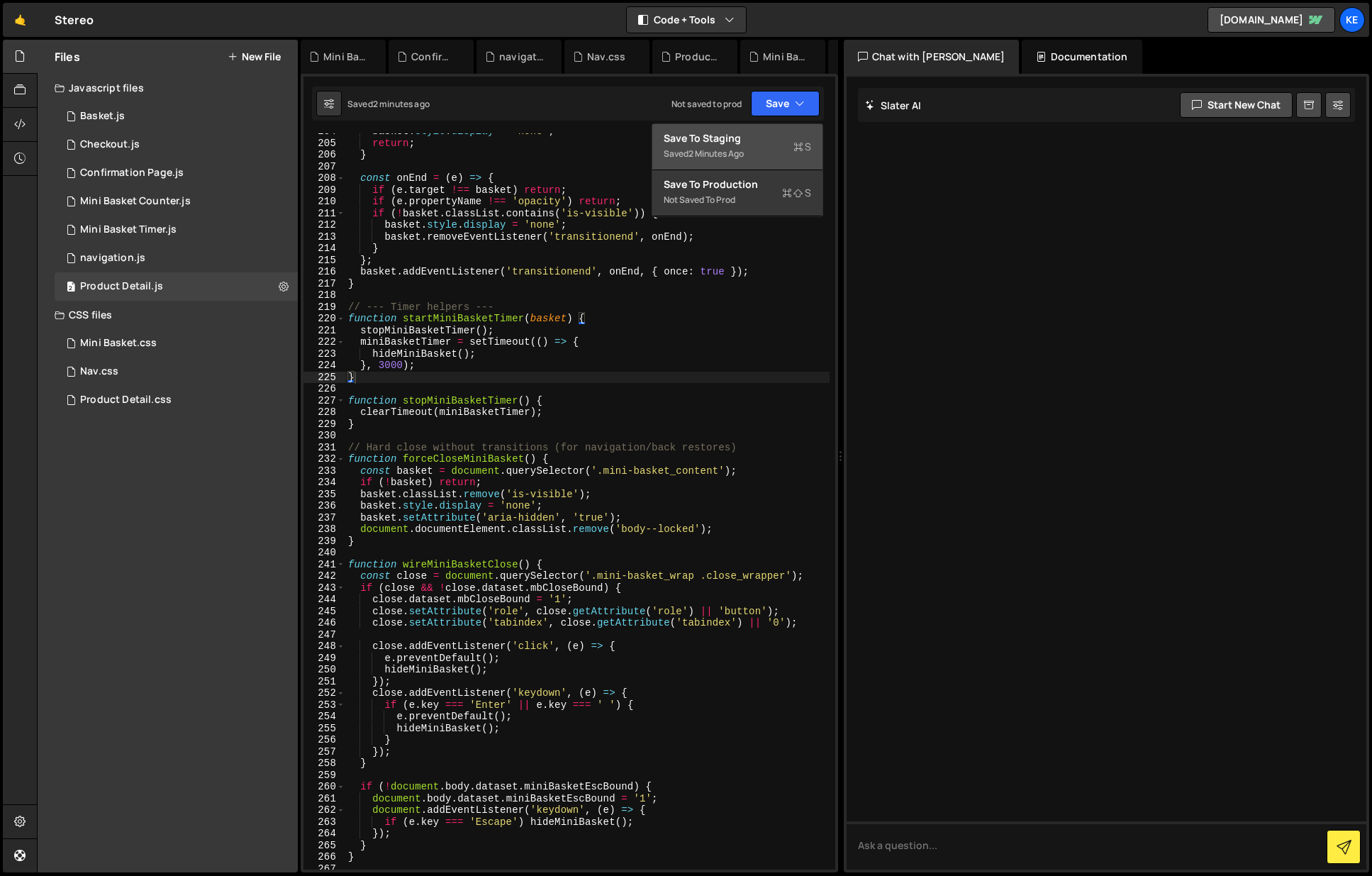
click at [756, 152] on div "Saved 2 minutes ago" at bounding box center [737, 154] width 147 height 17
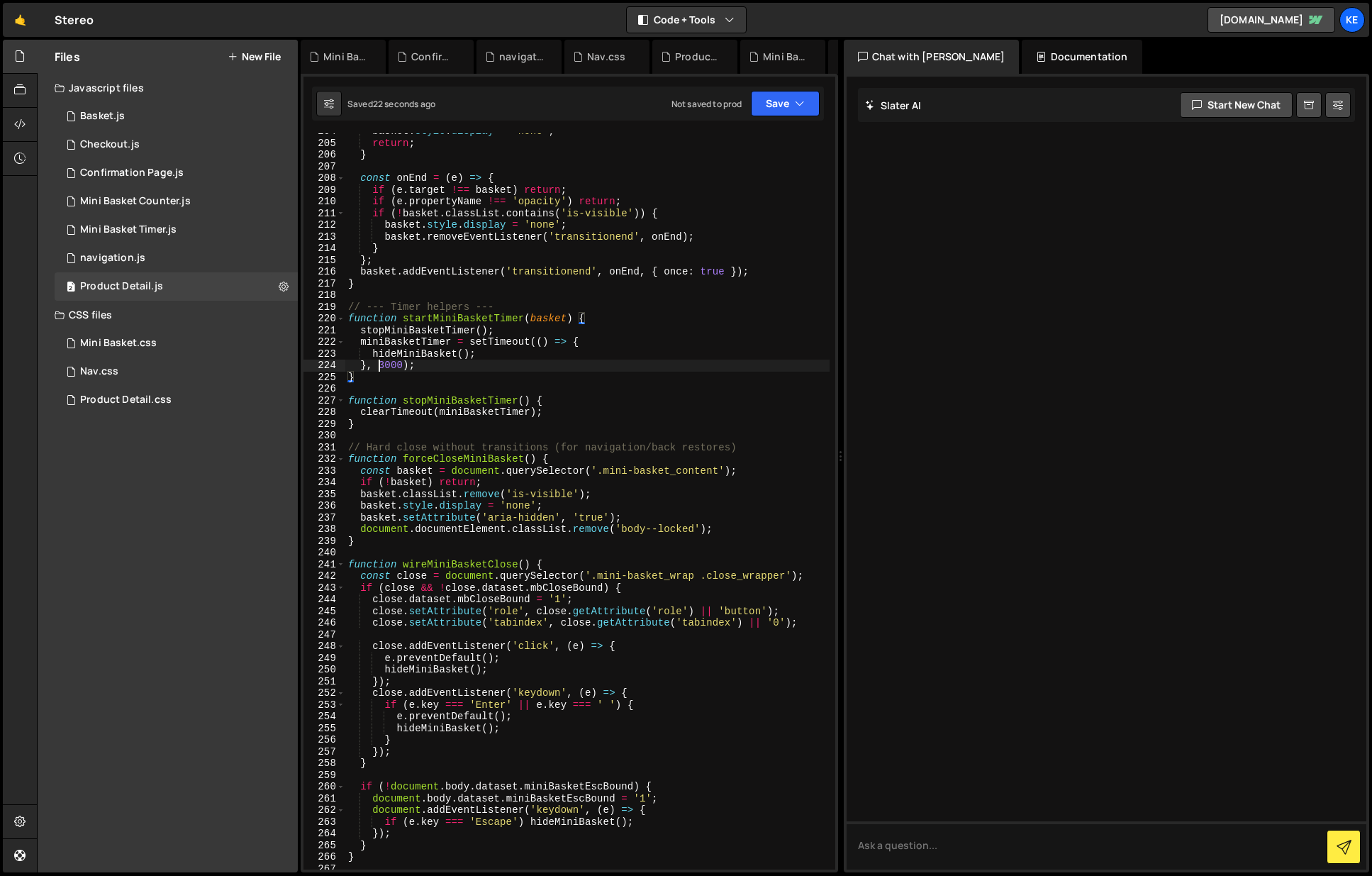
click at [381, 367] on div "basket . style . display = 'none' ; return ; } const onEnd = ( e ) => { if ( e …" at bounding box center [588, 505] width 485 height 760
click at [772, 108] on button "Save" at bounding box center [785, 104] width 69 height 26
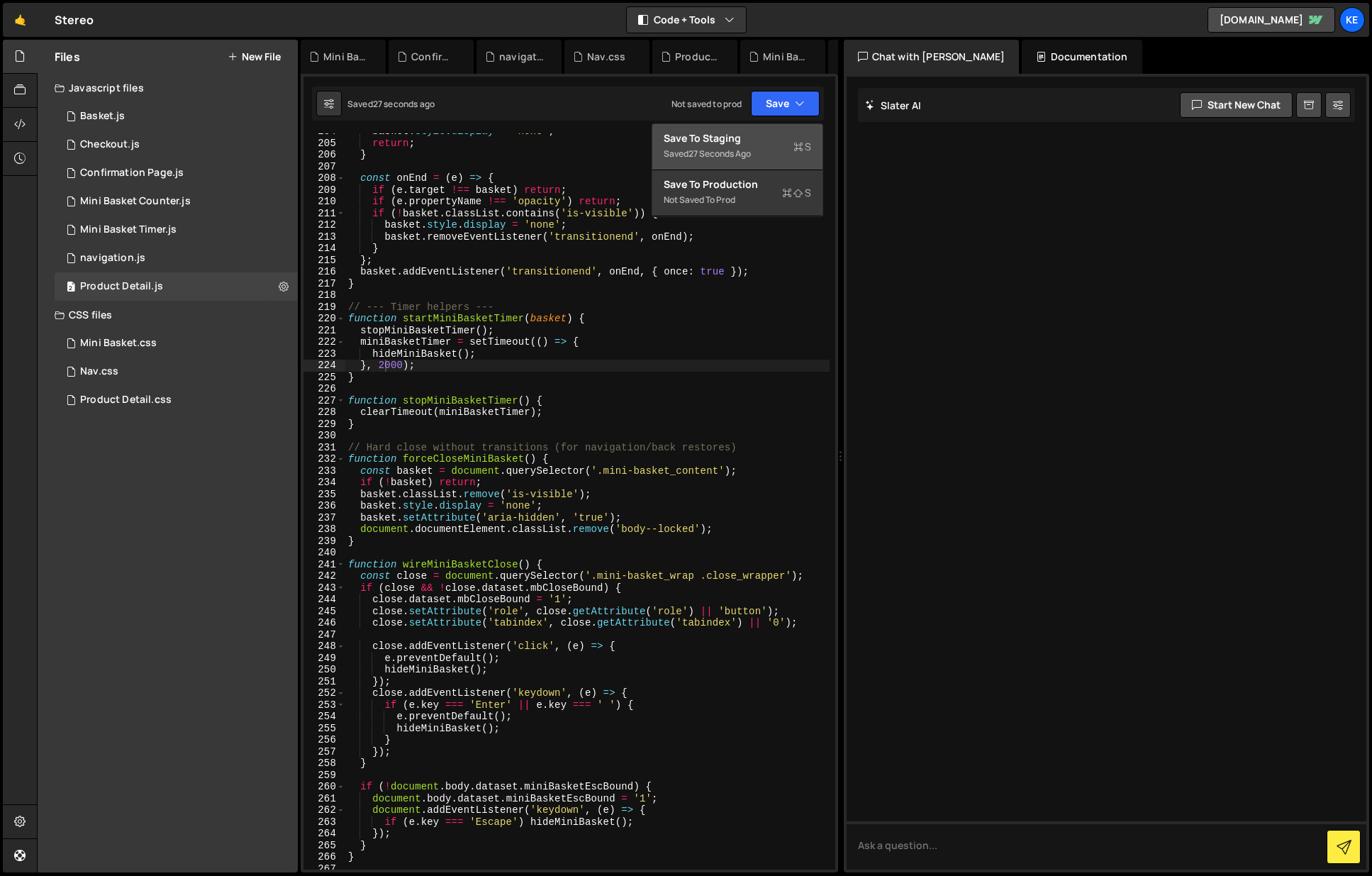
click at [741, 138] on div "Save to Staging S" at bounding box center [737, 138] width 147 height 15
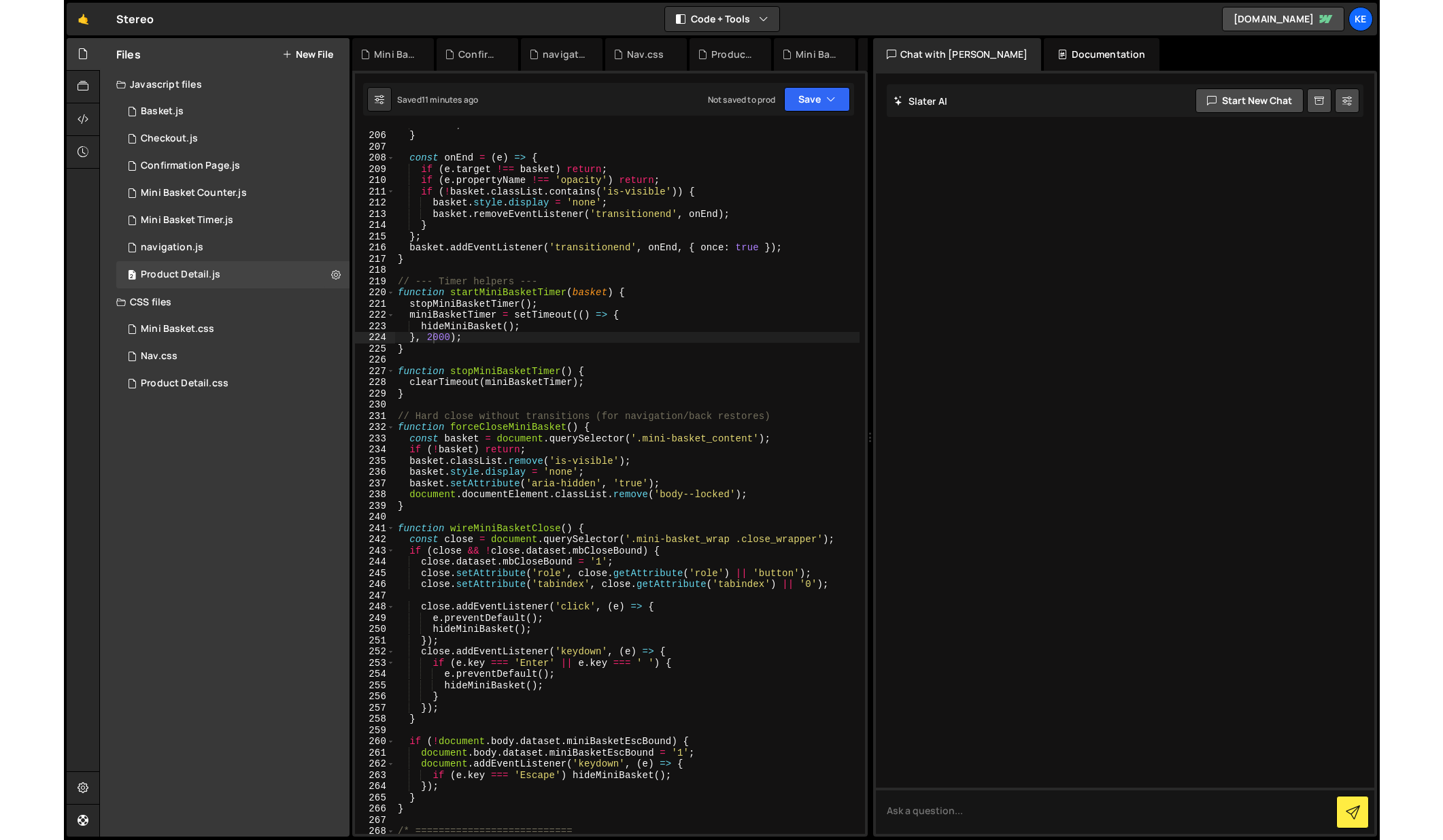
scroll to position [2258, 0]
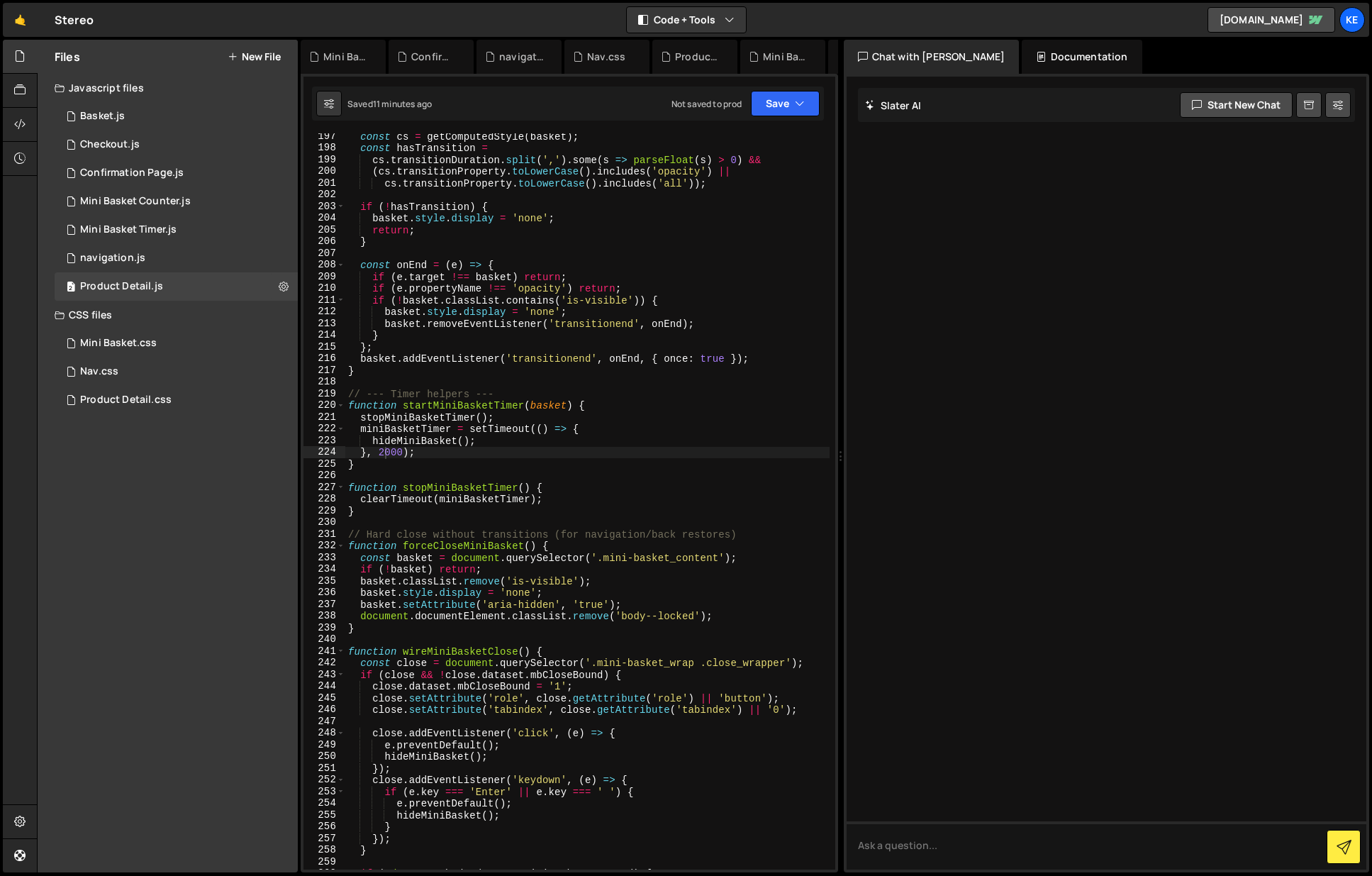
click at [384, 451] on div "const cs = getComputedStyle ( basket ) ; const hasTransition = cs . transitionD…" at bounding box center [588, 510] width 485 height 760
click at [558, 434] on div "const cs = getComputedStyle ( basket ) ; const hasTransition = cs . transitionD…" at bounding box center [588, 510] width 485 height 760
type textarea "miniBasketTimer = setTimeout(() => {"
click at [778, 110] on button "Save" at bounding box center [785, 104] width 69 height 26
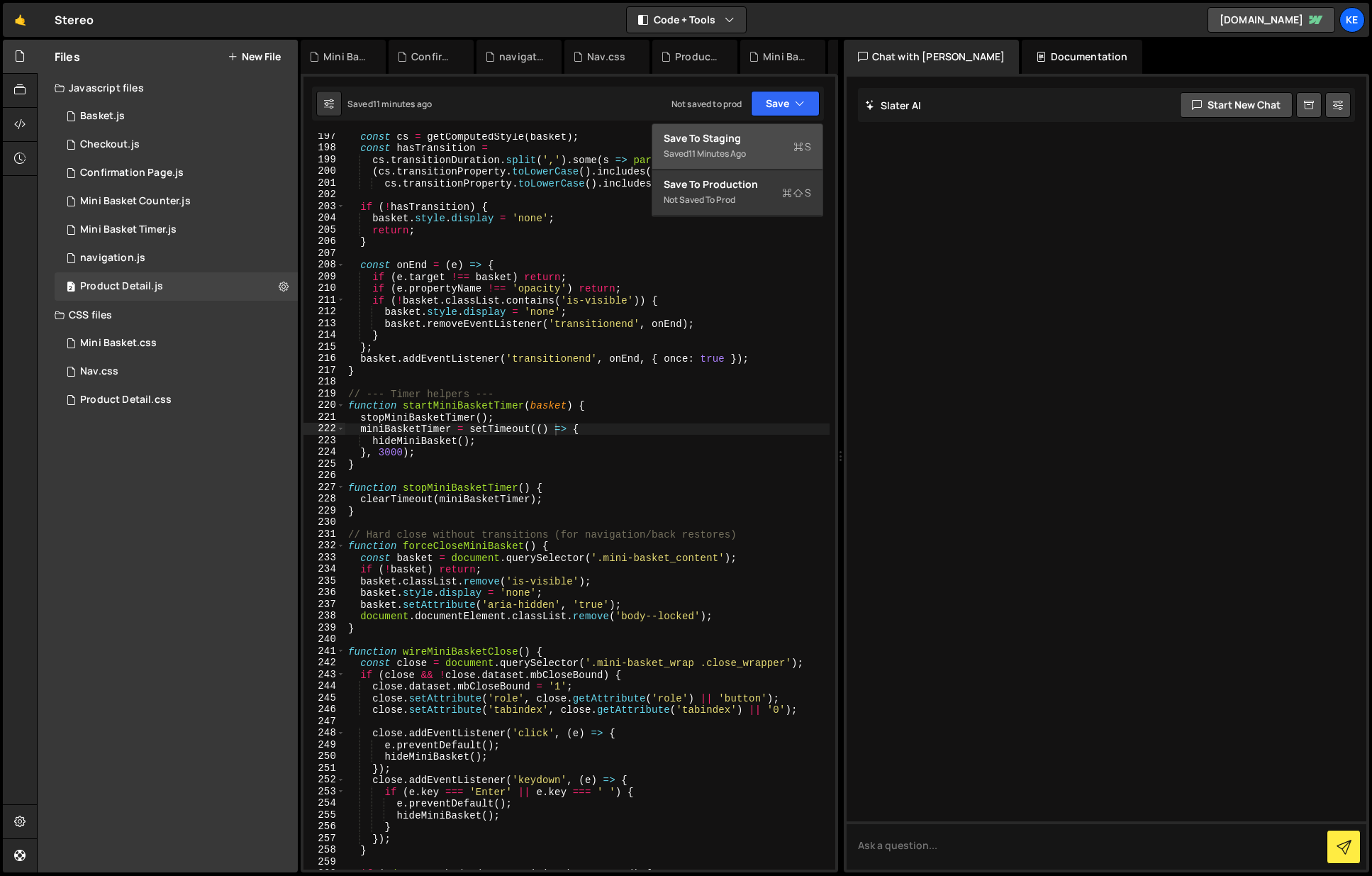
click at [737, 135] on div "Save to Staging S" at bounding box center [737, 138] width 147 height 15
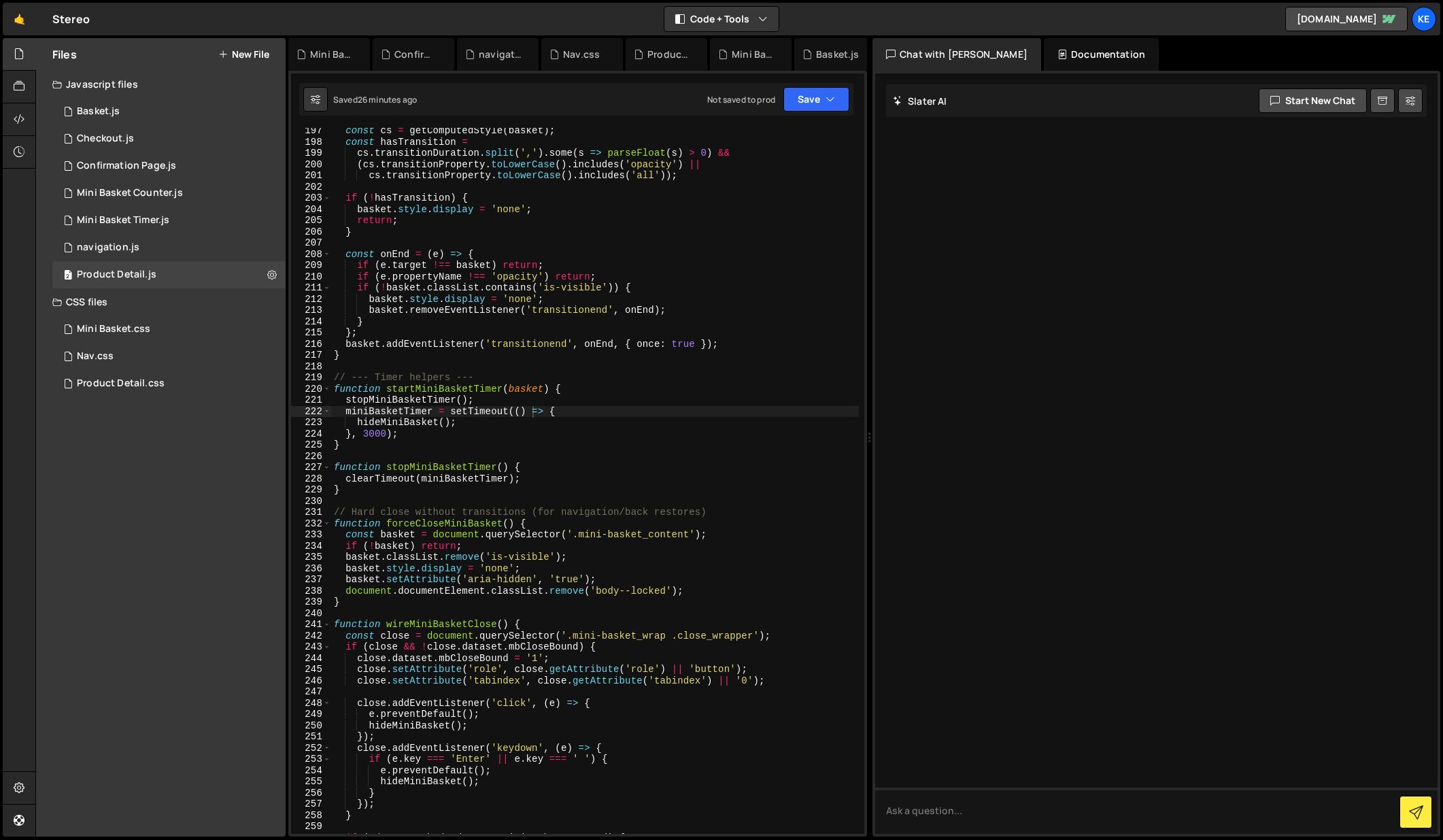
scroll to position [2224, 0]
click at [788, 97] on button "Save" at bounding box center [816, 99] width 66 height 25
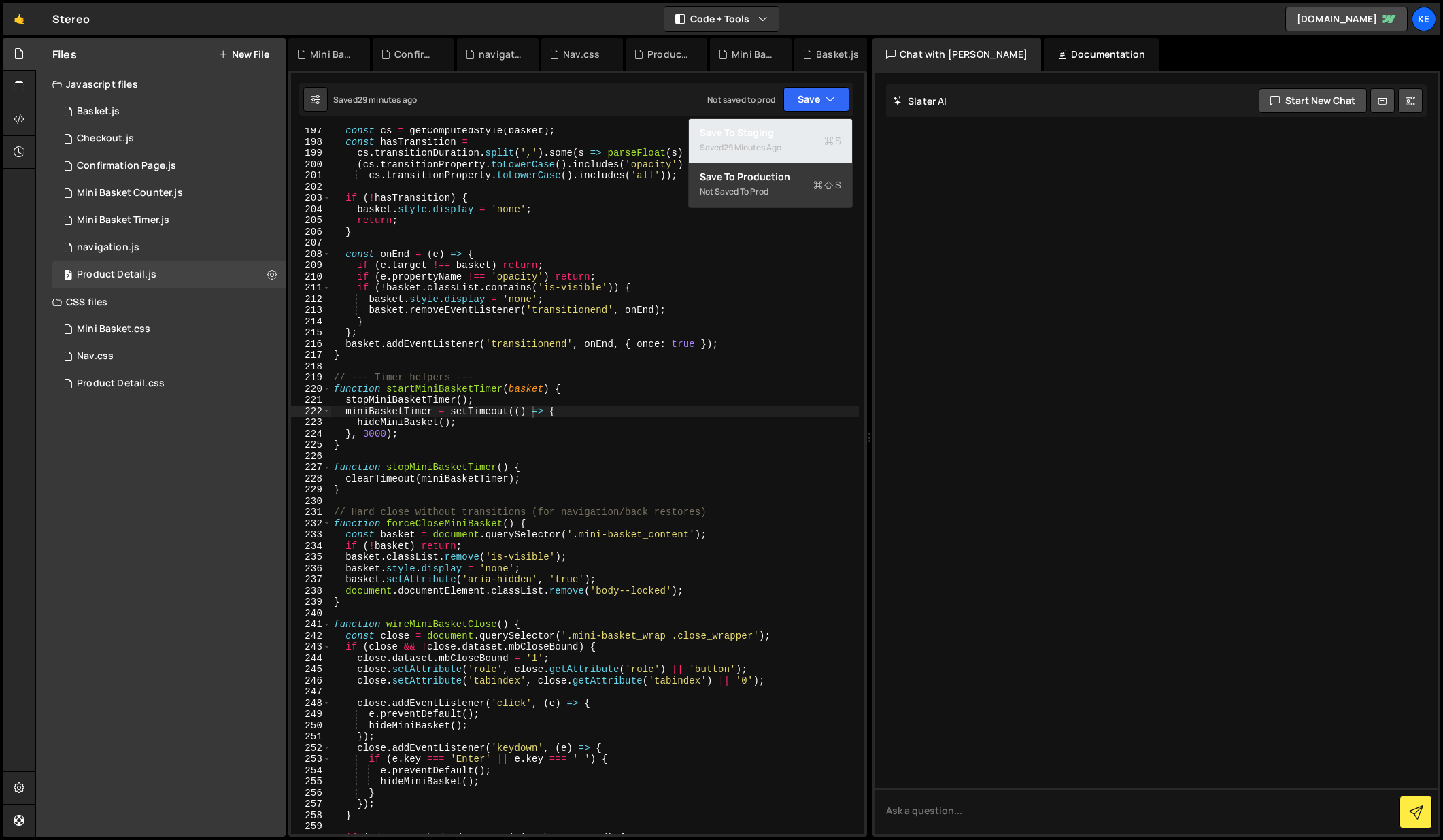
click at [765, 126] on div "Save to Staging S" at bounding box center [770, 132] width 141 height 14
